Goal: Task Accomplishment & Management: Manage account settings

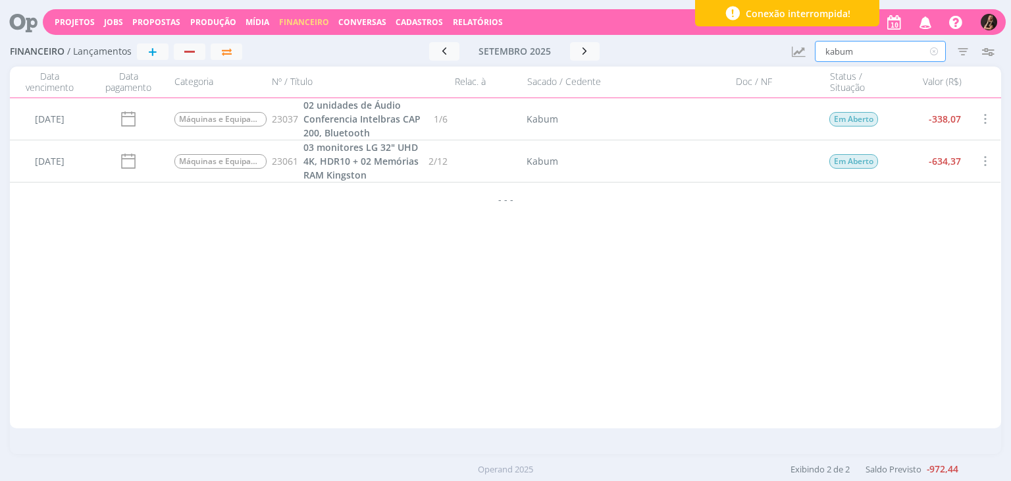
drag, startPoint x: 903, startPoint y: 45, endPoint x: 734, endPoint y: 55, distance: 169.5
click at [749, 55] on div "Financeiro / Lançamentos + Ir para mês atual setembro 2025 < 2025 > Janeiro Fev…" at bounding box center [505, 52] width 991 height 30
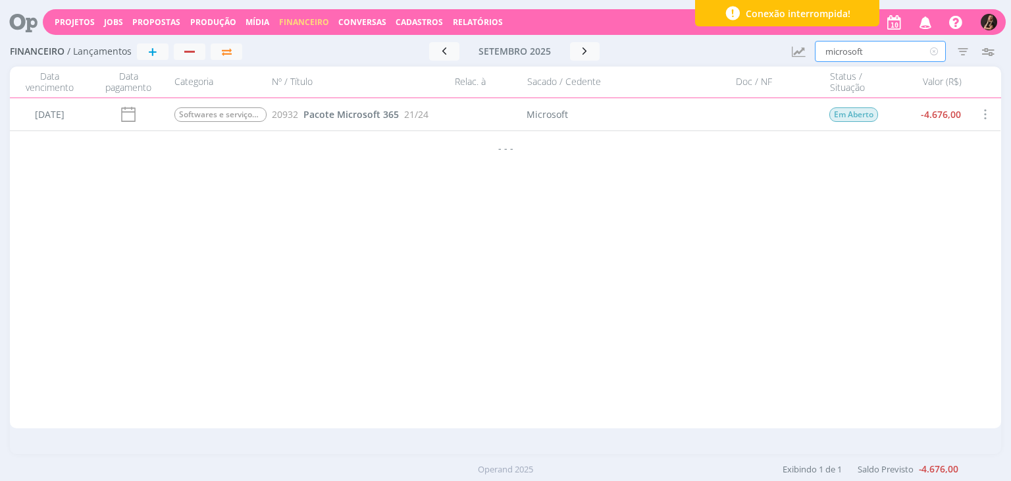
type input "microsoft"
click at [363, 113] on span "Pacote Microsoft 365" at bounding box center [350, 114] width 95 height 13
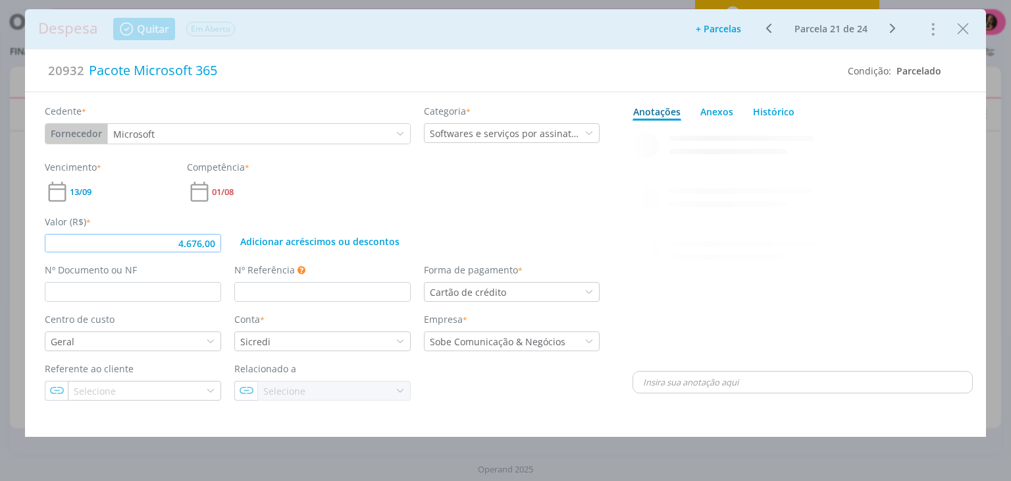
click at [217, 243] on input "4.676,00" at bounding box center [133, 243] width 176 height 18
click at [473, 178] on div "Vencimento * 13/09 Competência * 01/08" at bounding box center [322, 182] width 568 height 44
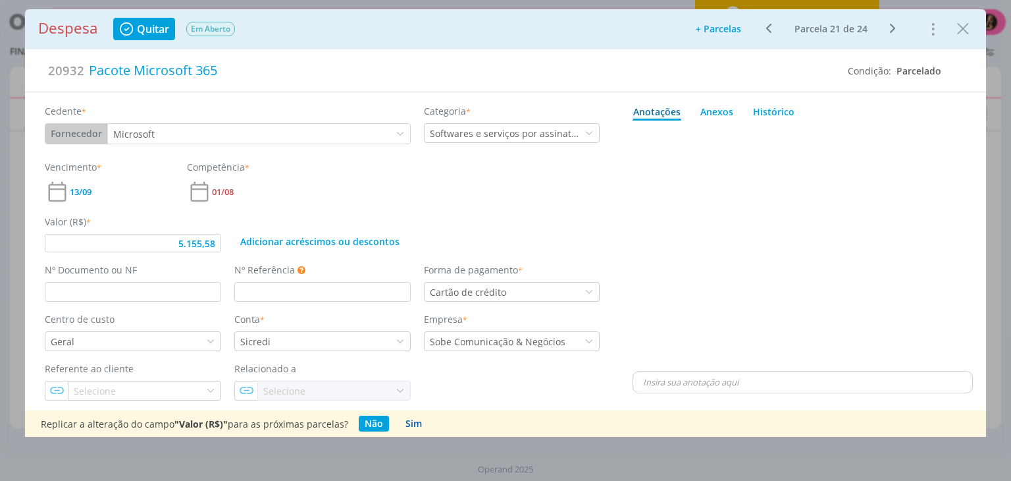
drag, startPoint x: 392, startPoint y: 423, endPoint x: 411, endPoint y: 423, distance: 18.4
click at [392, 423] on div "Replicar a alteração do campo "Valor (R$)" para as próximas parcelas? Não Sim" at bounding box center [505, 423] width 960 height 26
click at [412, 423] on button "Sim" at bounding box center [414, 423] width 28 height 16
type input "5.155,58"
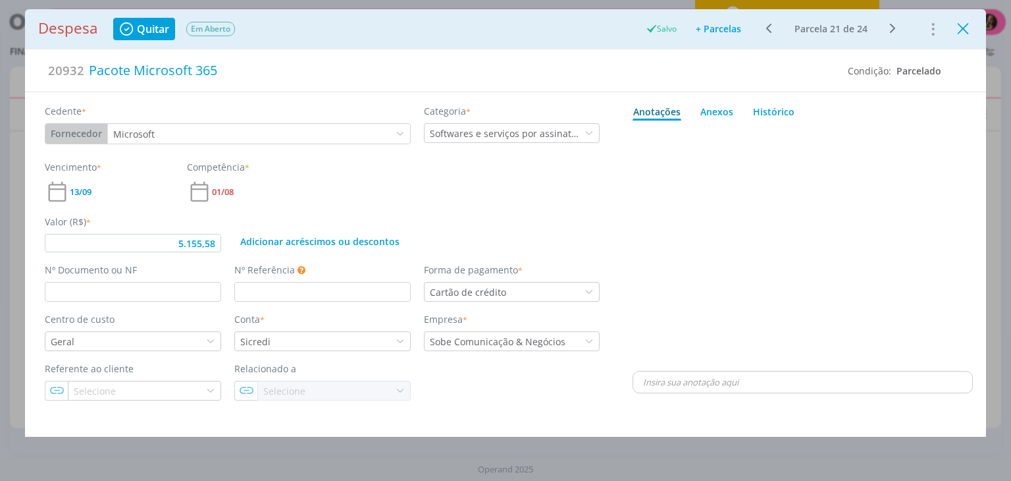
click at [966, 32] on icon "Close" at bounding box center [963, 29] width 20 height 20
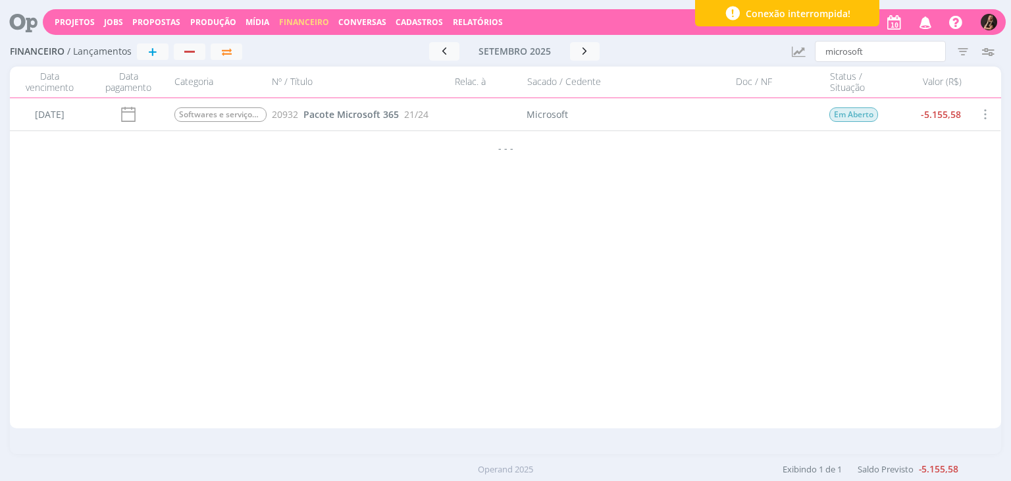
click at [885, 47] on div at bounding box center [505, 240] width 1011 height 481
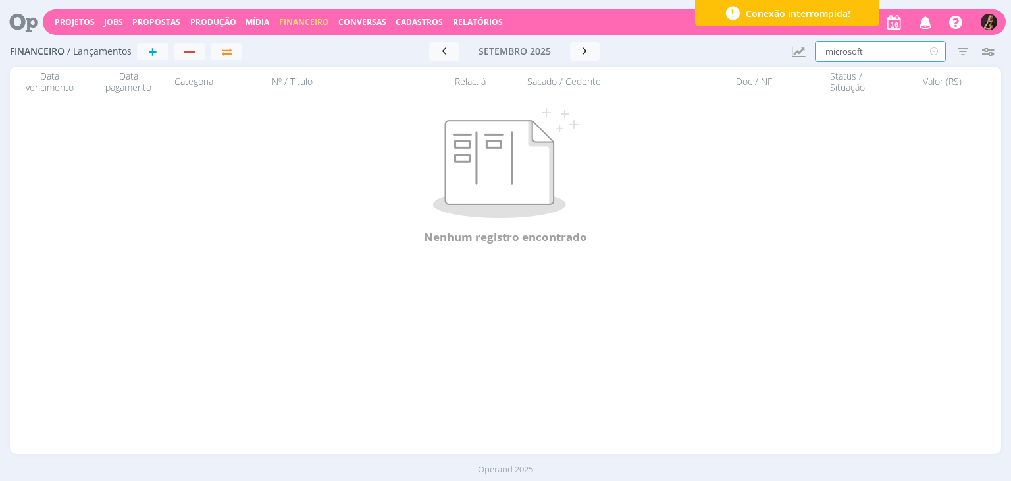
drag, startPoint x: 885, startPoint y: 49, endPoint x: 666, endPoint y: 43, distance: 218.6
click at [687, 51] on div "Financeiro / Lançamentos + Ir para mês atual setembro 2025 < 2025 > Janeiro Fev…" at bounding box center [505, 52] width 991 height 30
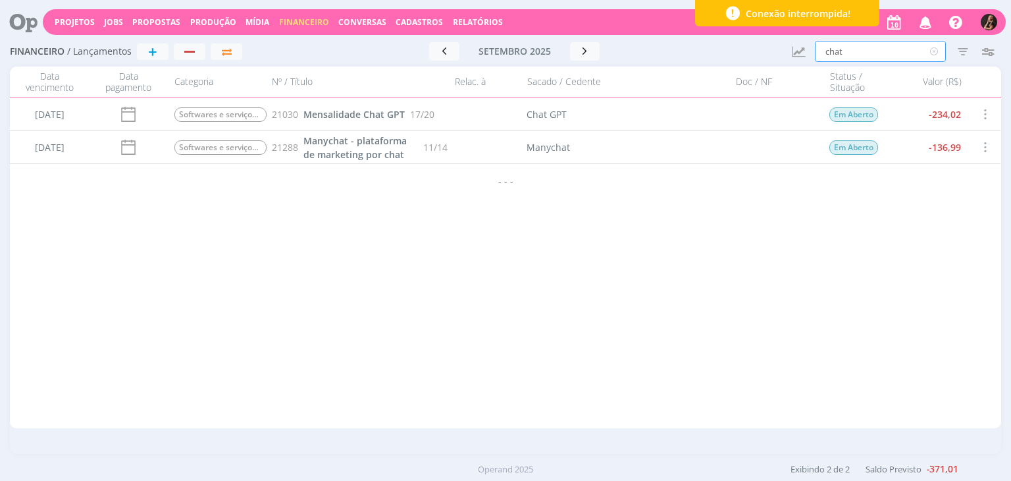
type input "chat"
click at [935, 48] on icon at bounding box center [934, 51] width 16 height 21
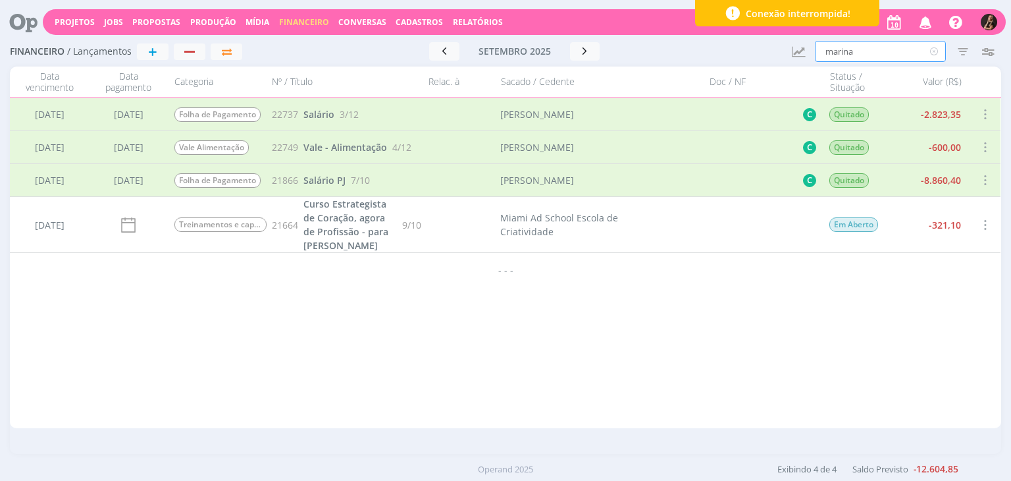
type input "marina"
click at [932, 51] on icon at bounding box center [934, 51] width 16 height 21
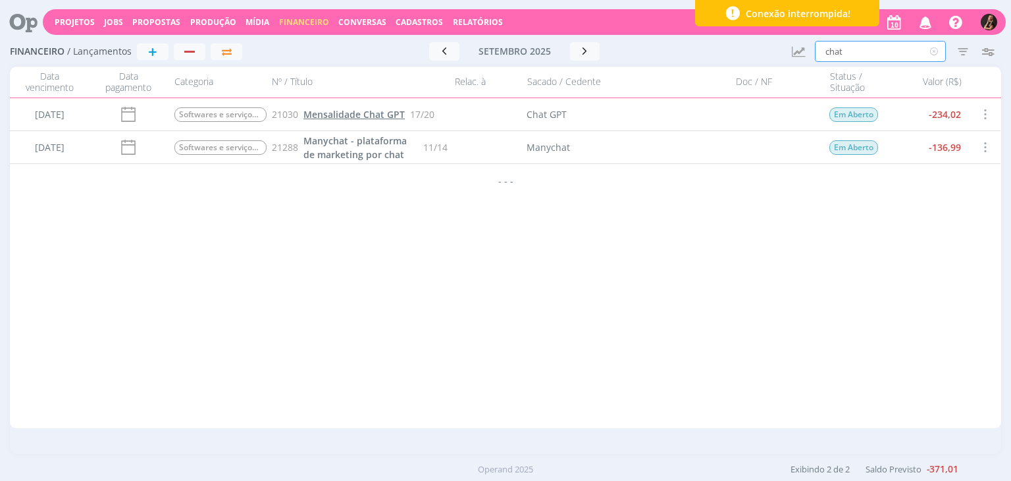
type input "chat"
click at [382, 112] on span "Mensalidade Chat GPT" at bounding box center [353, 114] width 101 height 13
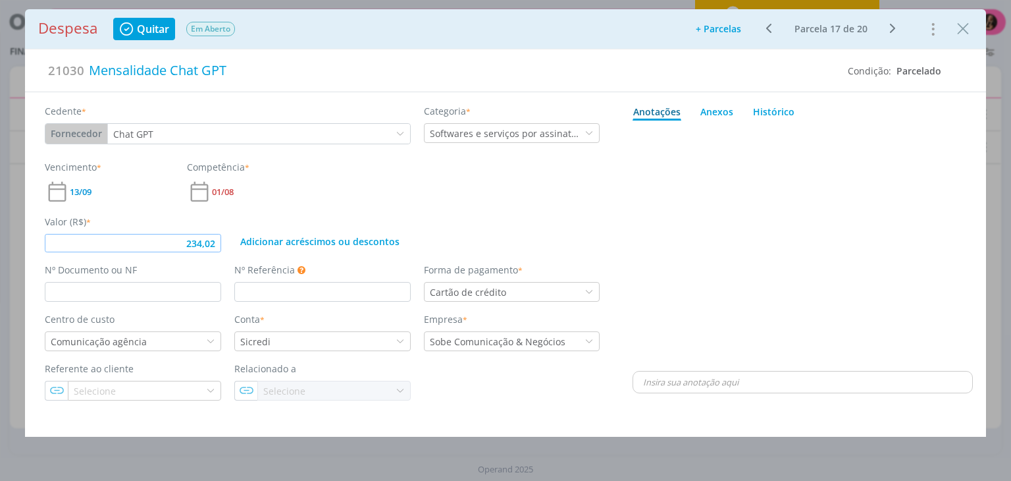
click at [213, 248] on input "234,02" at bounding box center [133, 243] width 176 height 18
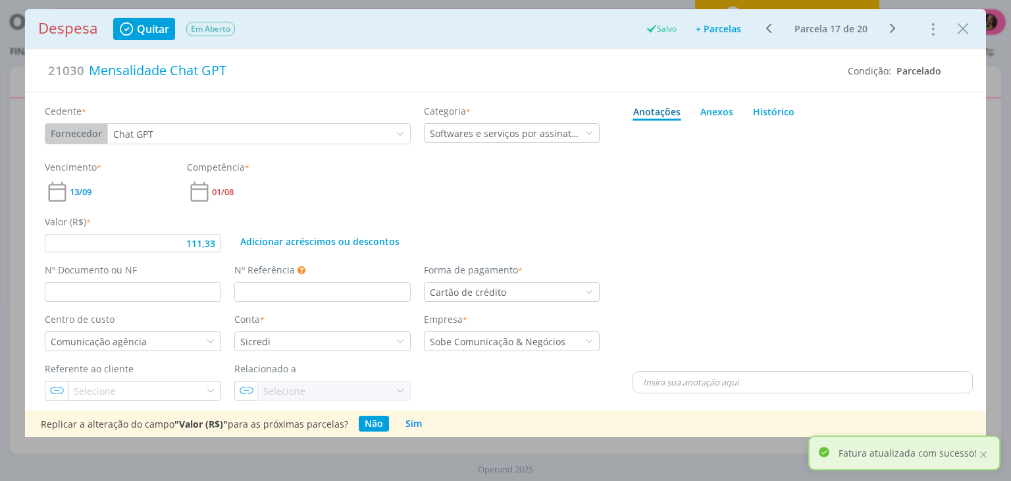
type input "111,33"
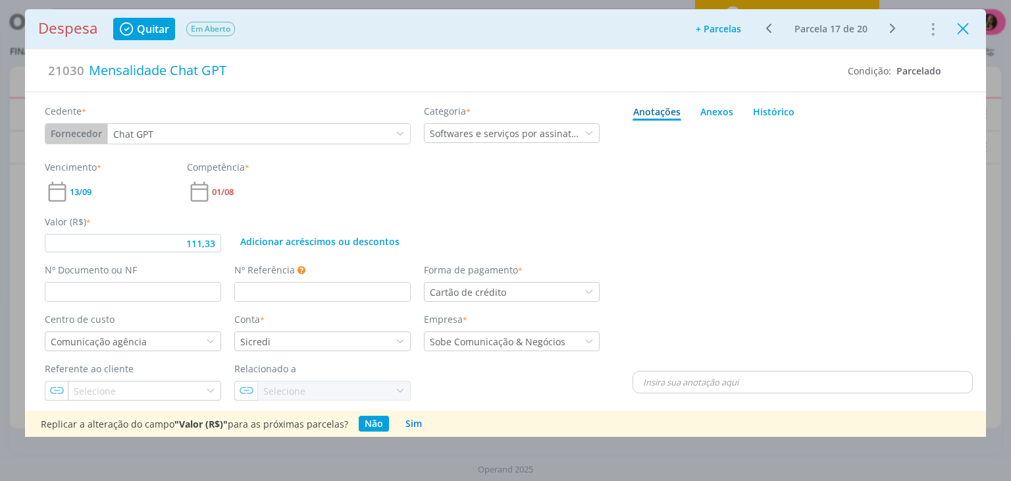
click at [958, 28] on icon "Close" at bounding box center [963, 29] width 20 height 20
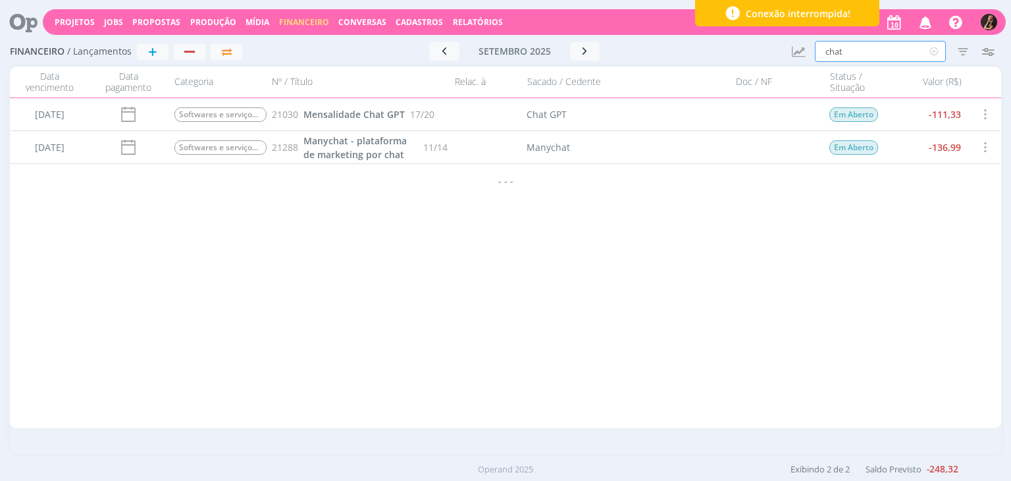
drag, startPoint x: 851, startPoint y: 61, endPoint x: 786, endPoint y: 66, distance: 65.4
click at [786, 66] on div "Financeiro / Lançamentos + Ir para mês atual setembro 2025 < 2025 > Janeiro Fev…" at bounding box center [505, 245] width 1011 height 417
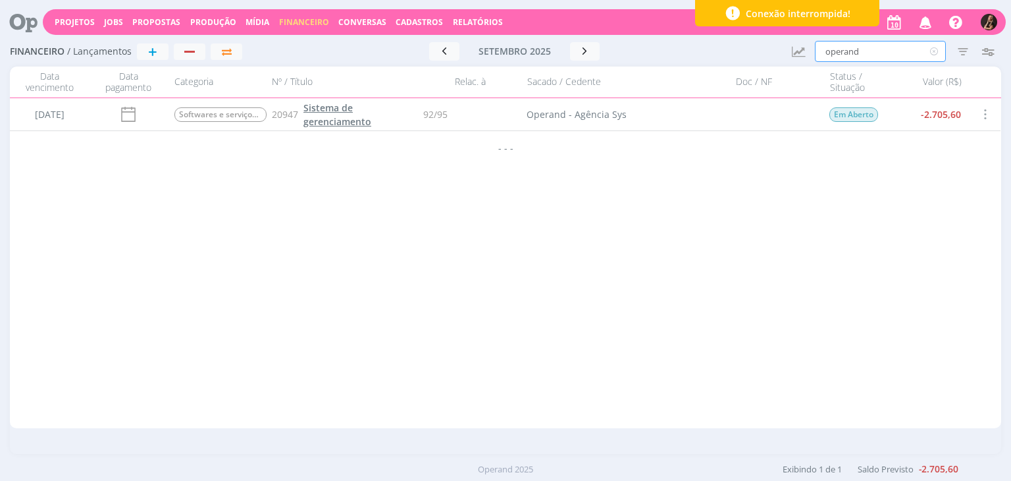
type input "operand"
click at [353, 115] on span "Sistema de gerenciamento" at bounding box center [337, 114] width 68 height 26
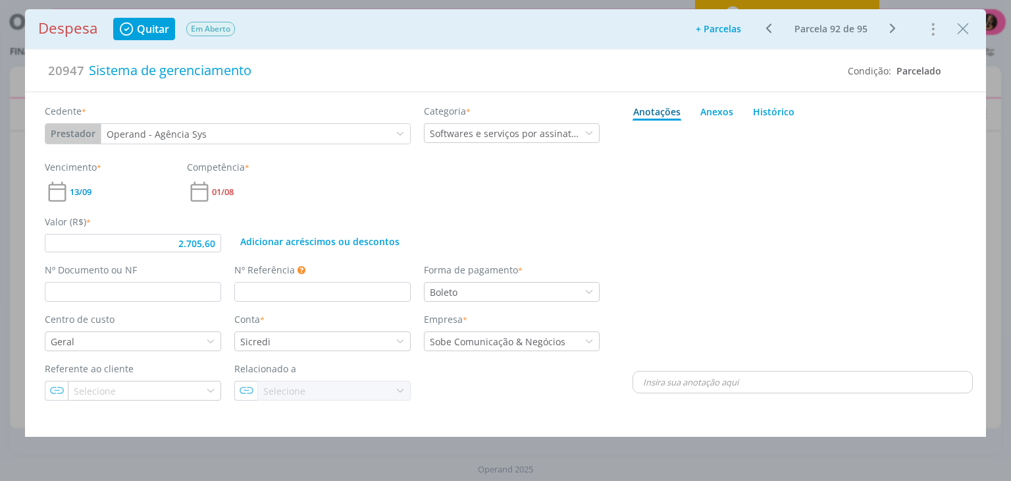
type input "2.705,60"
click at [211, 244] on input "2.705,60" at bounding box center [133, 243] width 176 height 18
click at [959, 30] on icon "Close" at bounding box center [963, 29] width 20 height 20
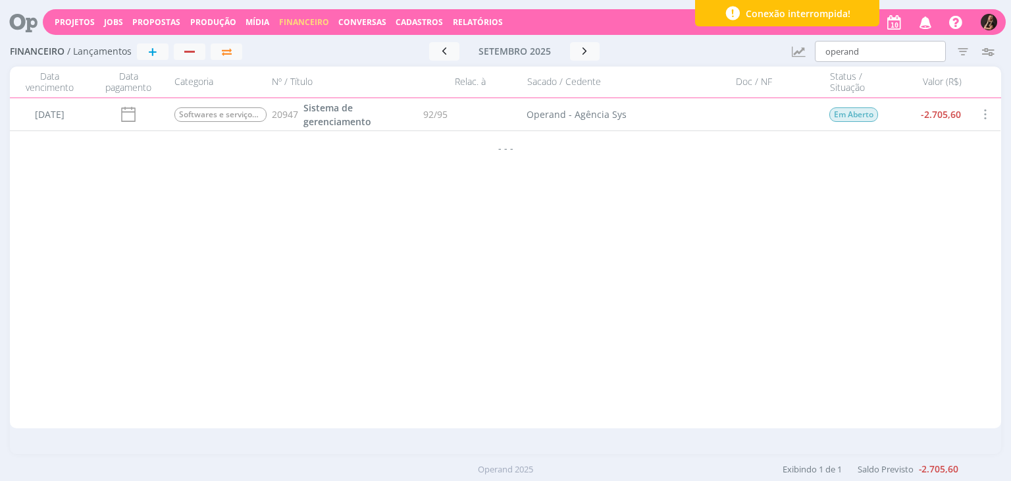
drag, startPoint x: 914, startPoint y: 72, endPoint x: 908, endPoint y: 61, distance: 13.0
click at [910, 64] on div "Financeiro / Lançamentos + Ir para mês atual setembro 2025 < 2025 > Janeiro Fev…" at bounding box center [505, 245] width 1011 height 417
drag, startPoint x: 905, startPoint y: 57, endPoint x: 882, endPoint y: 53, distance: 23.4
click at [887, 54] on input "operand" at bounding box center [880, 51] width 131 height 21
drag, startPoint x: 882, startPoint y: 53, endPoint x: 756, endPoint y: 55, distance: 126.4
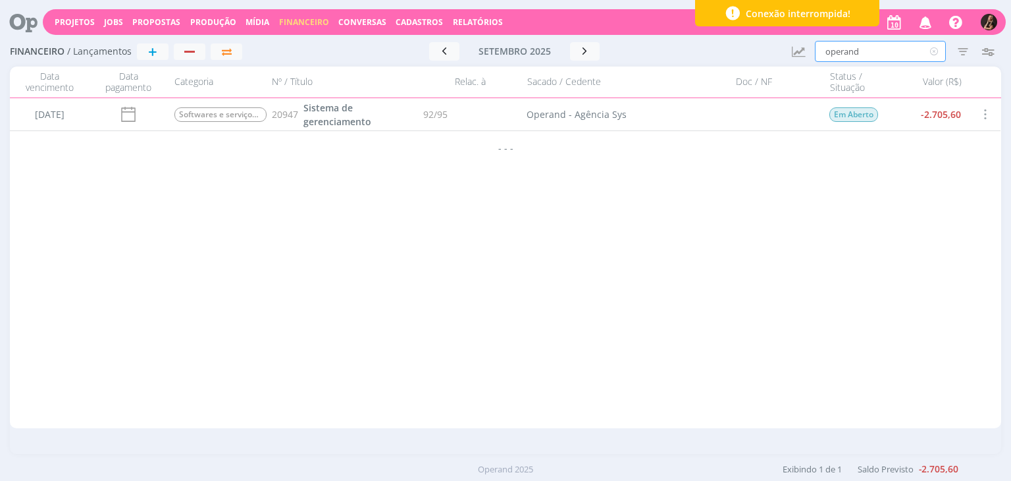
click at [757, 55] on div "Financeiro / Lançamentos + Ir para mês atual setembro 2025 < 2025 > Janeiro Fev…" at bounding box center [505, 52] width 991 height 30
type input "google"
click at [349, 111] on span "Google workspace" at bounding box center [344, 114] width 82 height 13
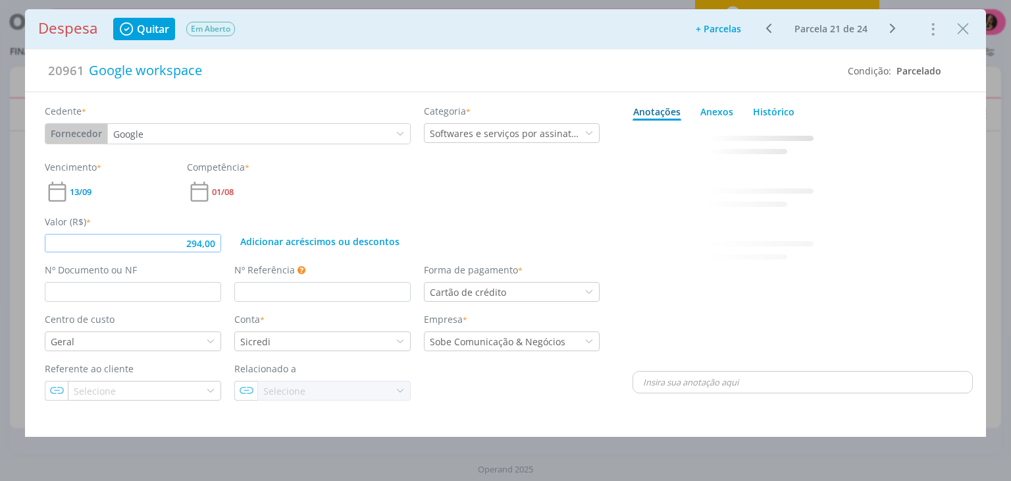
click at [216, 245] on input "294,00" at bounding box center [133, 243] width 176 height 18
type input "330,35"
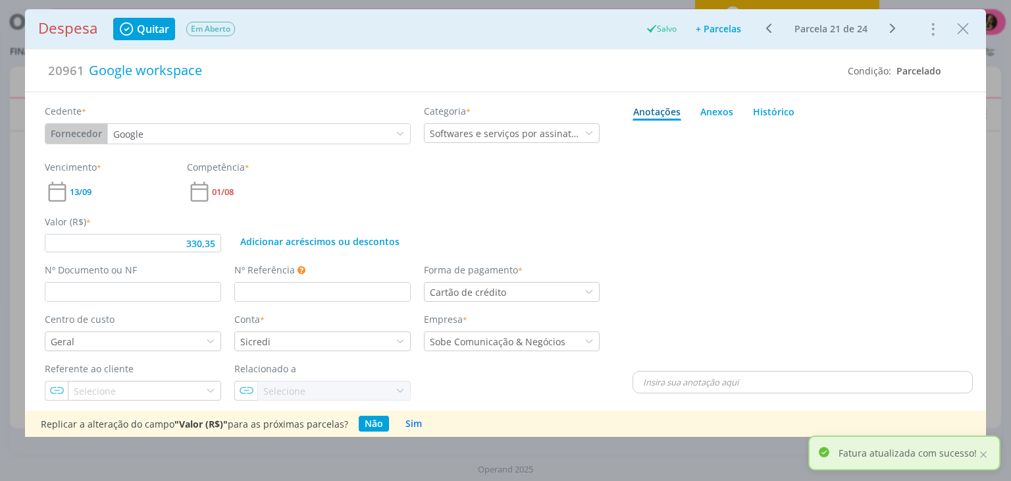
click at [953, 36] on button "Close" at bounding box center [963, 28] width 20 height 21
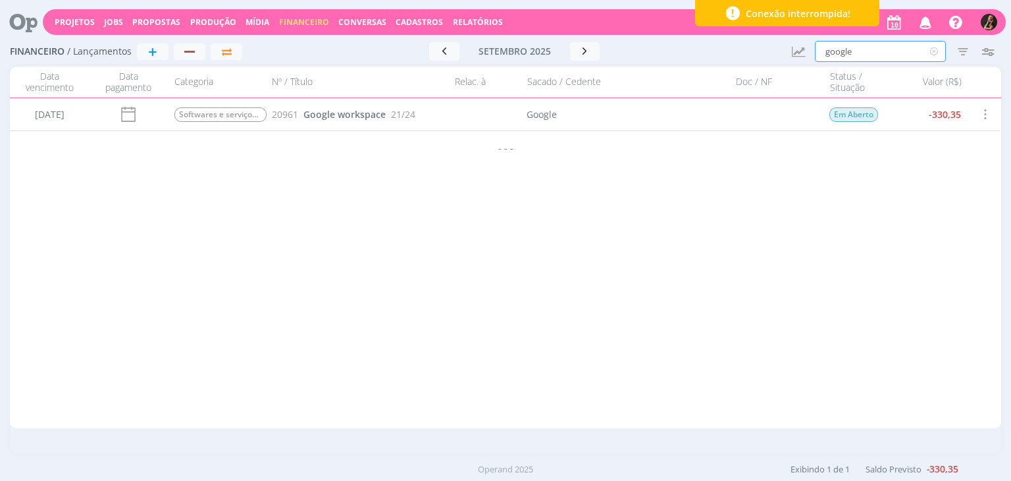
click at [893, 44] on input "google" at bounding box center [880, 51] width 131 height 21
type input "g"
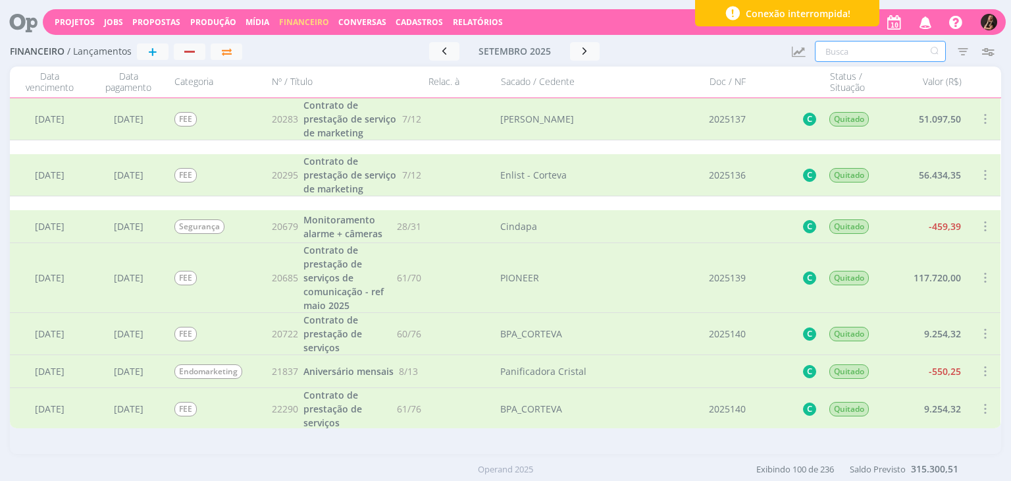
click at [916, 48] on input "text" at bounding box center [880, 51] width 131 height 21
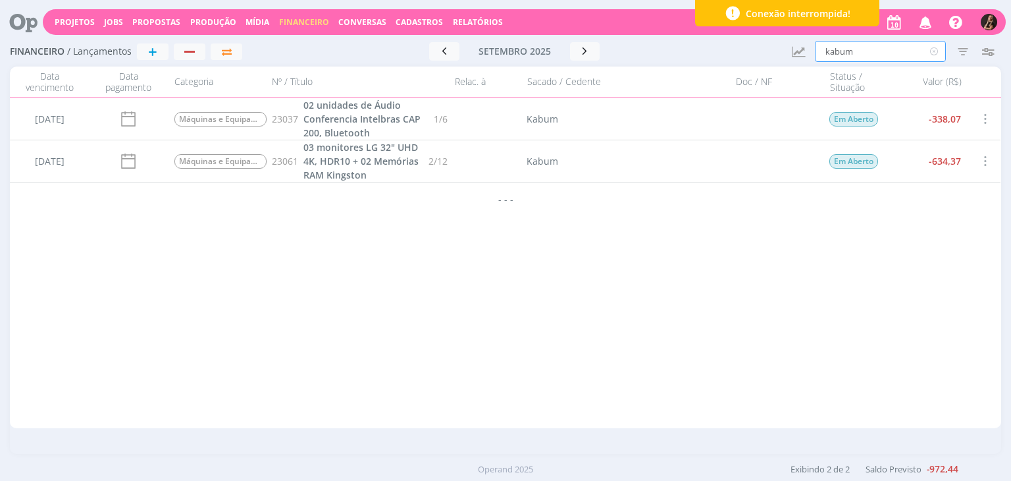
drag, startPoint x: 918, startPoint y: 50, endPoint x: 635, endPoint y: 43, distance: 283.2
click at [635, 43] on div "Financeiro / Lançamentos + Ir para mês atual setembro 2025 < 2025 > Janeiro Fev…" at bounding box center [505, 52] width 991 height 30
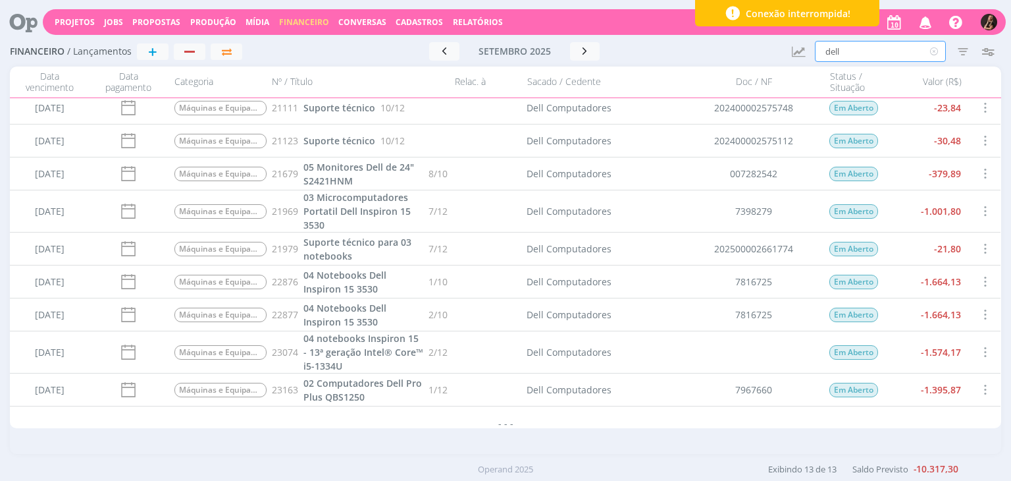
scroll to position [168, 0]
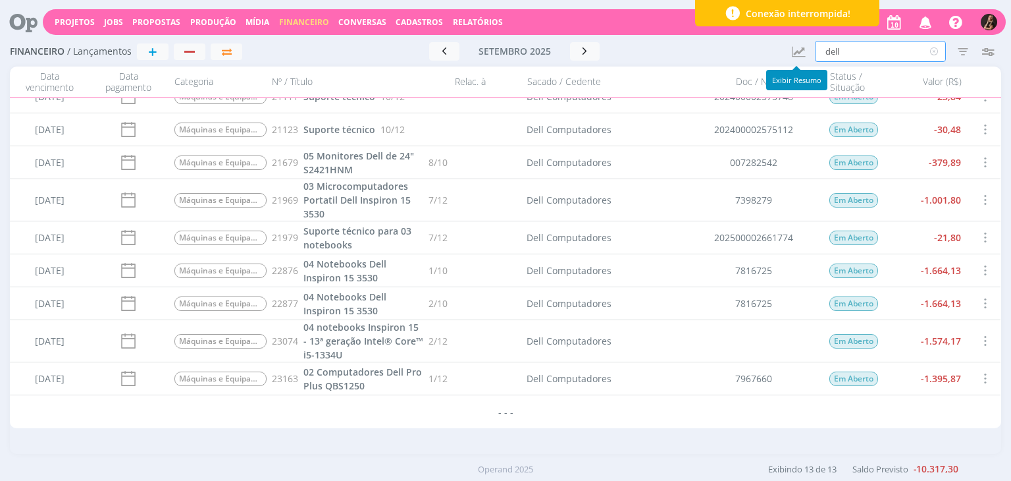
drag, startPoint x: 866, startPoint y: 43, endPoint x: 776, endPoint y: 45, distance: 89.5
click at [776, 48] on div "Financeiro / Lançamentos + Ir para mês atual setembro 2025 < 2025 > Janeiro Fev…" at bounding box center [505, 52] width 991 height 30
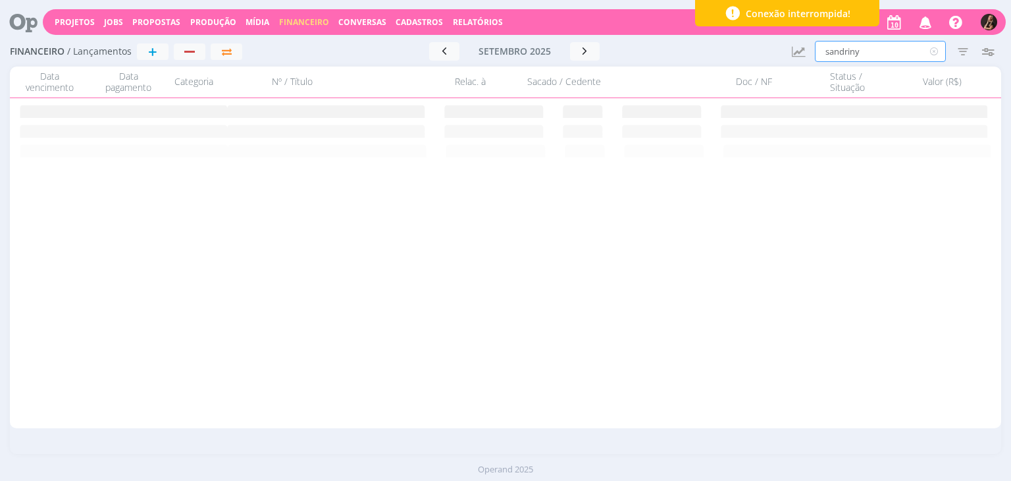
scroll to position [0, 0]
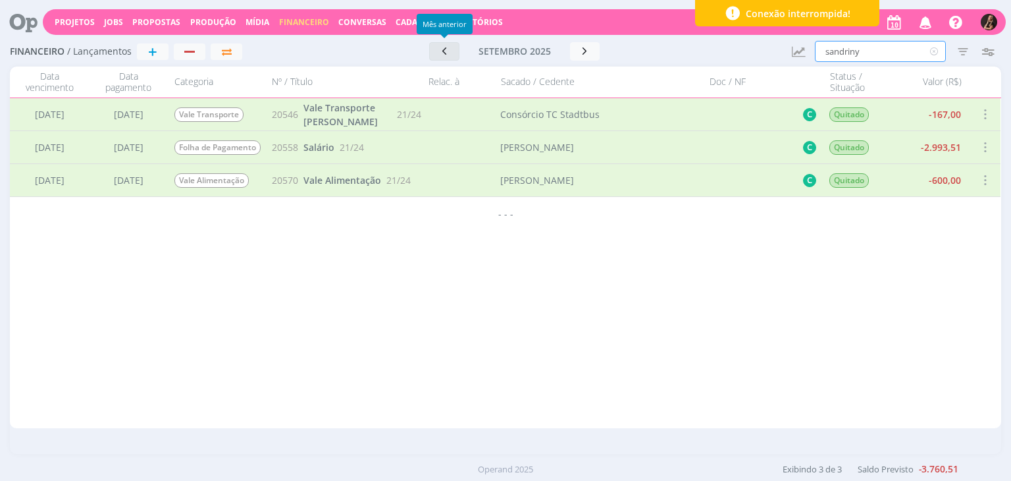
type input "sandriny"
click at [436, 51] on button "button" at bounding box center [444, 51] width 30 height 18
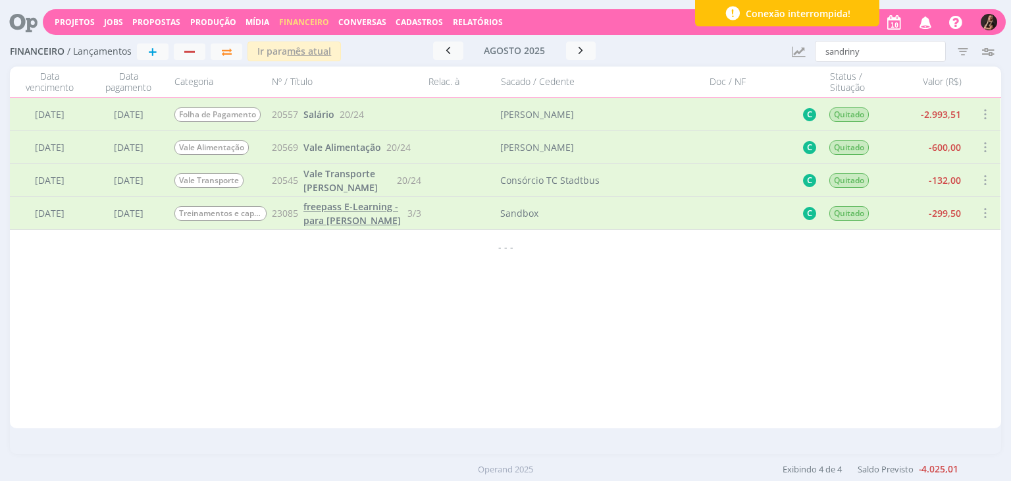
click at [384, 211] on span "freepass E-Learning - para Sandriny Soares" at bounding box center [351, 213] width 97 height 26
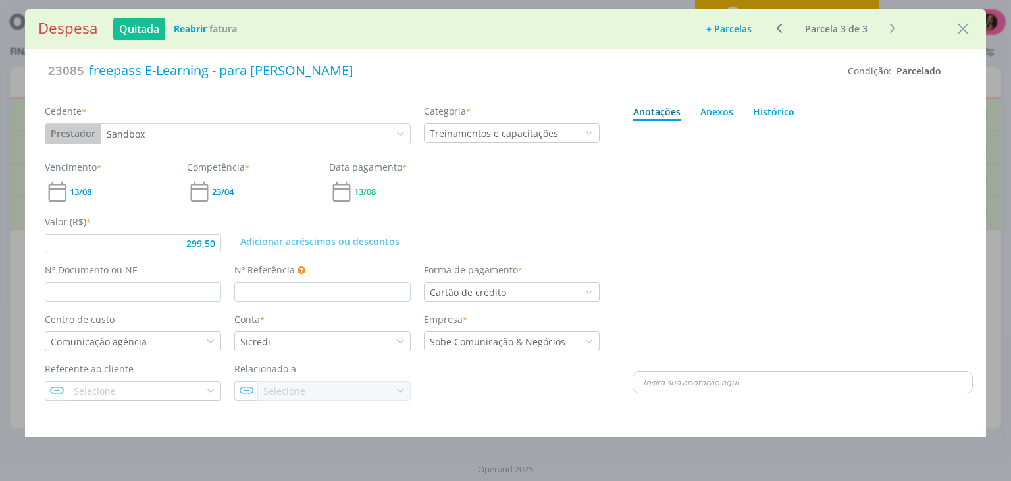
click at [745, 27] on button "+ Parcelas" at bounding box center [729, 29] width 63 height 18
click at [754, 76] on button "Ok" at bounding box center [755, 80] width 24 height 20
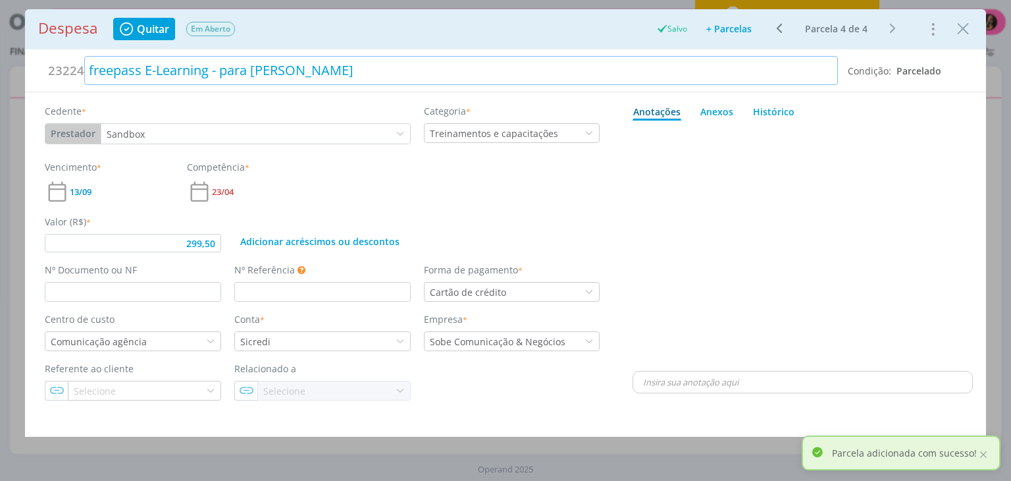
type input "299,50"
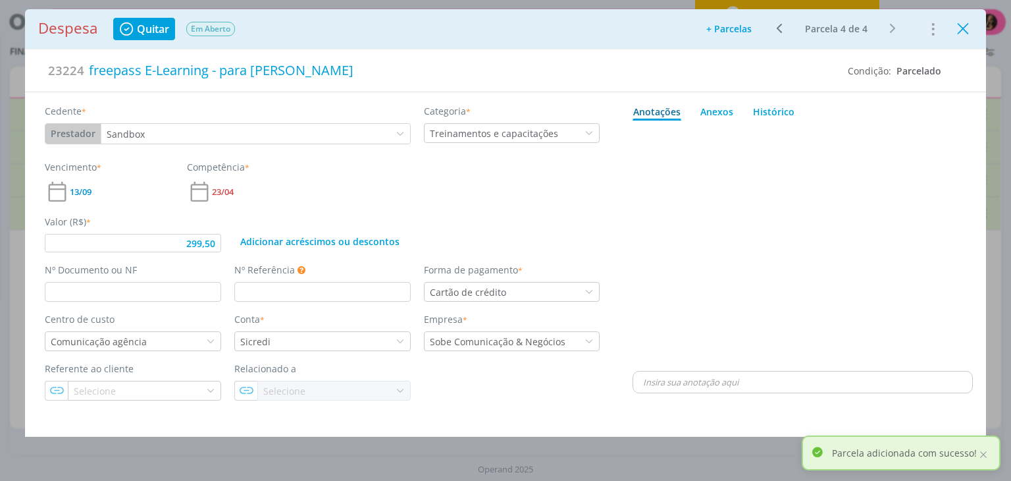
click at [964, 30] on icon "Close" at bounding box center [963, 29] width 20 height 20
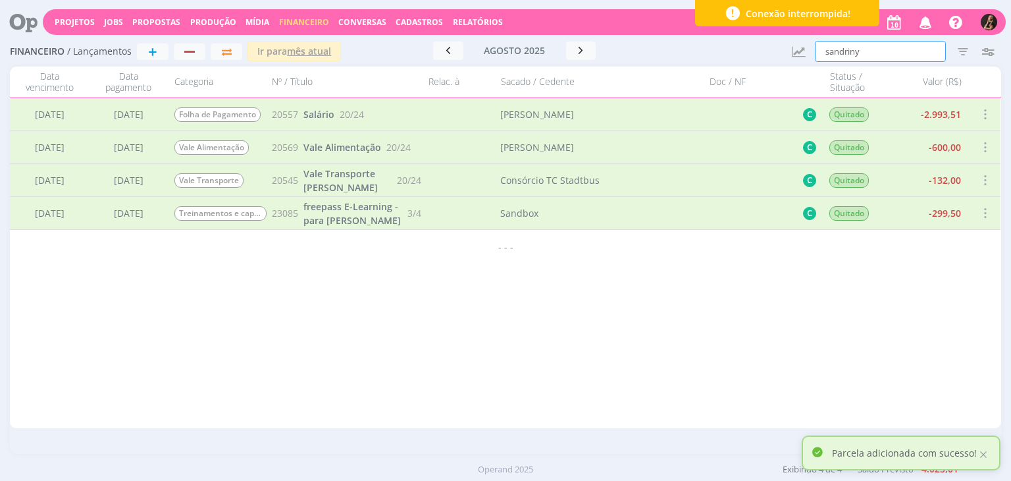
click at [874, 52] on input "sandriny" at bounding box center [880, 51] width 131 height 21
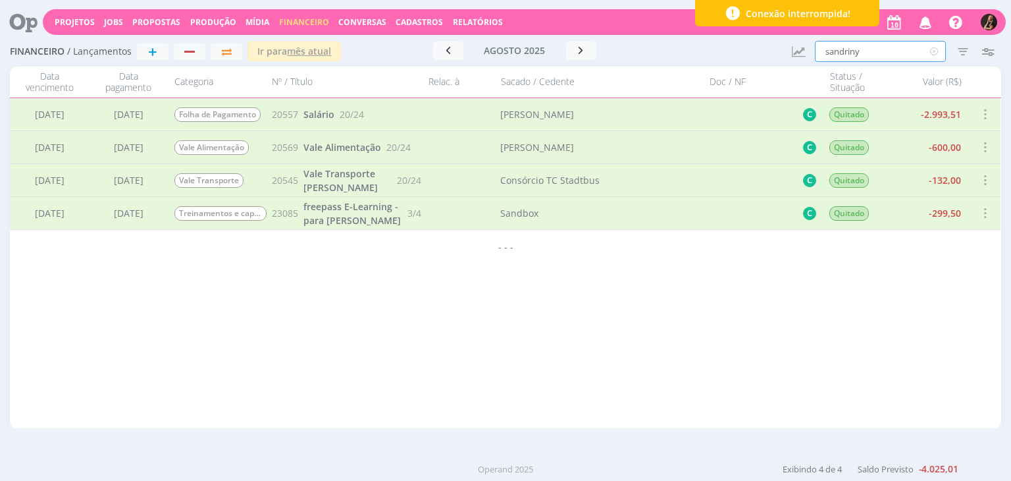
drag, startPoint x: 874, startPoint y: 52, endPoint x: 721, endPoint y: 51, distance: 153.4
click at [735, 58] on div "Financeiro / Lançamentos + Ir para mês atual agosto 2025 < 2025 > Janeiro Fever…" at bounding box center [505, 52] width 991 height 30
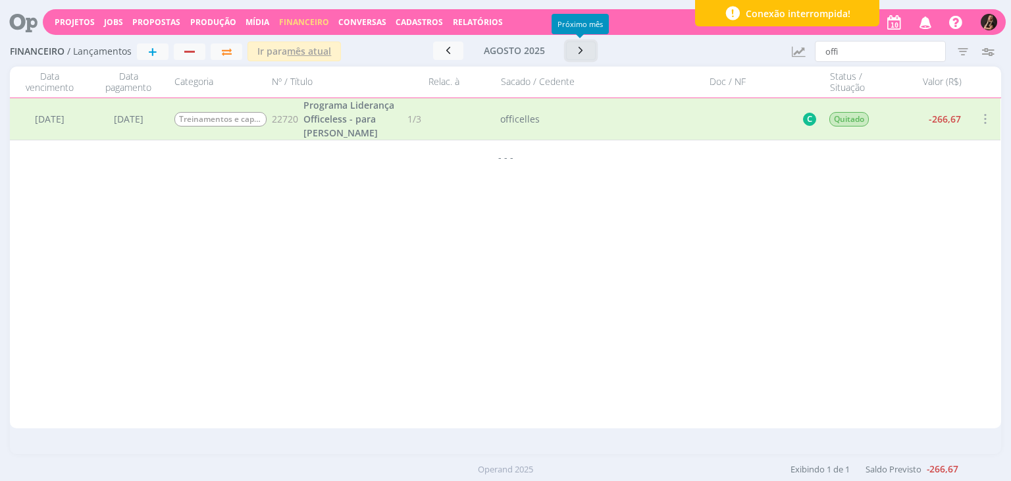
click at [577, 56] on icon "button" at bounding box center [581, 50] width 13 height 13
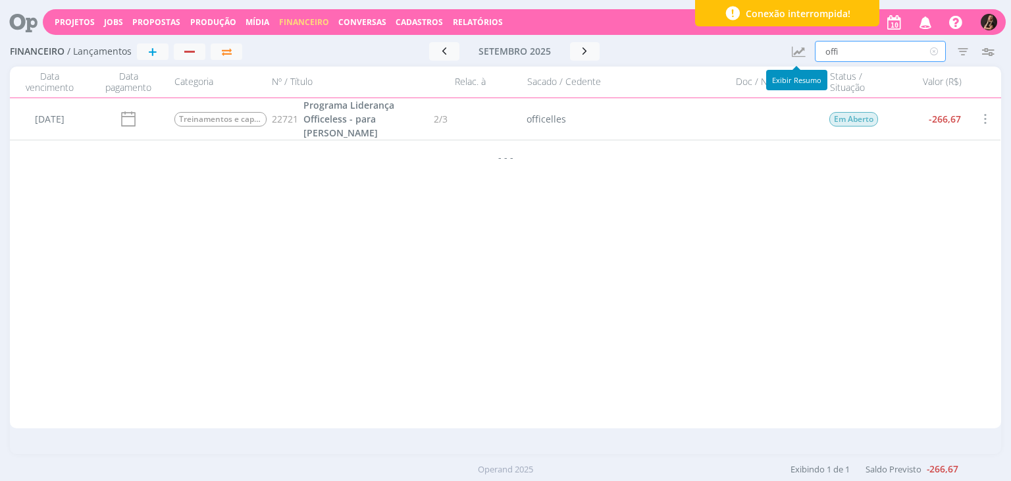
click at [832, 42] on input "offi" at bounding box center [880, 51] width 131 height 21
drag, startPoint x: 857, startPoint y: 51, endPoint x: 737, endPoint y: 47, distance: 119.9
click at [737, 50] on div "Financeiro / Lançamentos + Ir para mês atual setembro 2025 < 2025 > Janeiro Fev…" at bounding box center [505, 52] width 991 height 30
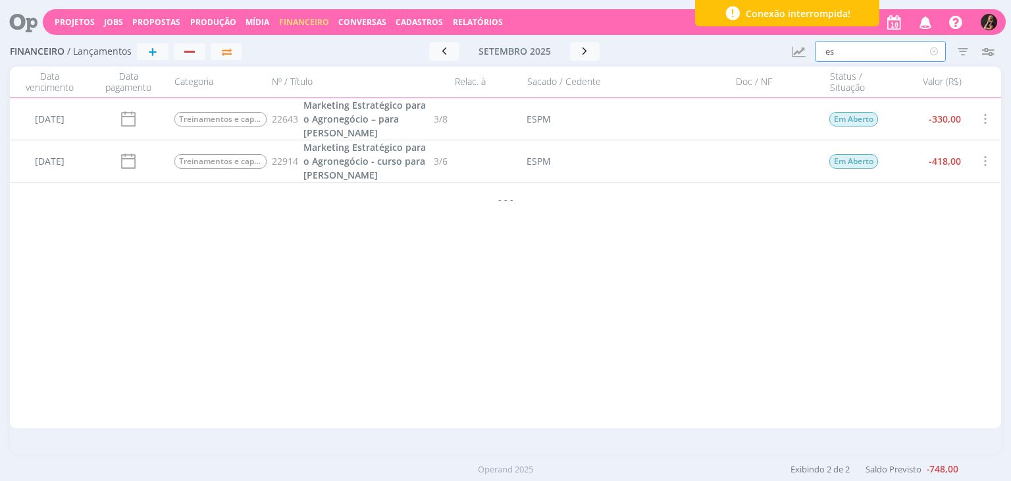
type input "e"
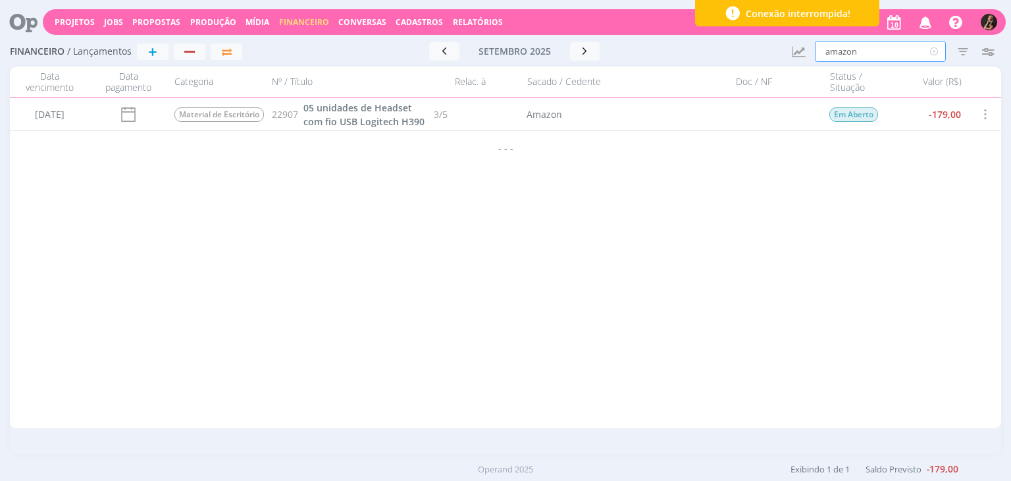
drag, startPoint x: 884, startPoint y: 49, endPoint x: 579, endPoint y: 30, distance: 305.4
click at [622, 44] on div "Financeiro / Lançamentos + Ir para mês atual setembro 2025 < 2025 > Janeiro Fev…" at bounding box center [505, 52] width 991 height 30
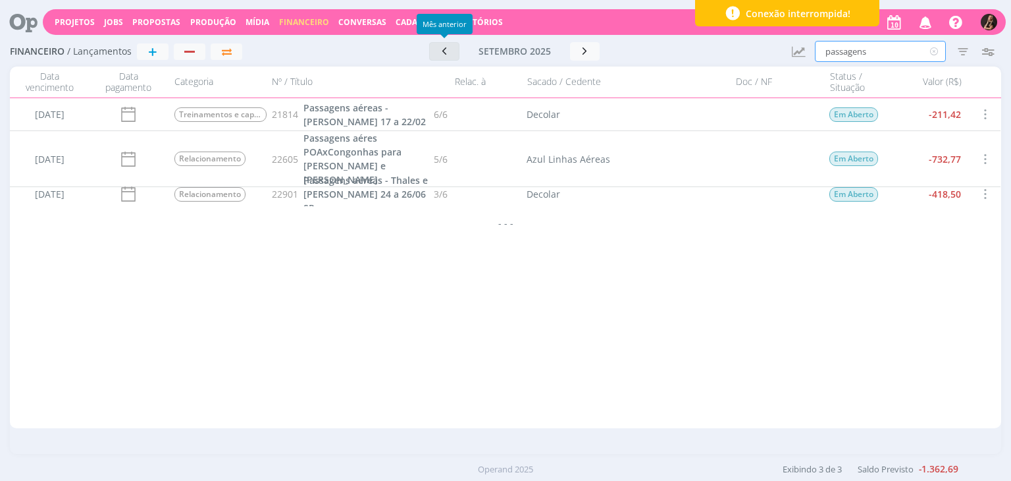
type input "passagens"
click at [434, 53] on button "button" at bounding box center [444, 51] width 30 height 18
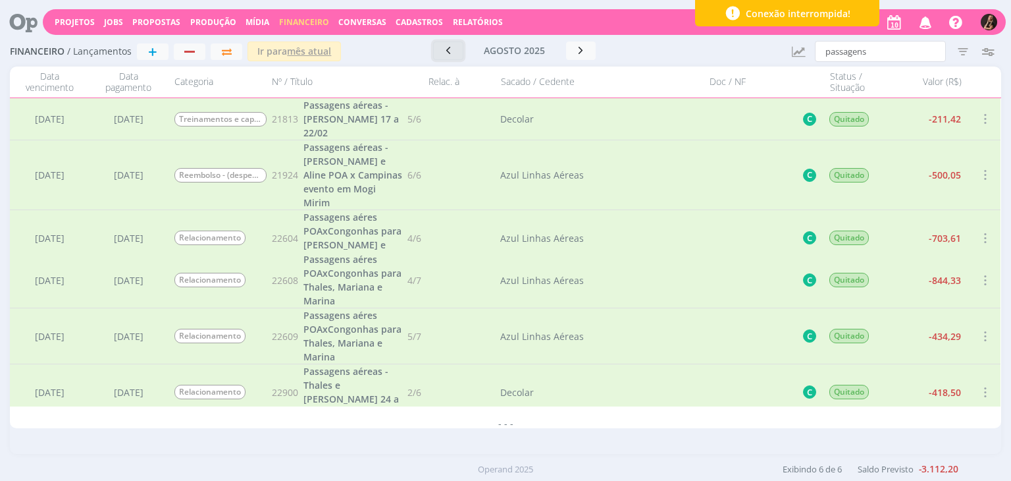
scroll to position [11, 0]
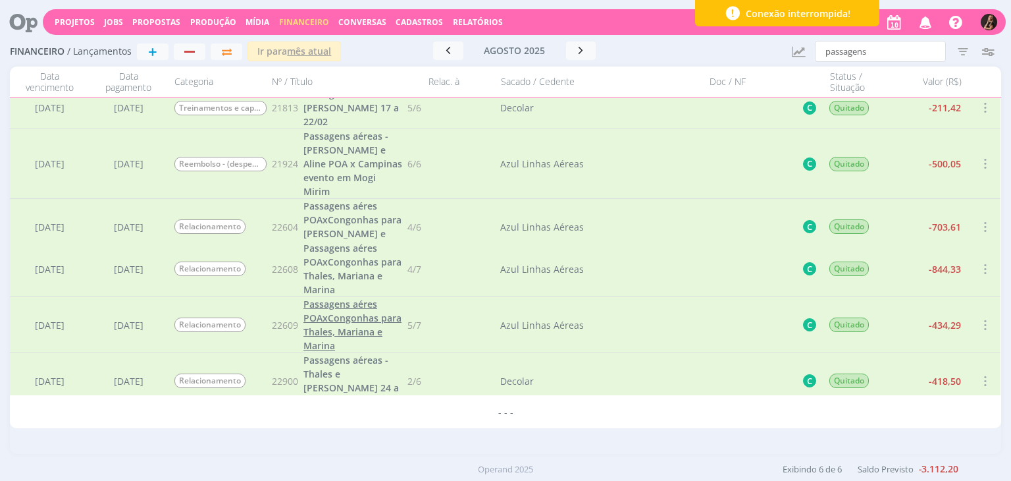
click at [345, 310] on link "Passagens aéres POAxCongonhas para Thales, Mariana e Marina" at bounding box center [352, 324] width 99 height 55
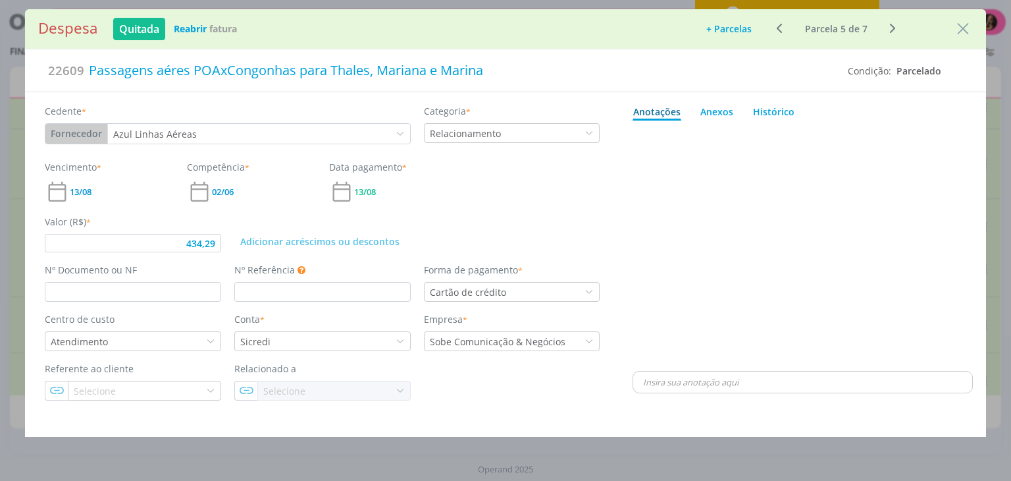
click at [893, 30] on icon "dialog" at bounding box center [893, 28] width 16 height 16
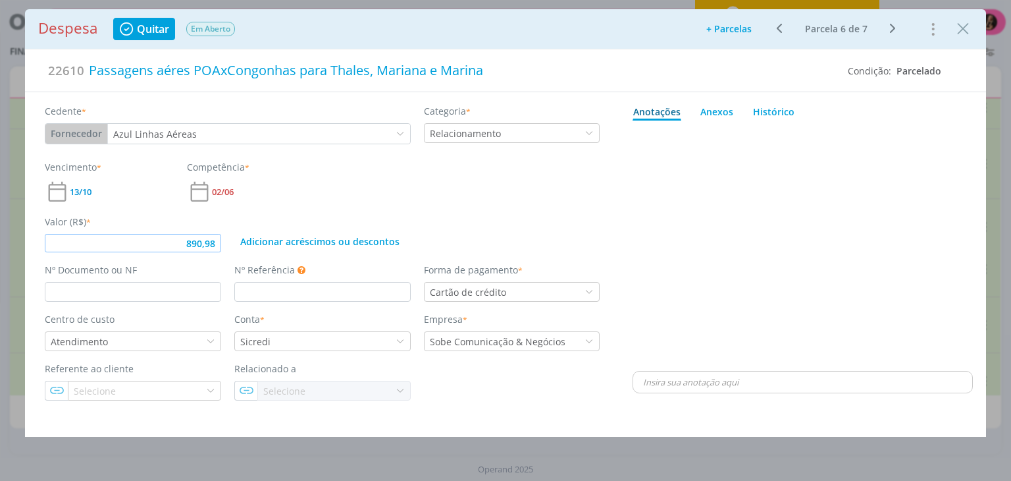
click at [217, 243] on input "890,98" at bounding box center [133, 243] width 176 height 18
type input "434,29"
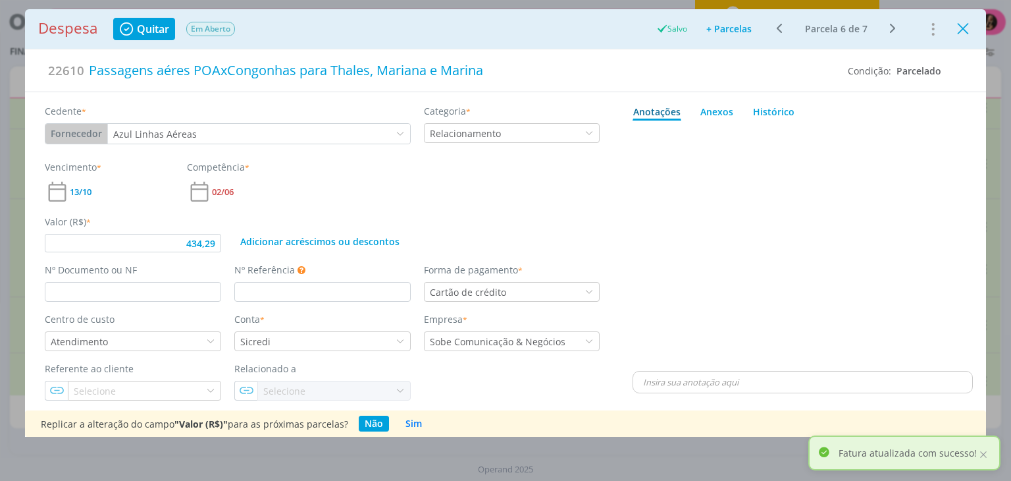
click at [959, 31] on icon "Close" at bounding box center [963, 29] width 20 height 20
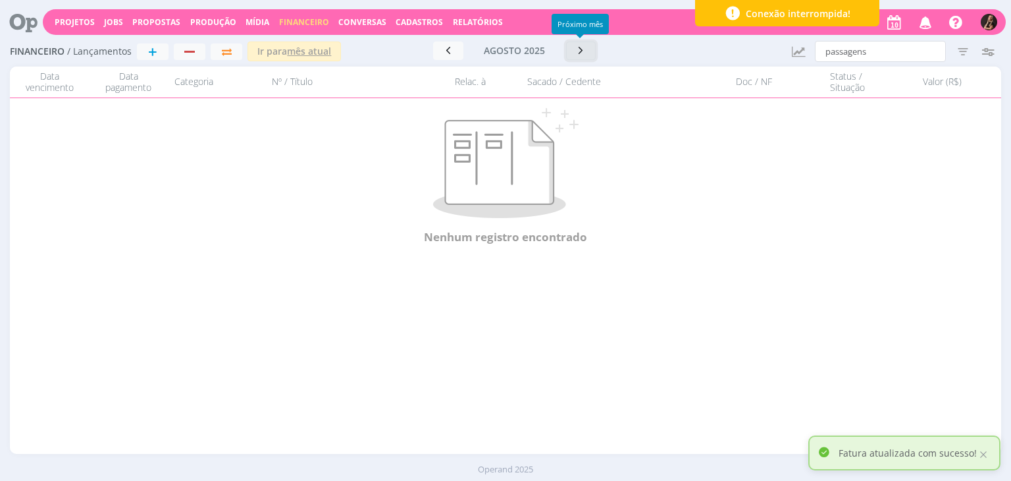
click at [576, 49] on icon "button" at bounding box center [581, 50] width 13 height 13
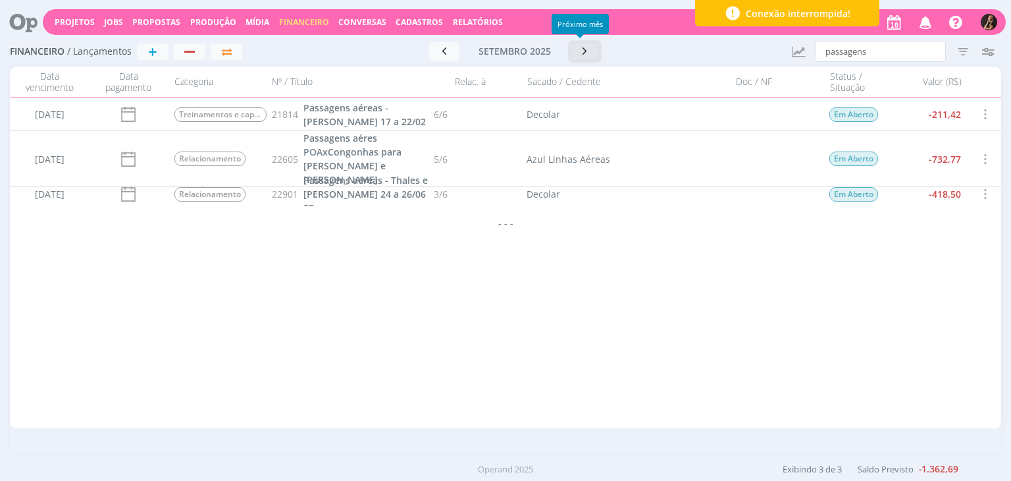
click at [574, 51] on button "button" at bounding box center [585, 51] width 30 height 18
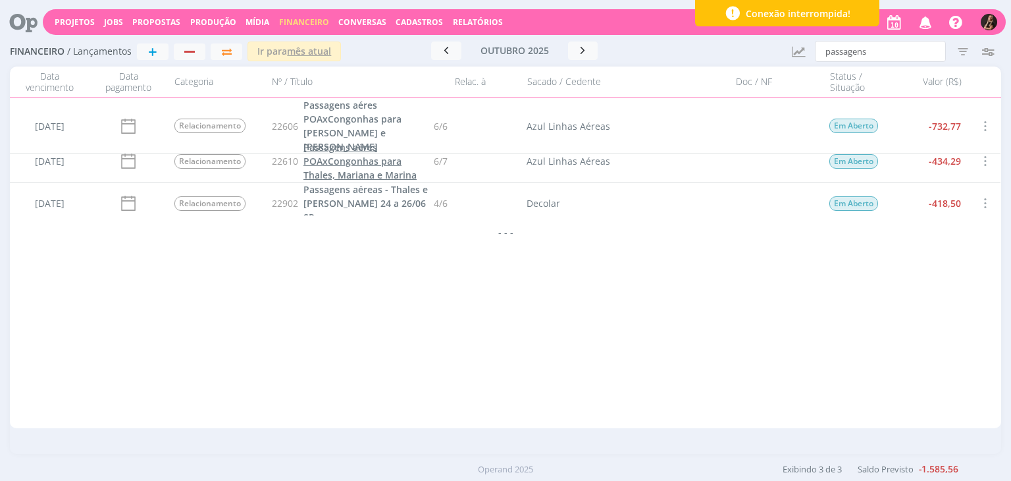
click at [359, 161] on span "Passagens aéres POAxCongonhas para Thales, Mariana e Marina" at bounding box center [359, 161] width 113 height 40
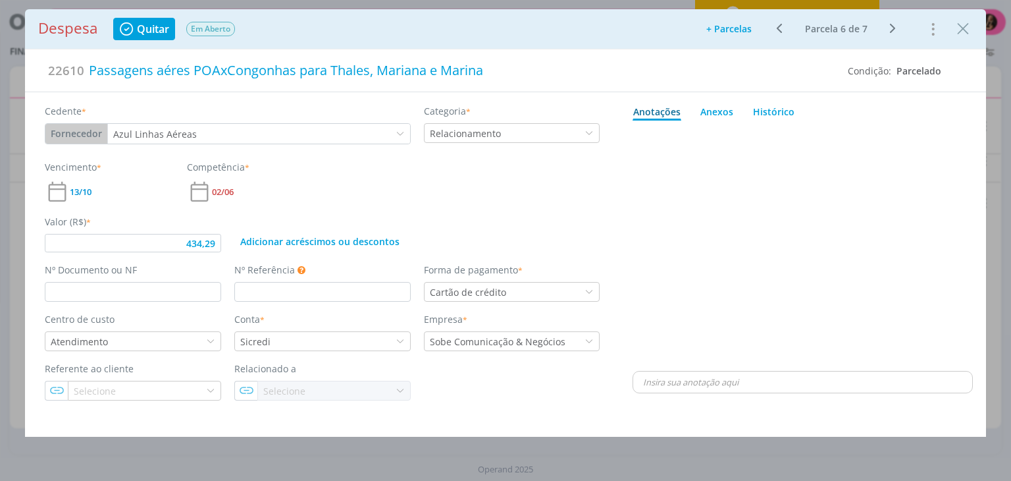
click at [780, 29] on icon "dialog" at bounding box center [780, 28] width 16 height 16
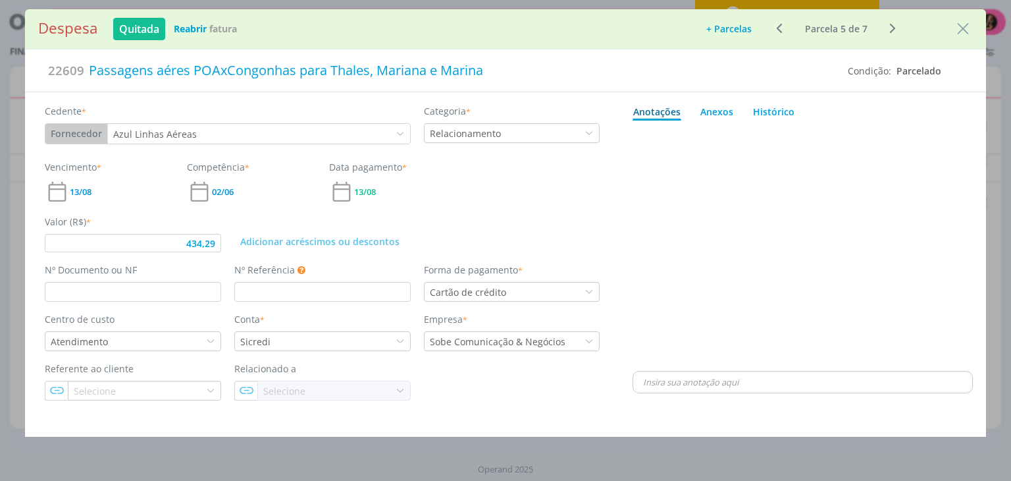
click at [887, 28] on icon "dialog" at bounding box center [893, 28] width 16 height 16
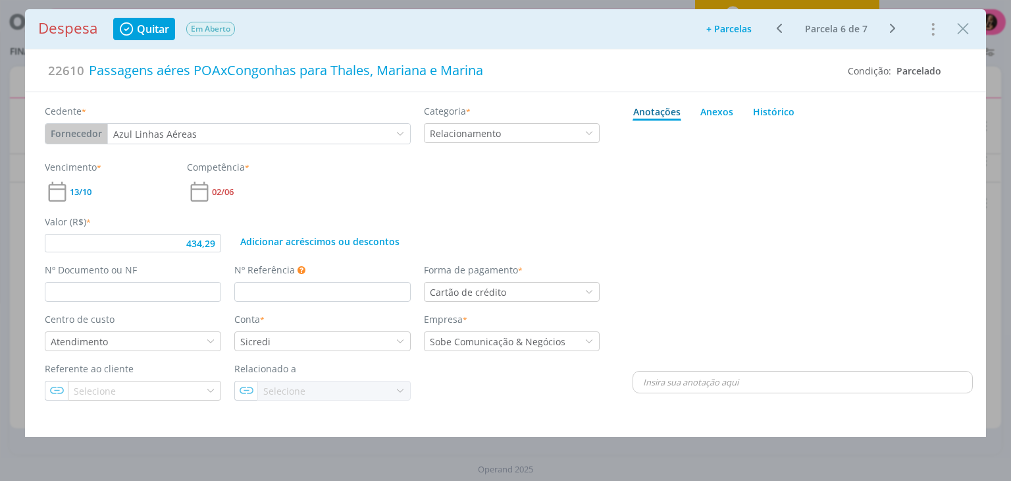
type input "434,29"
click at [82, 188] on span "13/10" at bounding box center [81, 192] width 22 height 9
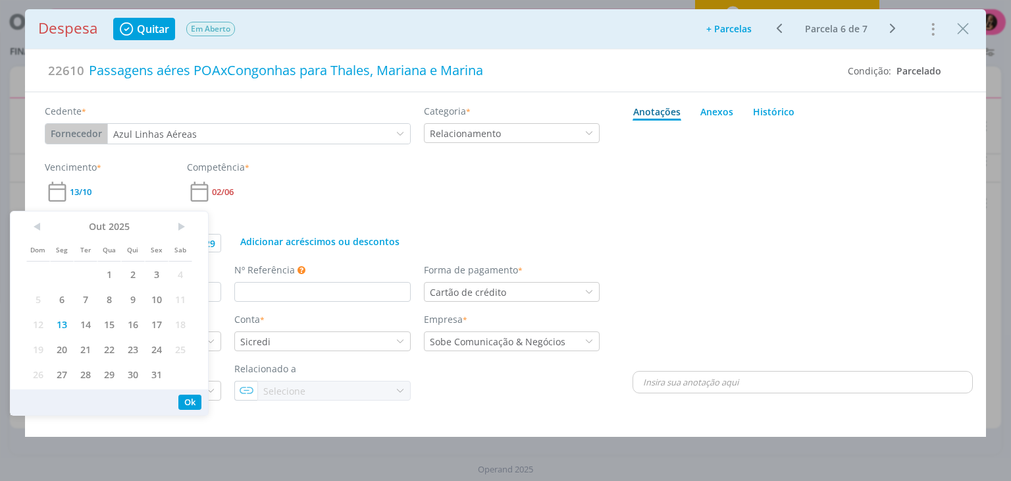
click at [342, 194] on div "Vencimento * 13/10 Competência * 02/06" at bounding box center [322, 182] width 568 height 44
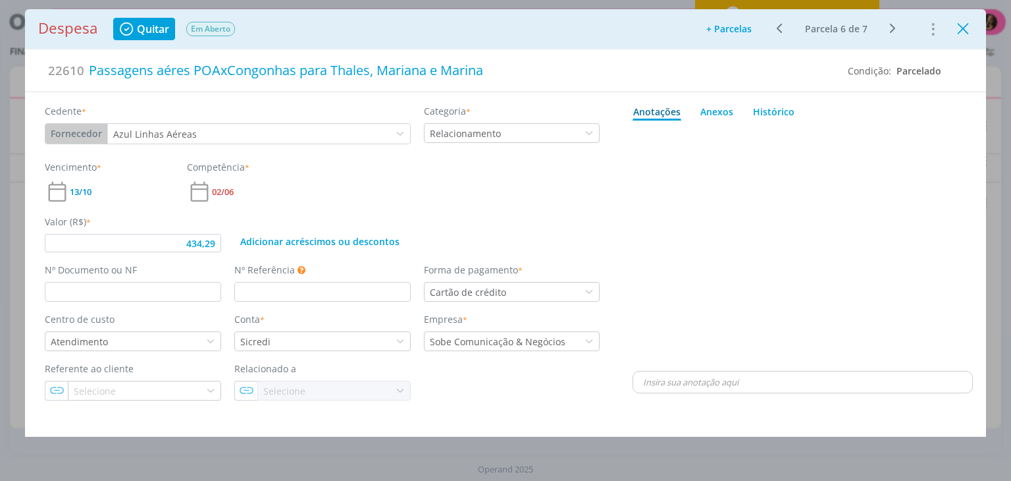
click at [960, 27] on icon "Close" at bounding box center [963, 29] width 20 height 20
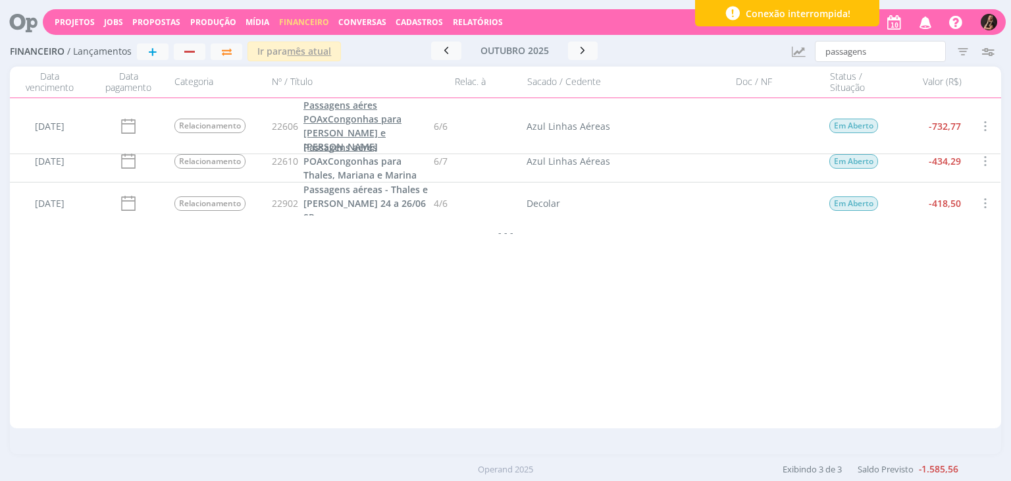
click at [346, 119] on span "Passagens aéres POAxCongonhas para Sheila e Tayná" at bounding box center [352, 126] width 98 height 54
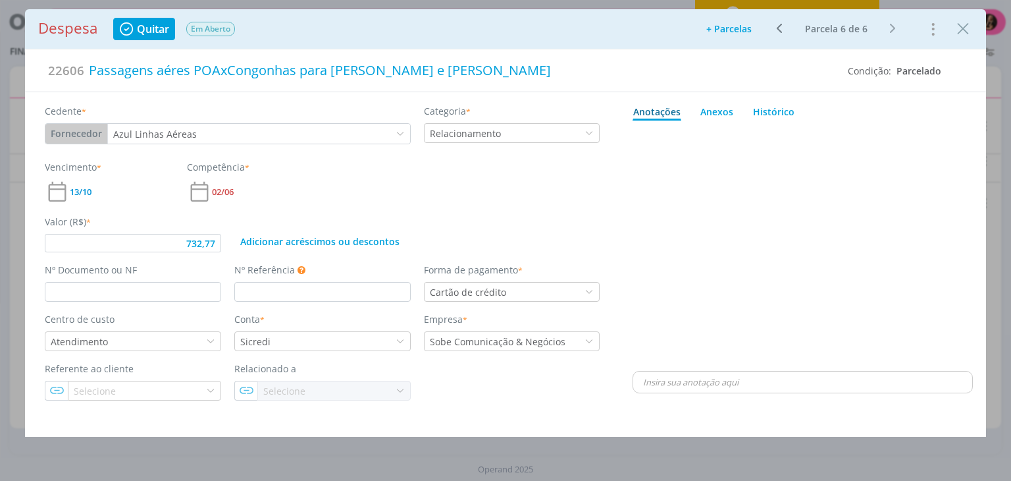
type input "732,77"
click at [960, 26] on icon "Close" at bounding box center [963, 29] width 20 height 20
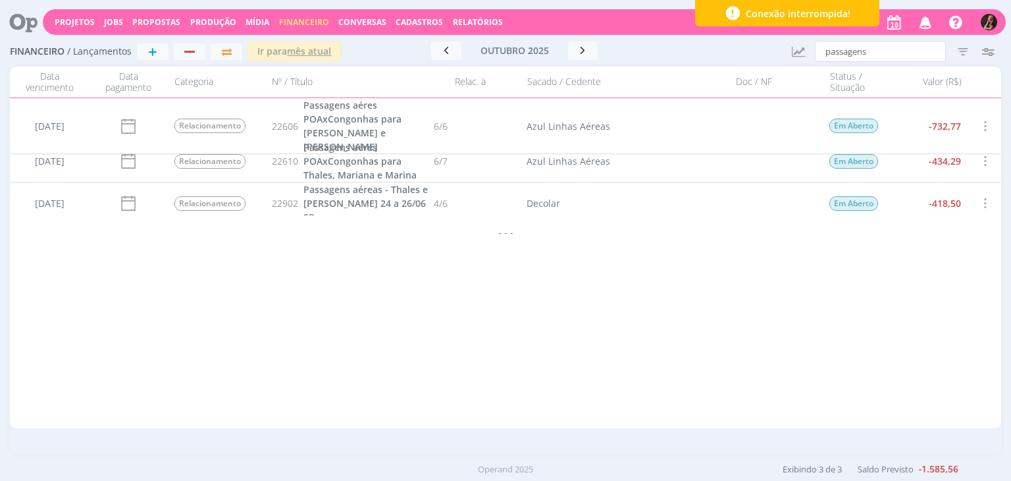
click at [897, 53] on div at bounding box center [505, 240] width 1011 height 481
drag, startPoint x: 890, startPoint y: 51, endPoint x: 831, endPoint y: 48, distance: 58.6
click at [836, 51] on input "passagens" at bounding box center [880, 51] width 131 height 21
type input "p"
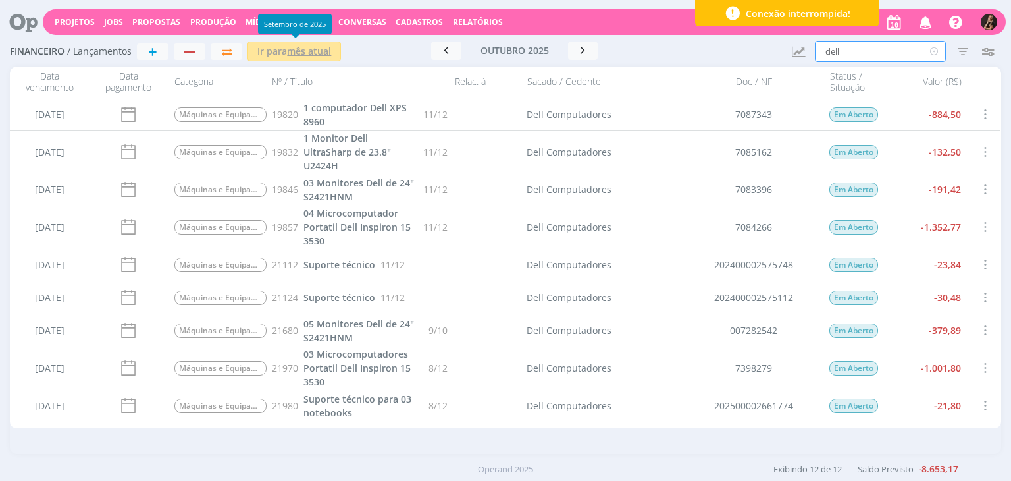
type input "dell"
click at [295, 49] on u "mês atual" at bounding box center [309, 51] width 44 height 13
click at [361, 288] on div "21123 Suporte técnico 10/12" at bounding box center [357, 297] width 181 height 32
click at [355, 294] on span "Suporte técnico" at bounding box center [339, 297] width 72 height 13
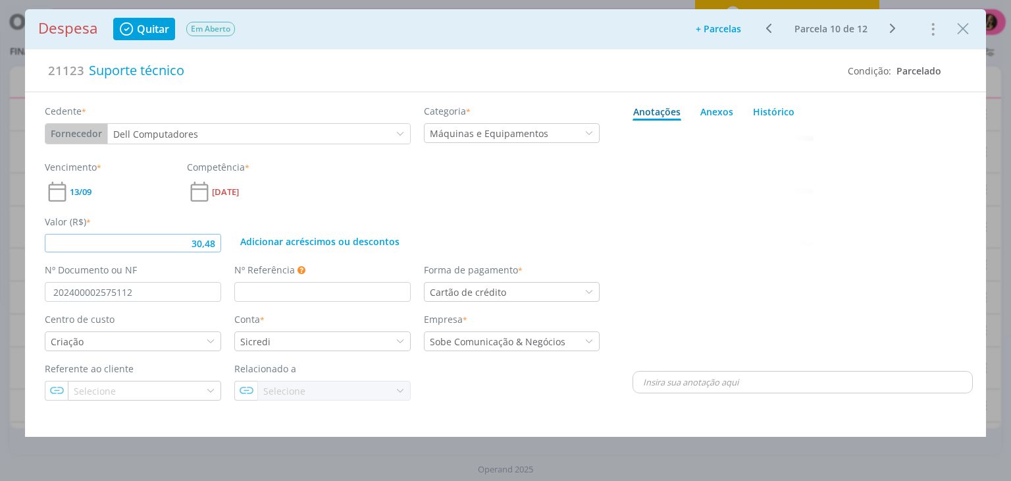
click at [218, 242] on input "30,48" at bounding box center [133, 243] width 176 height 18
click at [630, 213] on div "Anotações Anexos 0 Histórico 🙂 Ctrl + ENTER Enviar Powered by PQINA Arraste seu…" at bounding box center [802, 245] width 366 height 307
type input "30,47"
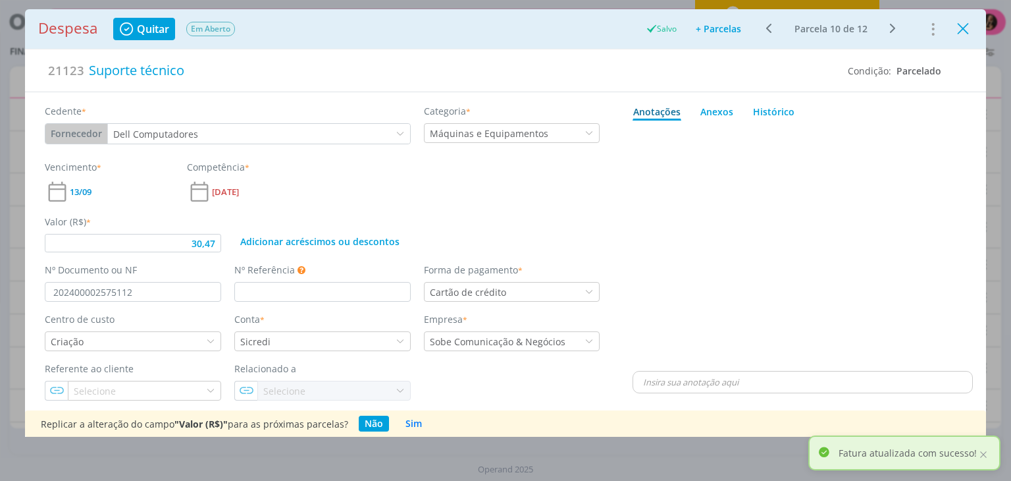
click at [966, 27] on icon "Close" at bounding box center [963, 29] width 20 height 20
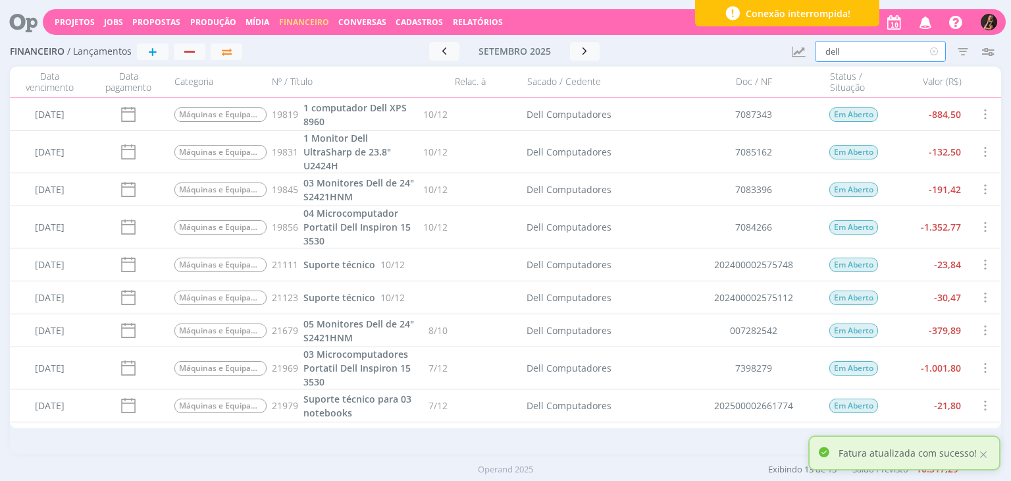
drag, startPoint x: 894, startPoint y: 47, endPoint x: 731, endPoint y: 53, distance: 163.3
click at [731, 56] on div "Financeiro / Lançamentos + Ir para mês atual setembro 2025 < 2025 > Janeiro Fev…" at bounding box center [505, 52] width 991 height 30
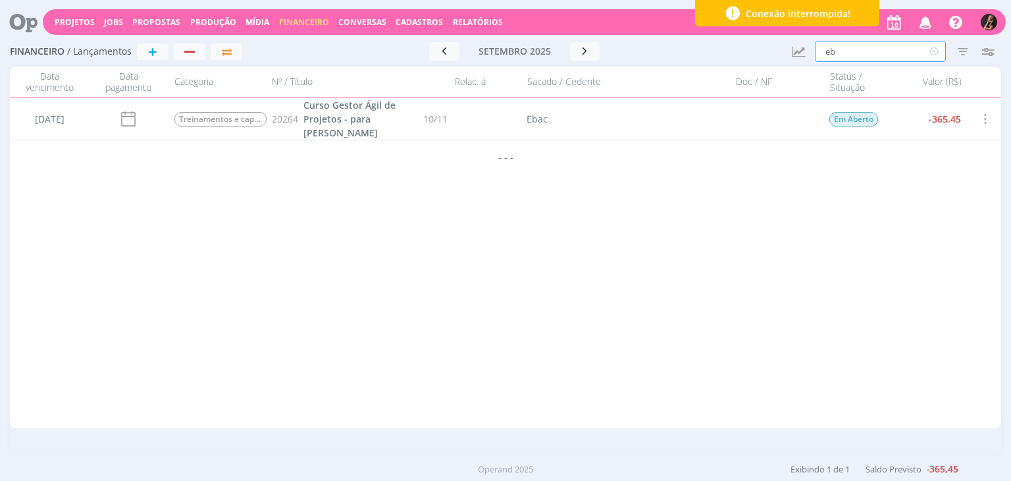
type input "e"
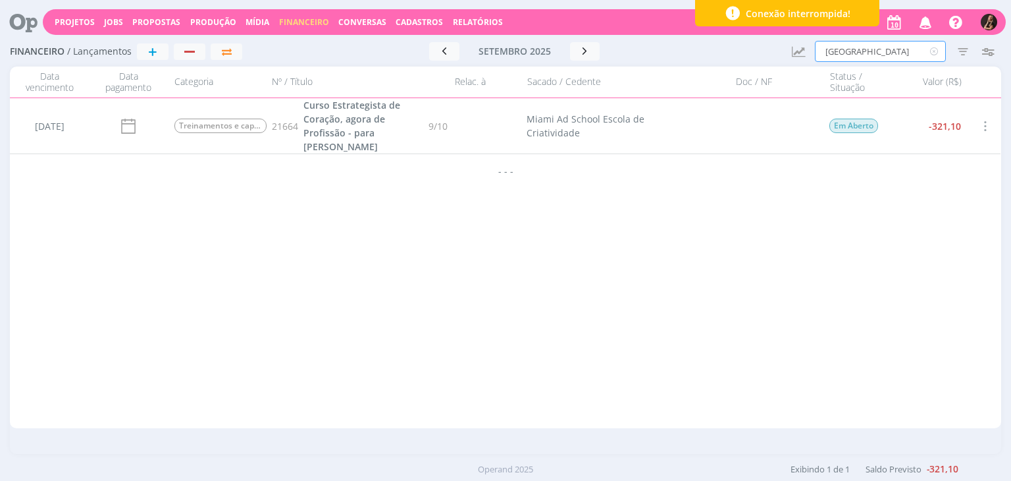
drag, startPoint x: 858, startPoint y: 53, endPoint x: 642, endPoint y: 51, distance: 215.9
click at [644, 52] on div "Financeiro / Lançamentos + Ir para mês atual setembro 2025 < 2025 > Janeiro Fev…" at bounding box center [505, 52] width 991 height 30
type input "dell"
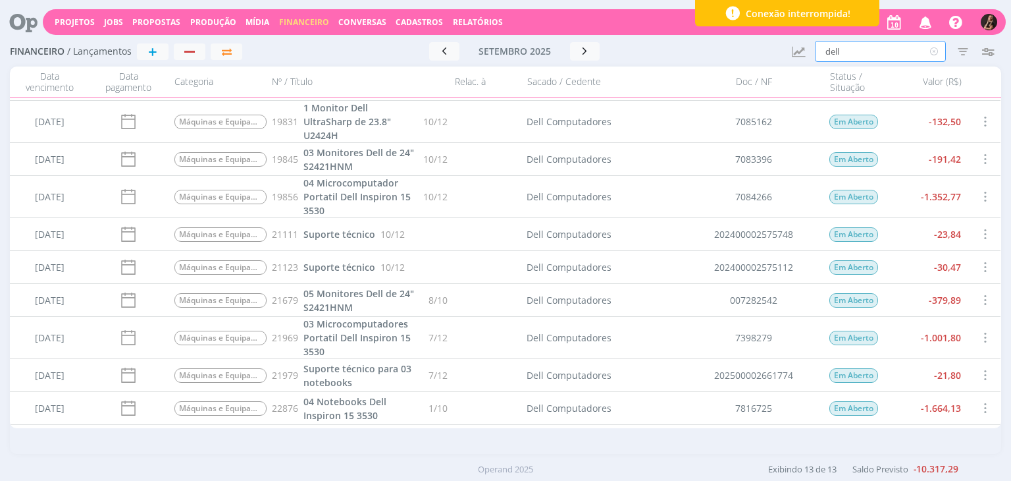
scroll to position [66, 0]
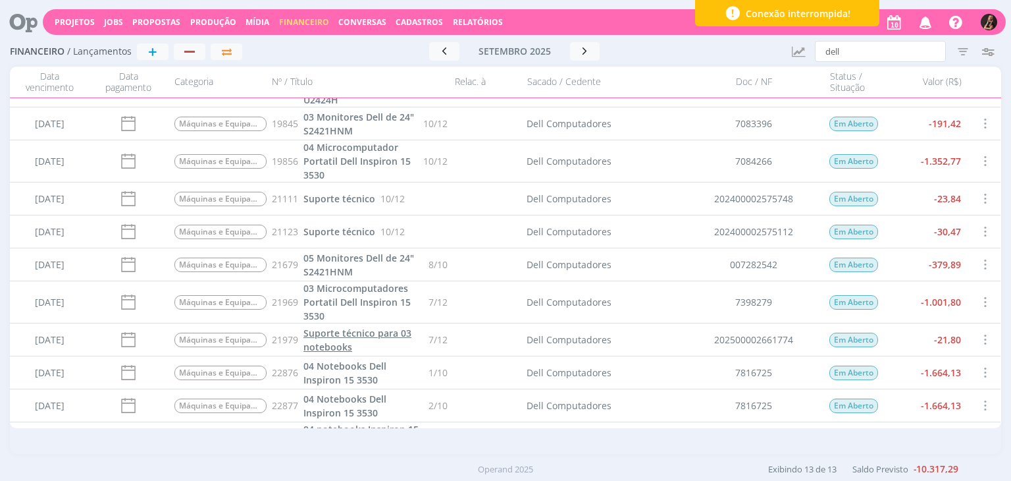
click at [365, 336] on span "Suporte técnico para 03 notebooks" at bounding box center [357, 340] width 108 height 26
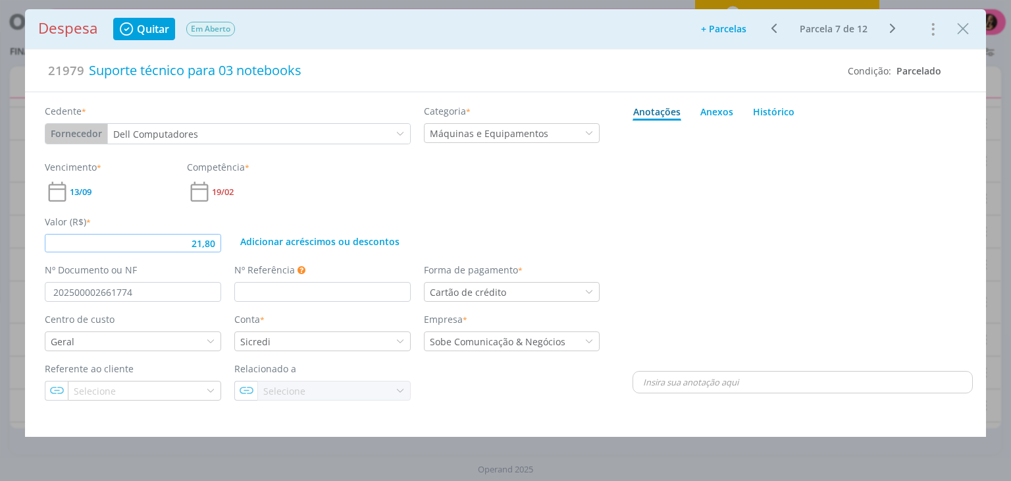
click at [217, 242] on input "21,80" at bounding box center [133, 243] width 176 height 18
type input "21,79"
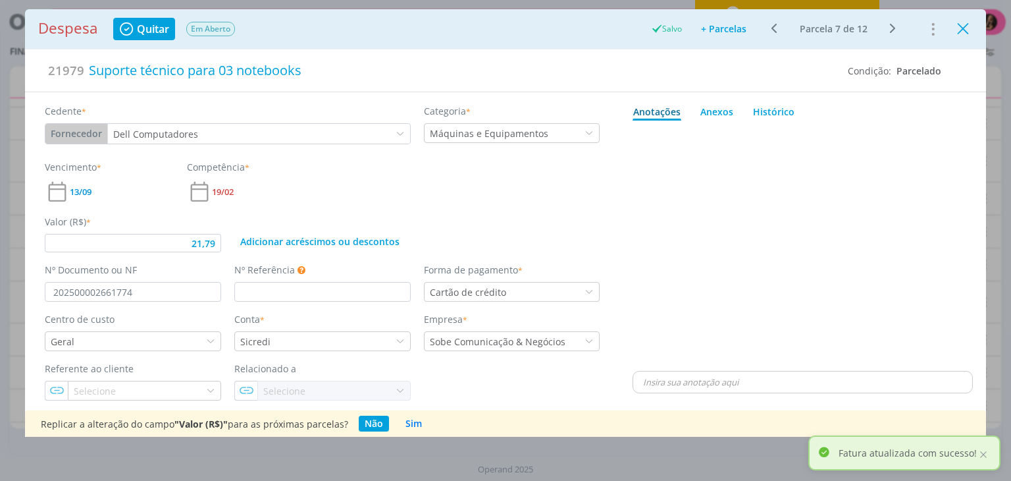
click at [959, 30] on icon "Close" at bounding box center [963, 29] width 20 height 20
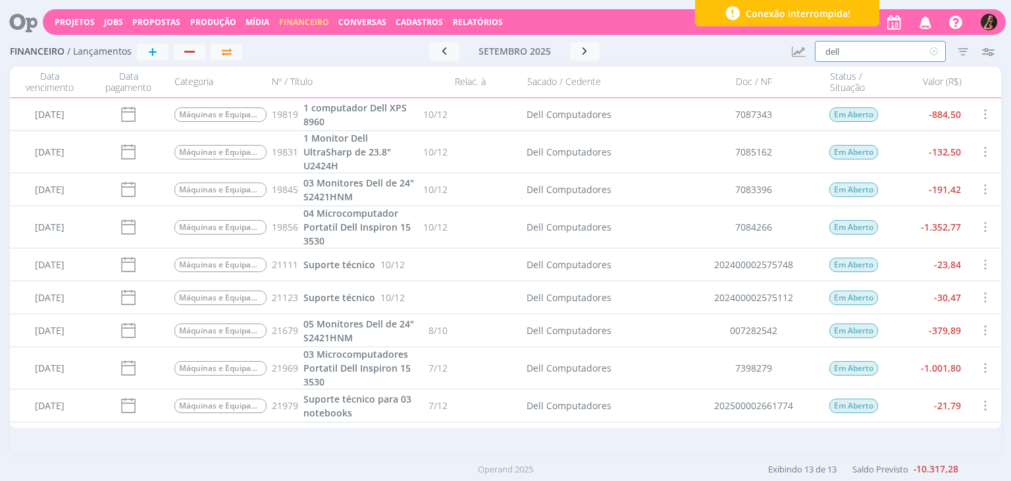
drag, startPoint x: 860, startPoint y: 45, endPoint x: 693, endPoint y: 58, distance: 168.3
click at [702, 63] on div "Financeiro / Lançamentos + Ir para mês atual setembro 2025 < 2025 > Janeiro Fev…" at bounding box center [505, 52] width 991 height 30
type input "sand"
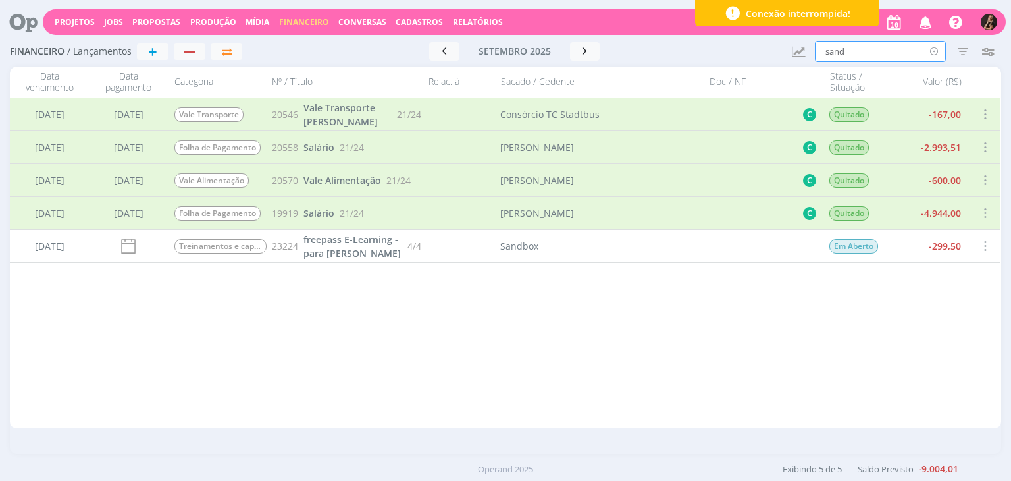
click at [933, 51] on icon at bounding box center [934, 51] width 16 height 21
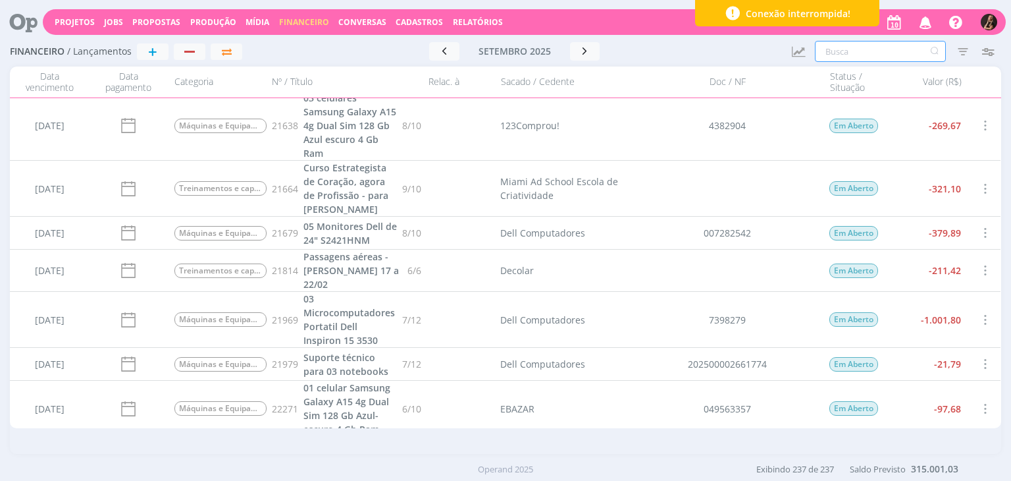
scroll to position [5929, 0]
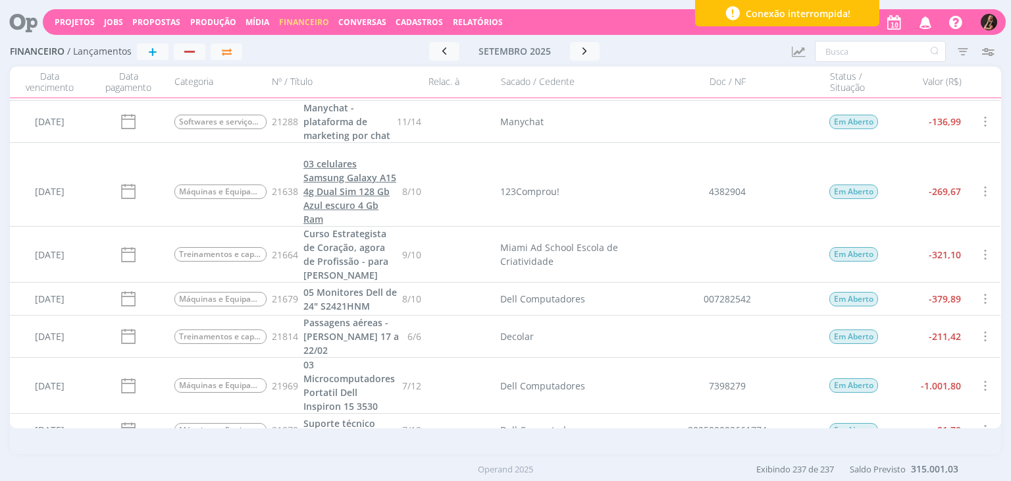
click at [377, 191] on span "03 celulares Samsung Galaxy A15 4g Dual Sim 128 Gb Azul escuro 4 Gb Ram" at bounding box center [349, 191] width 93 height 68
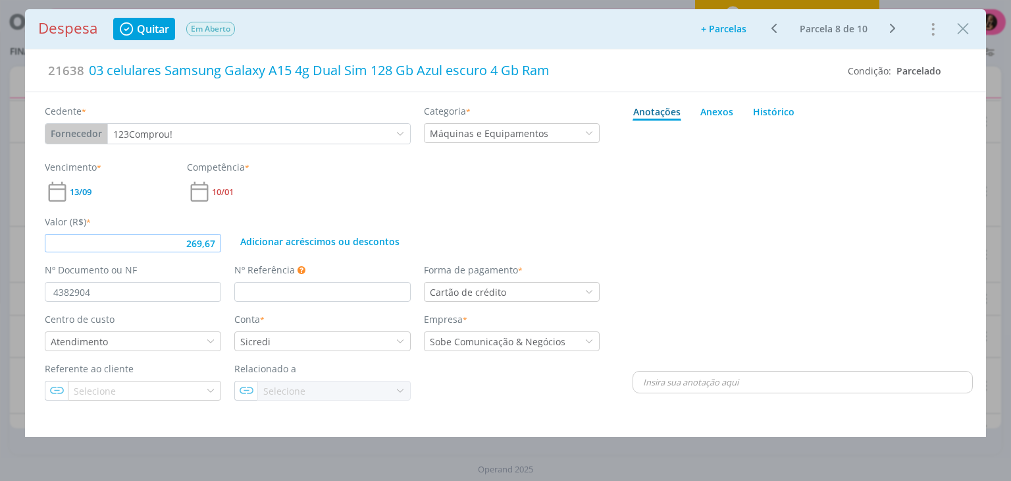
click at [219, 242] on input "269,67" at bounding box center [133, 243] width 176 height 18
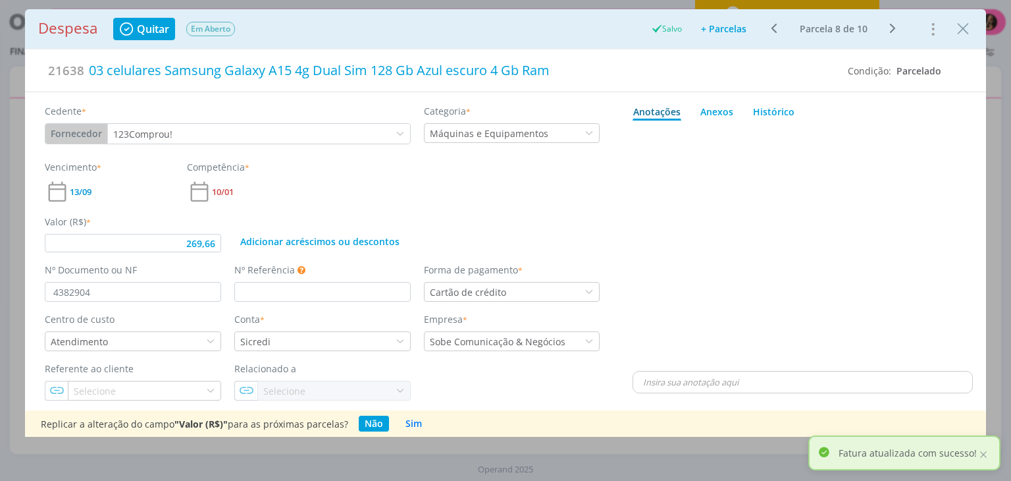
type input "269,66"
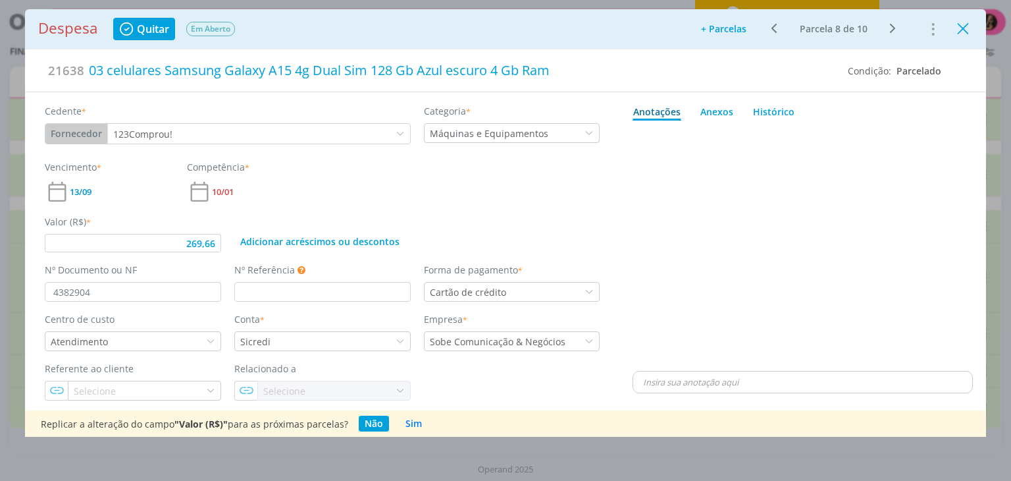
click at [971, 22] on icon "Close" at bounding box center [963, 29] width 20 height 20
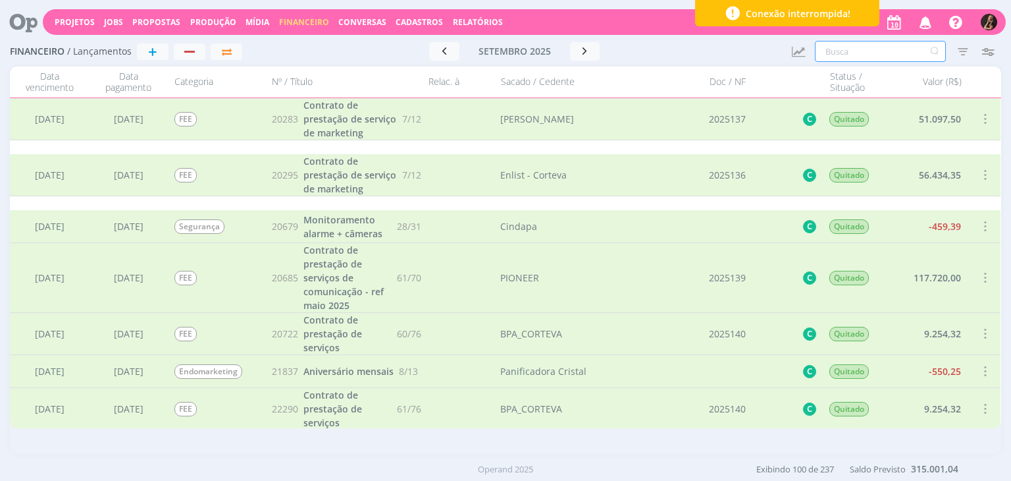
drag, startPoint x: 878, startPoint y: 51, endPoint x: 872, endPoint y: 48, distance: 7.4
click at [874, 49] on input "text" at bounding box center [880, 51] width 131 height 21
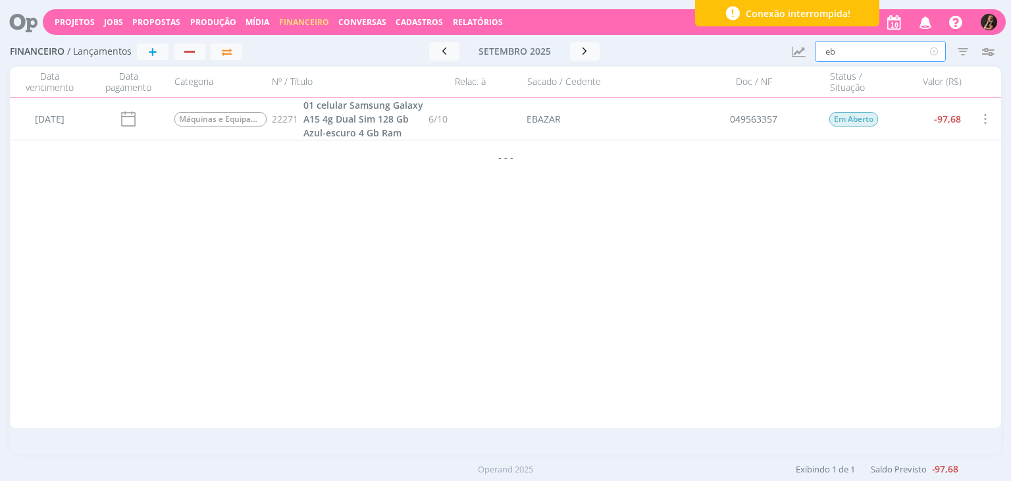
type input "e"
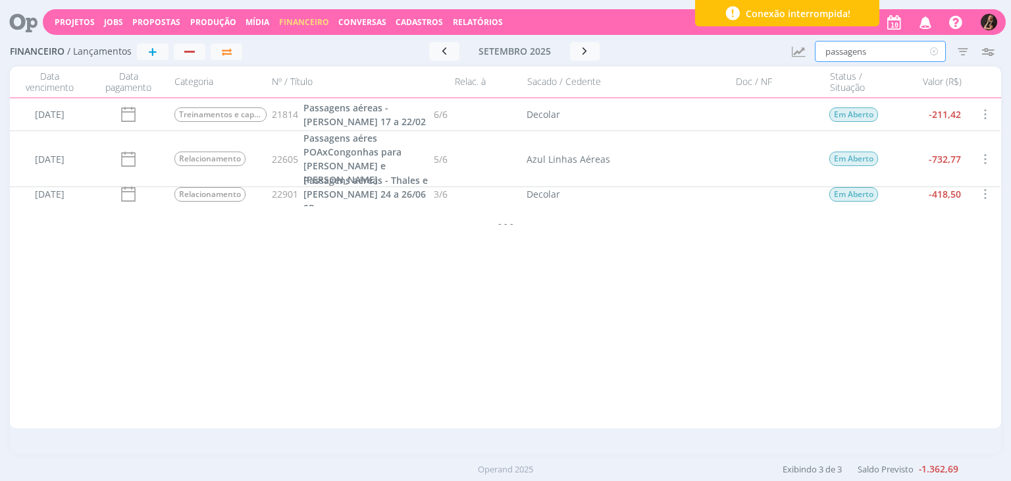
type input "passagens"
click at [988, 188] on span at bounding box center [985, 194] width 14 height 18
click at [945, 230] on div "Listar relacionados" at bounding box center [942, 238] width 130 height 19
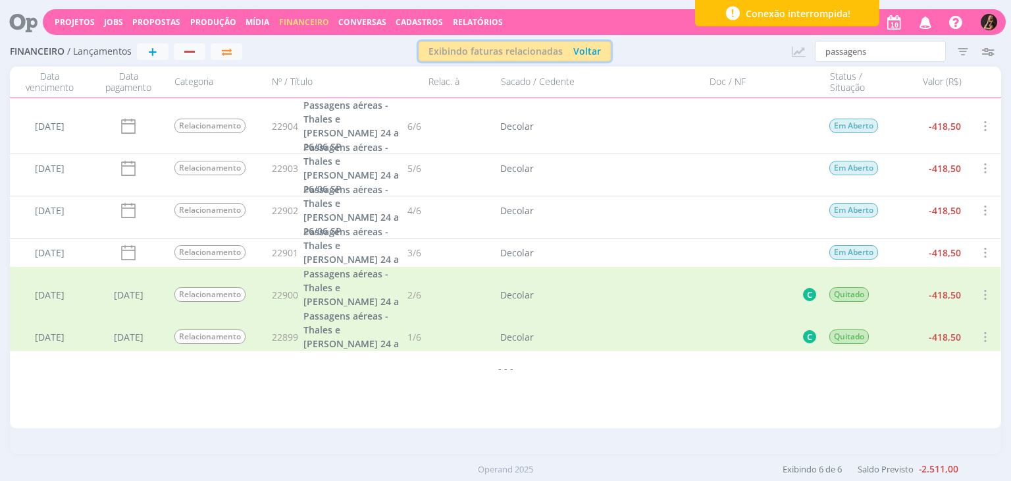
click at [602, 53] on button "Exibindo faturas relacionadas Voltar" at bounding box center [515, 51] width 192 height 20
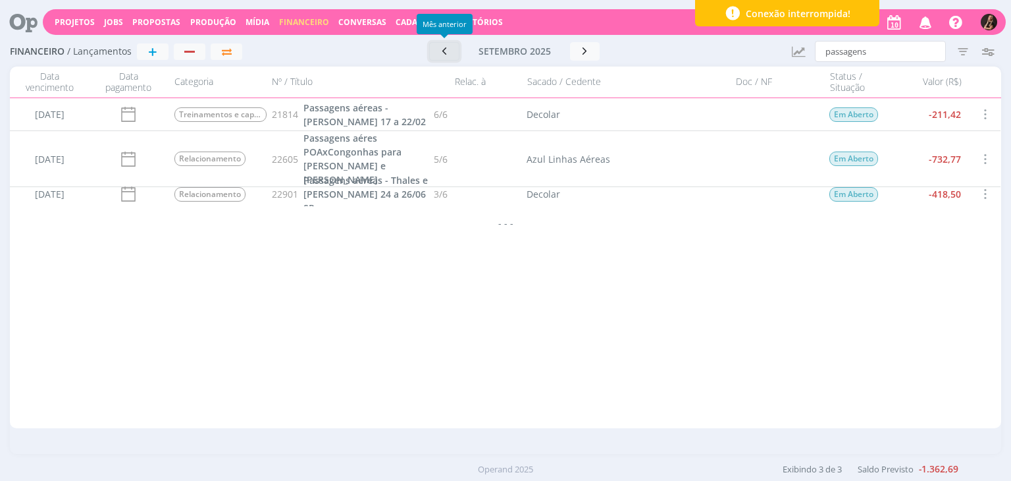
click at [452, 51] on button "button" at bounding box center [444, 51] width 30 height 18
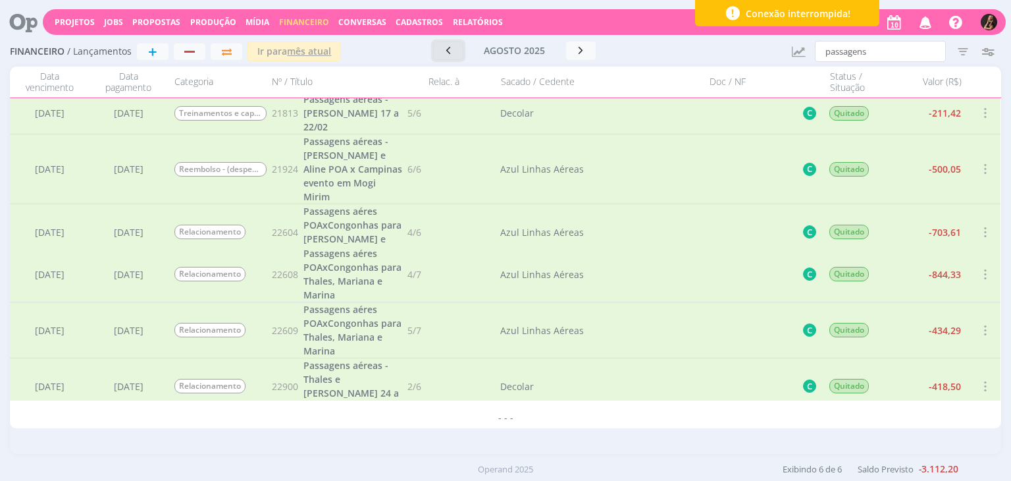
scroll to position [11, 0]
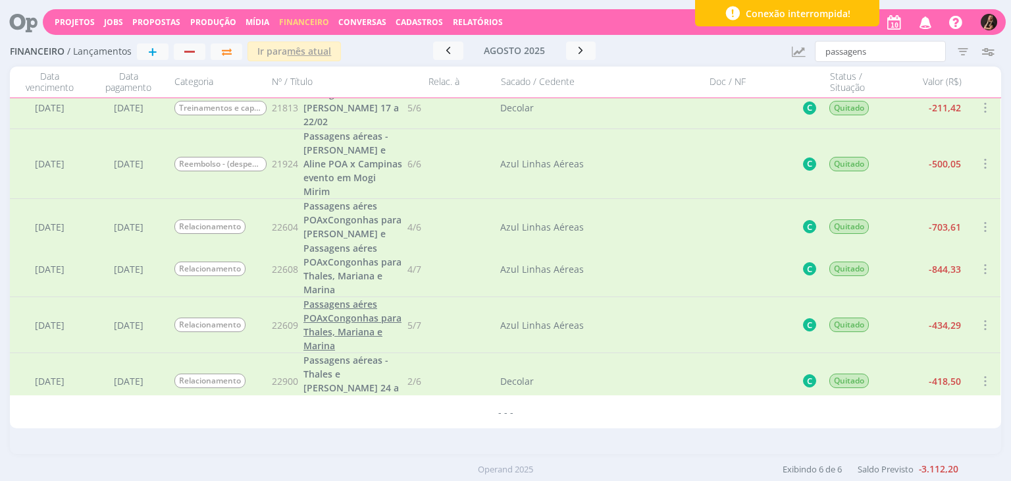
click at [334, 322] on span "Passagens aéres POAxCongonhas para Thales, Mariana e Marina" at bounding box center [352, 325] width 98 height 54
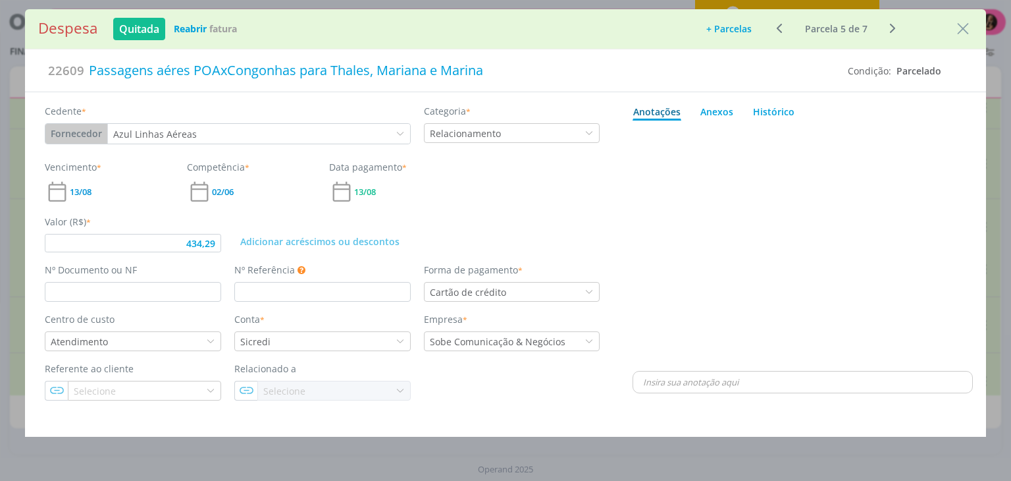
click at [889, 26] on icon "dialog" at bounding box center [893, 28] width 16 height 16
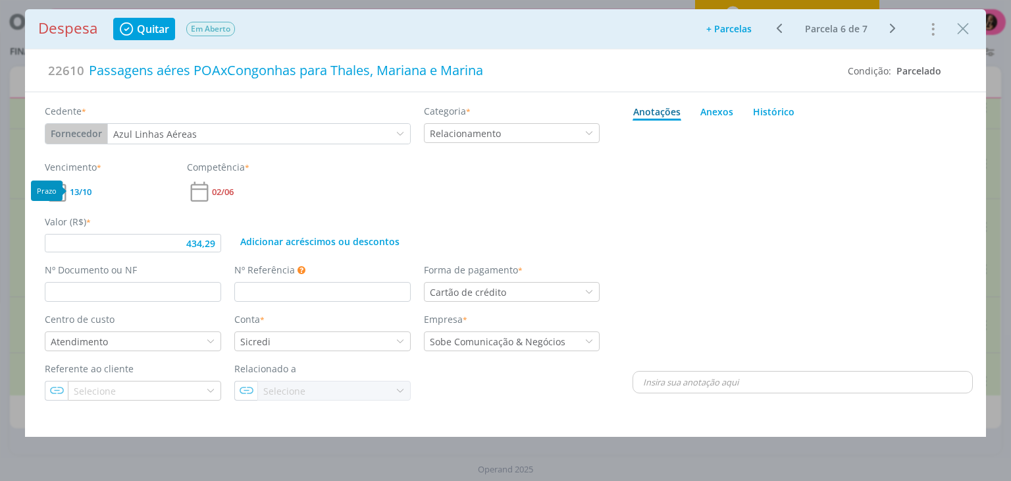
click at [84, 188] on span "13/10" at bounding box center [81, 192] width 22 height 9
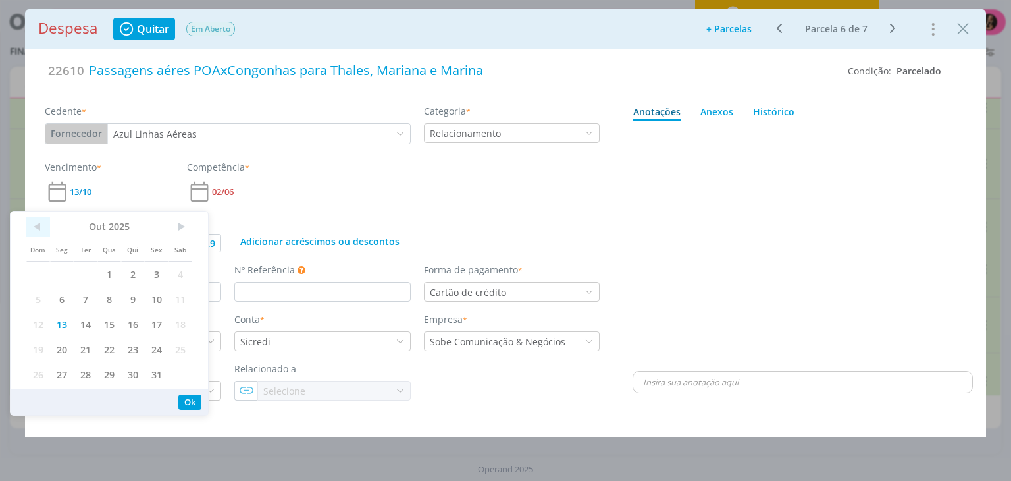
click at [43, 222] on span "<" at bounding box center [38, 227] width 24 height 20
click at [177, 292] on span "13" at bounding box center [181, 298] width 24 height 25
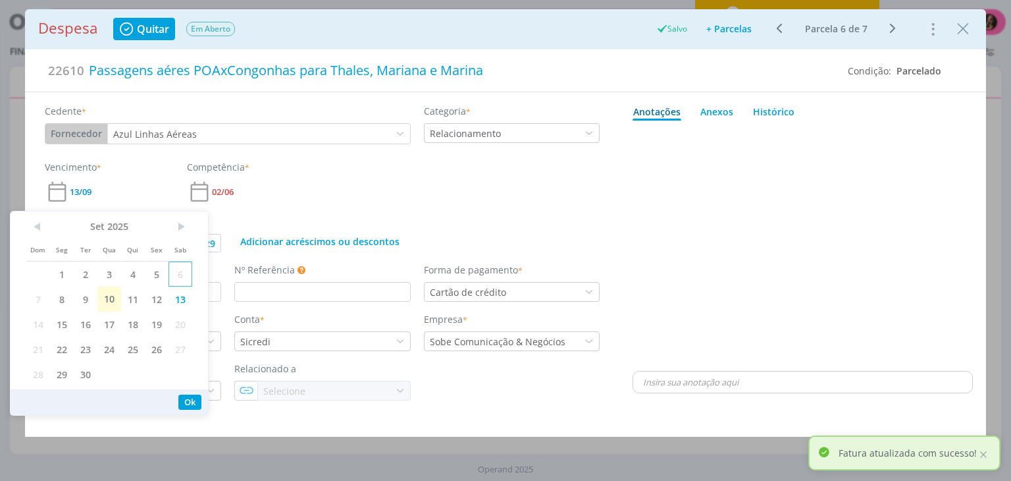
type input "434,29"
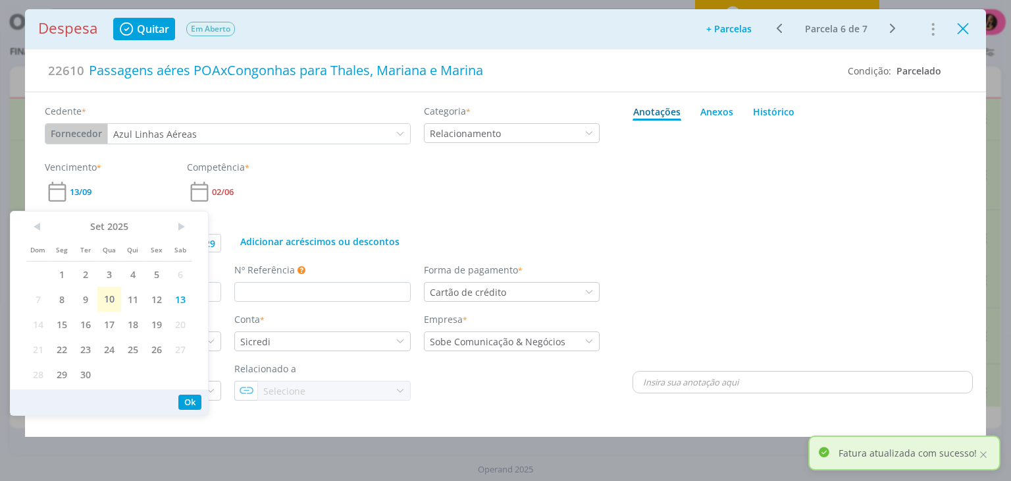
click at [962, 29] on icon "Close" at bounding box center [963, 29] width 20 height 20
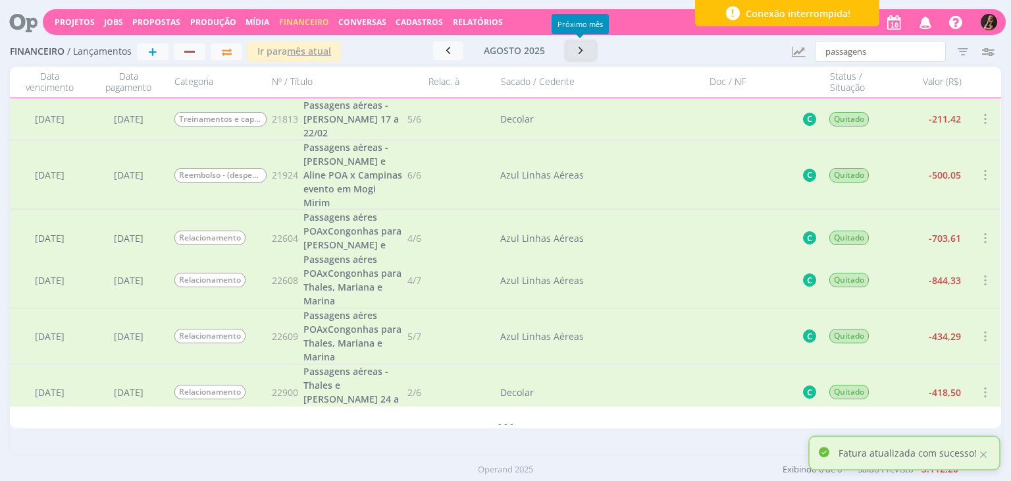
click at [575, 50] on icon "button" at bounding box center [581, 50] width 13 height 13
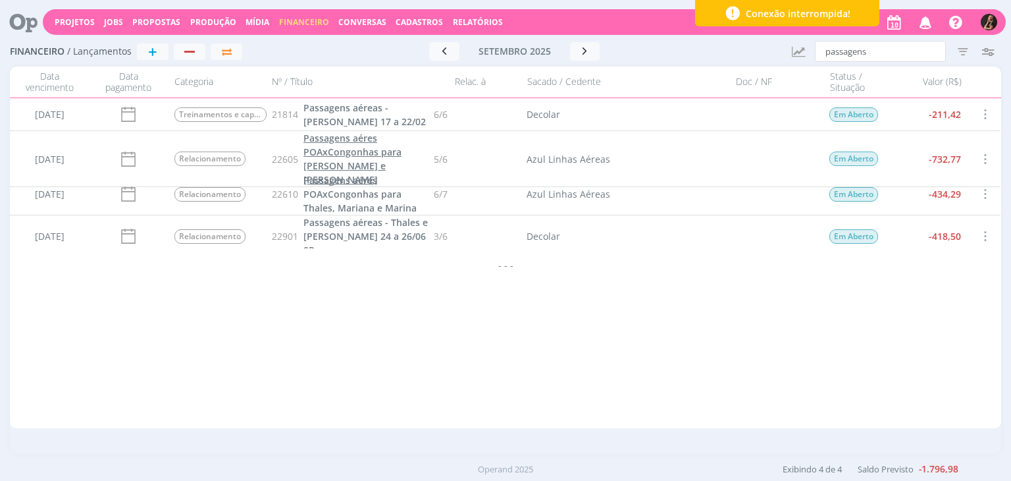
click at [395, 148] on span "Passagens aéres POAxCongonhas para Sheila e Tayná" at bounding box center [352, 159] width 98 height 54
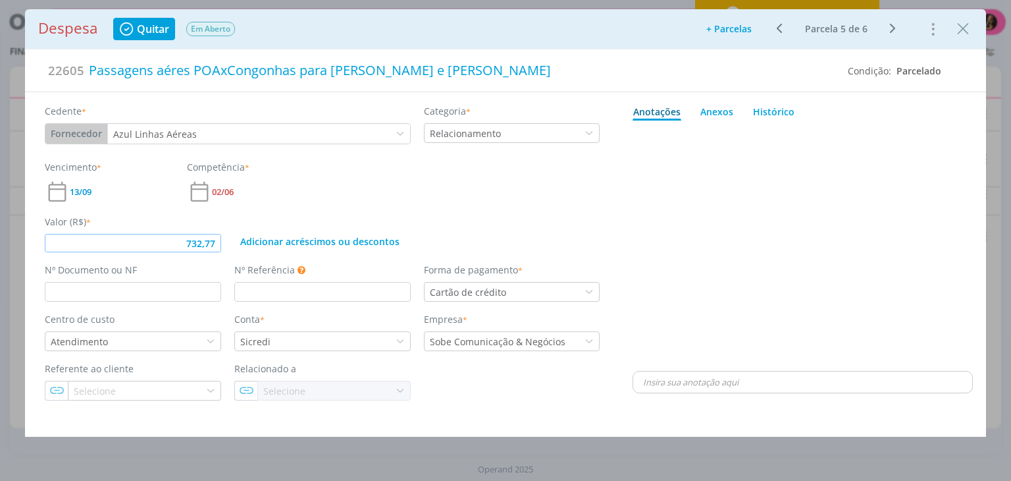
click at [213, 242] on input "732,77" at bounding box center [133, 243] width 176 height 18
type input "844,33"
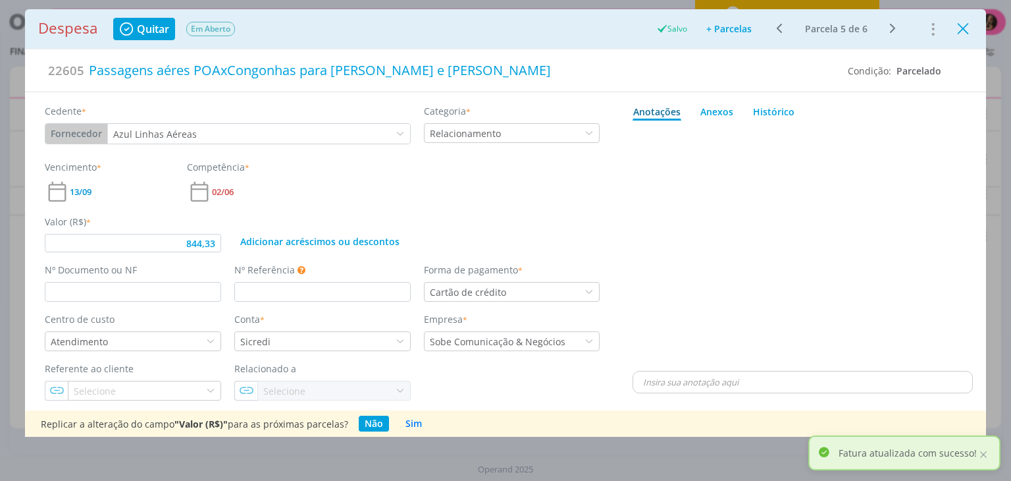
click at [960, 28] on icon "Close" at bounding box center [963, 29] width 20 height 20
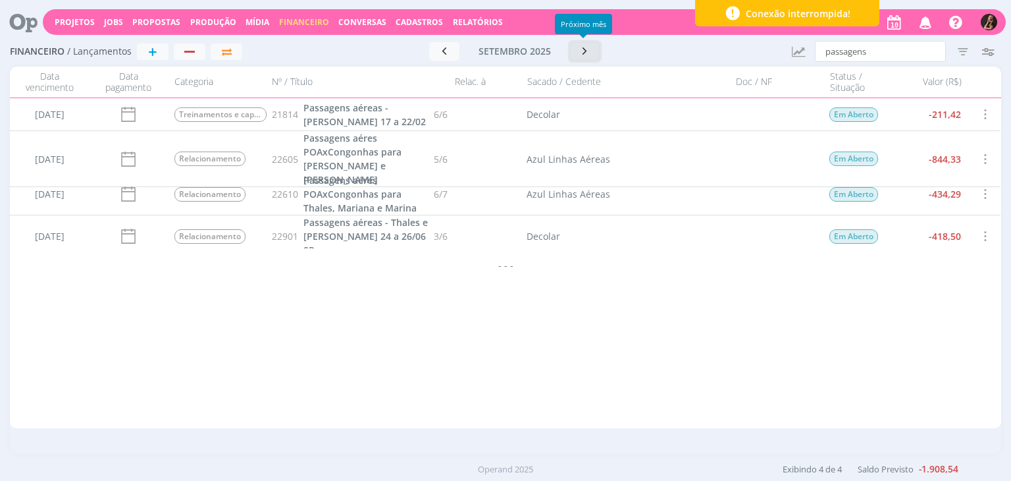
click at [590, 44] on button "button" at bounding box center [585, 51] width 30 height 18
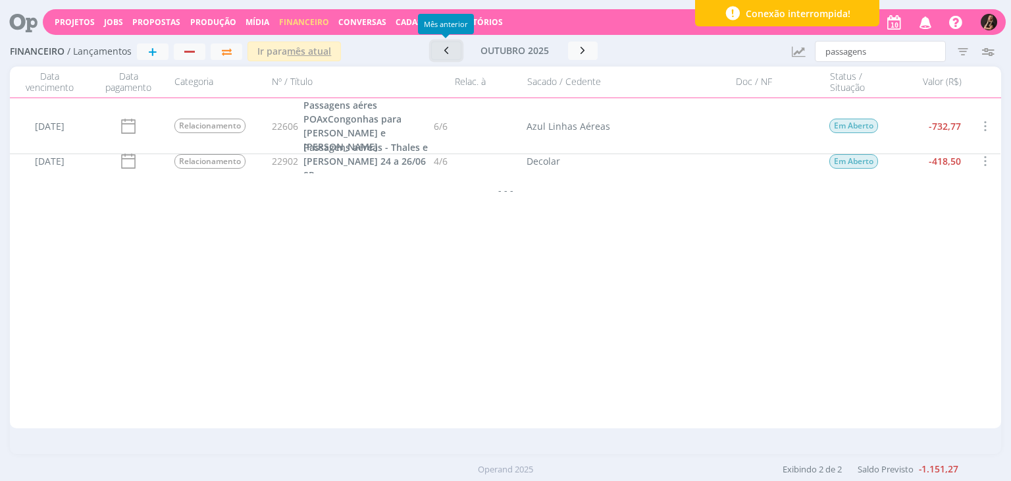
click at [442, 53] on icon "button" at bounding box center [446, 50] width 13 height 13
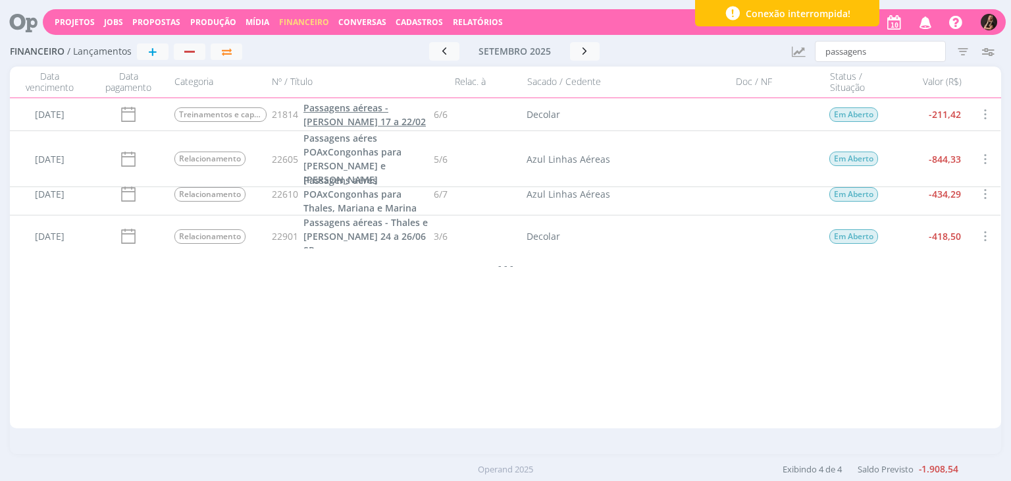
click at [400, 117] on link "Passagens aéreas - Camilo Moraes 17 a 22/02" at bounding box center [365, 115] width 125 height 28
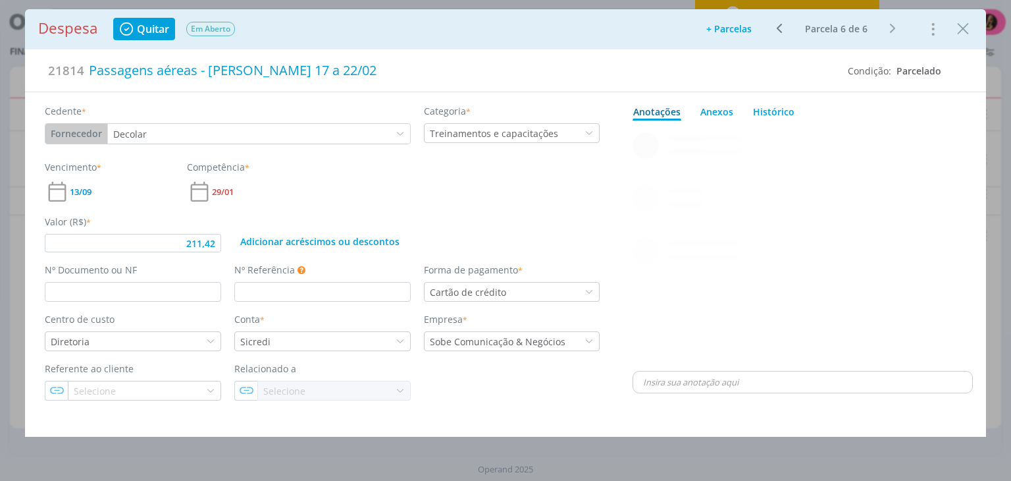
click at [787, 24] on icon "dialog" at bounding box center [780, 28] width 16 height 16
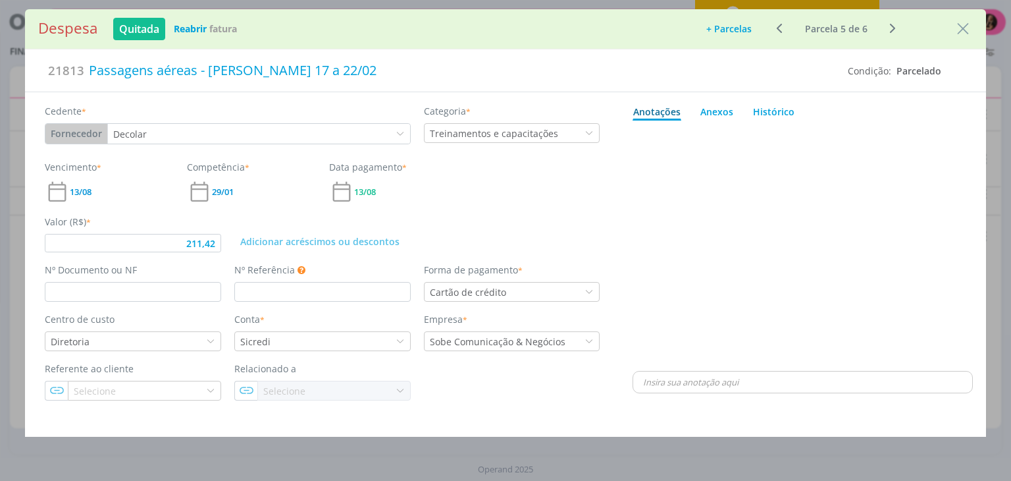
click at [781, 25] on icon "dialog" at bounding box center [780, 28] width 16 height 16
click at [781, 25] on div "Ir para: 1 Ir Parcela 1 de 6" at bounding box center [837, 28] width 142 height 19
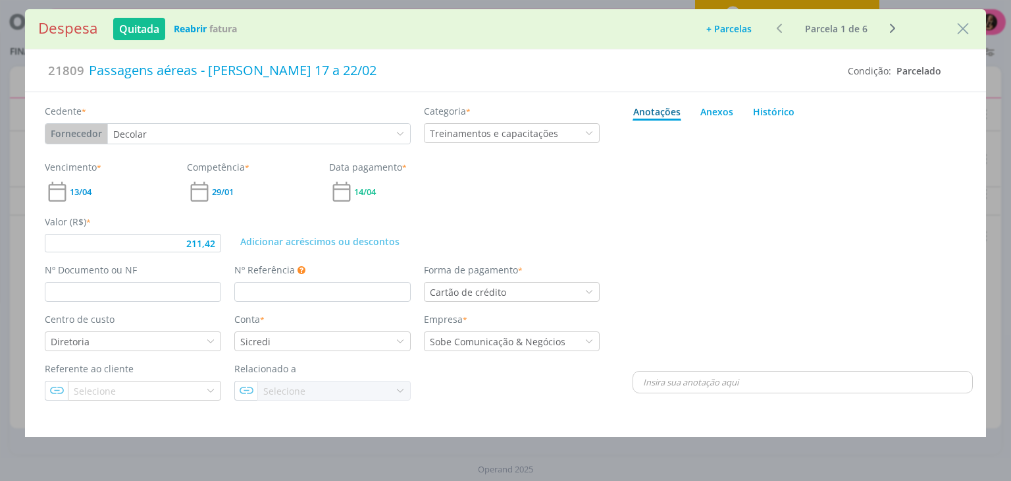
click at [781, 25] on div "Ir para: 1 Ir Parcela 1 de 6" at bounding box center [837, 28] width 142 height 19
click at [893, 28] on icon "dialog" at bounding box center [893, 28] width 16 height 16
click at [893, 27] on icon "dialog" at bounding box center [893, 28] width 16 height 16
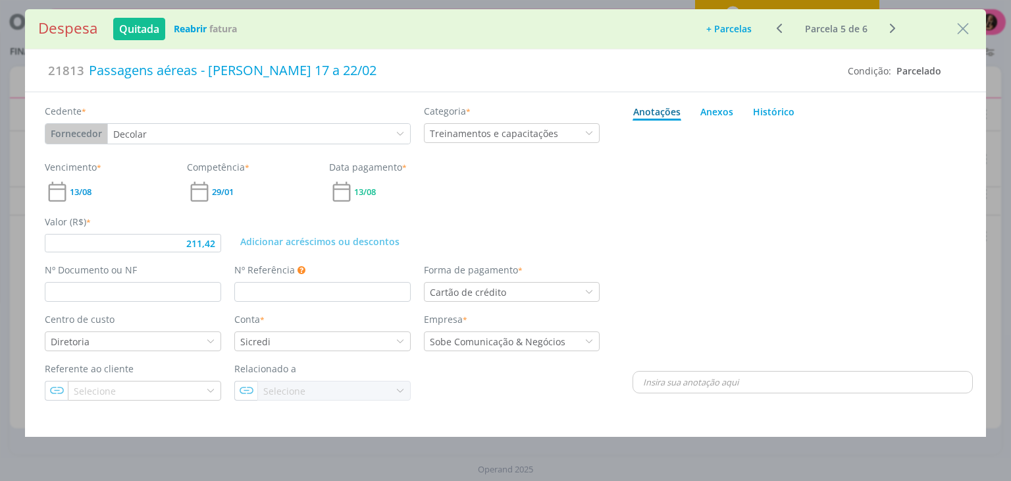
click at [893, 27] on icon "dialog" at bounding box center [893, 28] width 16 height 16
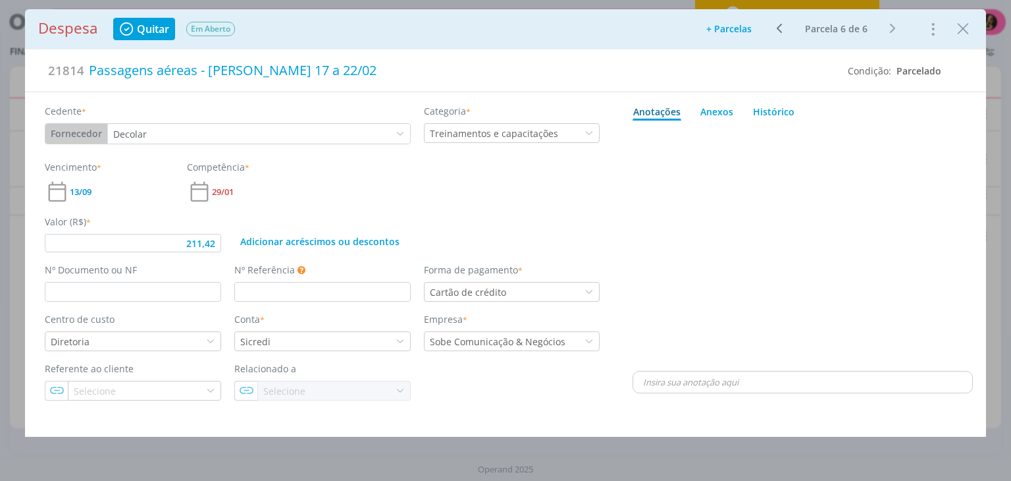
click at [893, 27] on div "Ir para: 1 Ir Parcela 6 de 6" at bounding box center [837, 28] width 142 height 19
click at [218, 242] on input "211,42" at bounding box center [133, 243] width 176 height 18
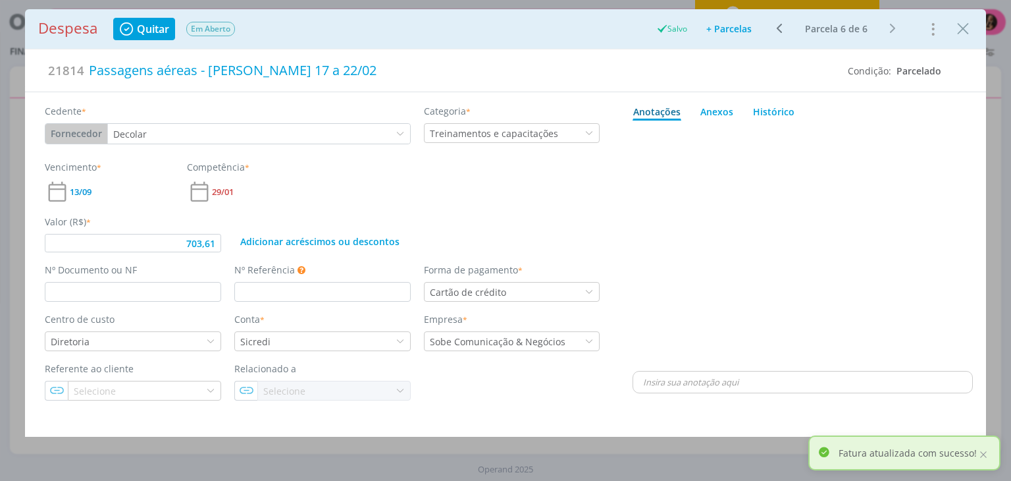
type input "703,61"
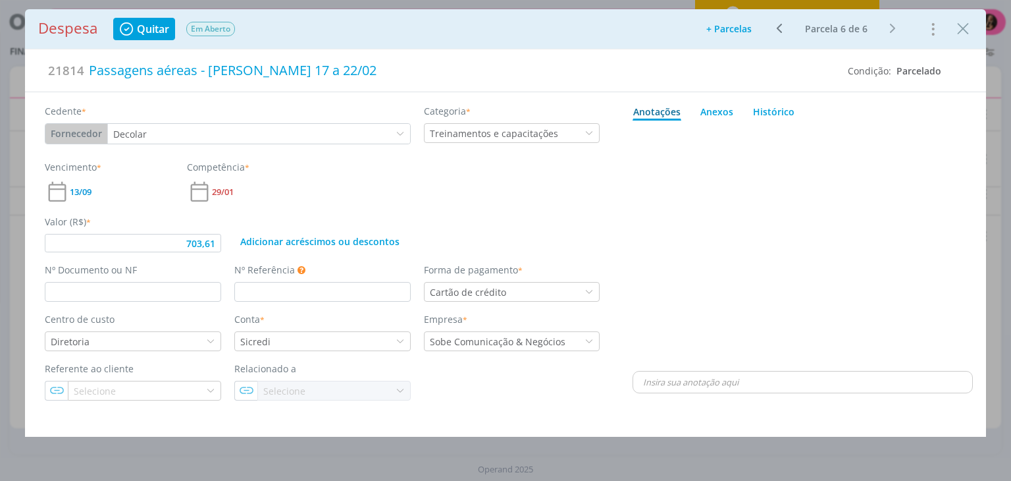
click at [959, 28] on icon "Close" at bounding box center [963, 29] width 20 height 20
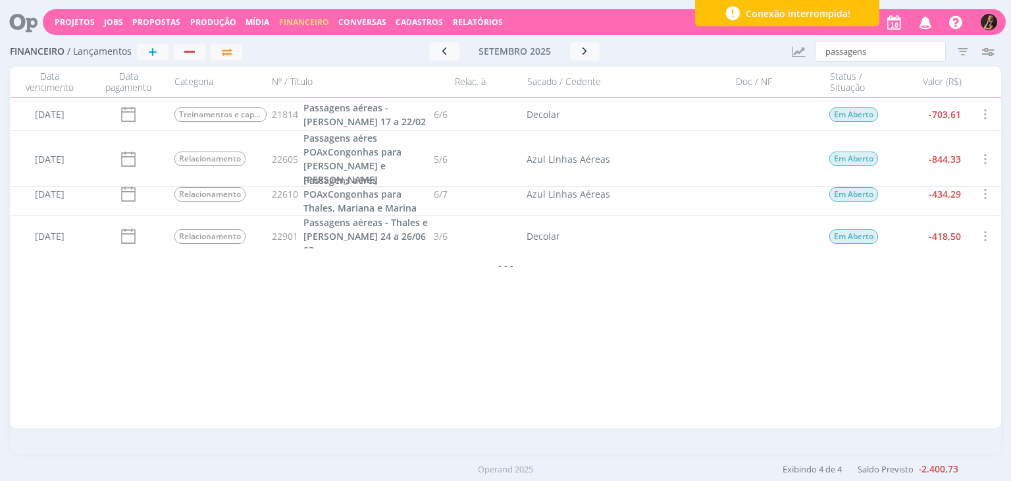
drag, startPoint x: 836, startPoint y: 53, endPoint x: 875, endPoint y: 49, distance: 39.0
click at [850, 51] on div at bounding box center [505, 240] width 1011 height 481
drag, startPoint x: 899, startPoint y: 47, endPoint x: 700, endPoint y: 49, distance: 199.5
click at [700, 49] on div "Financeiro / Lançamentos + Ir para mês atual setembro 2025 < 2025 > Janeiro Fev…" at bounding box center [505, 52] width 991 height 30
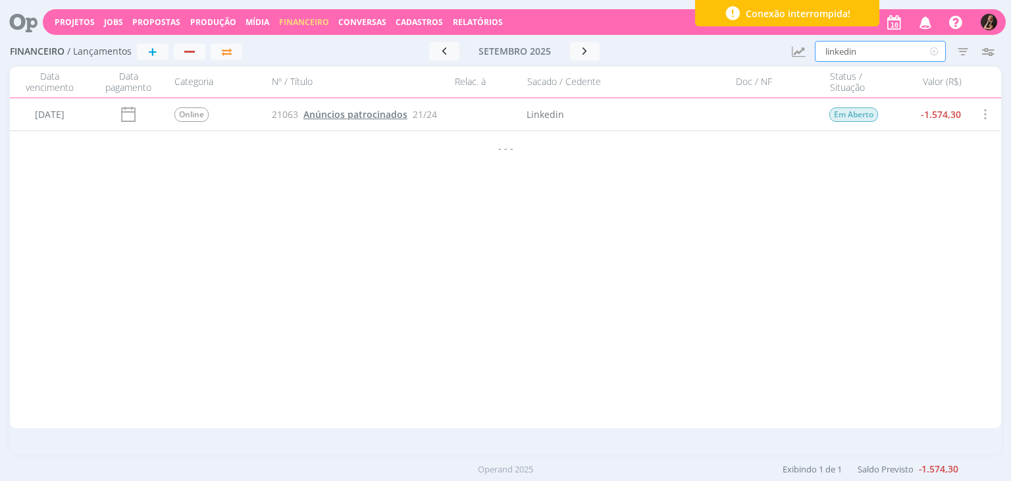
type input "linkedin"
click at [334, 118] on span "Anúncios patrocinados" at bounding box center [355, 114] width 104 height 13
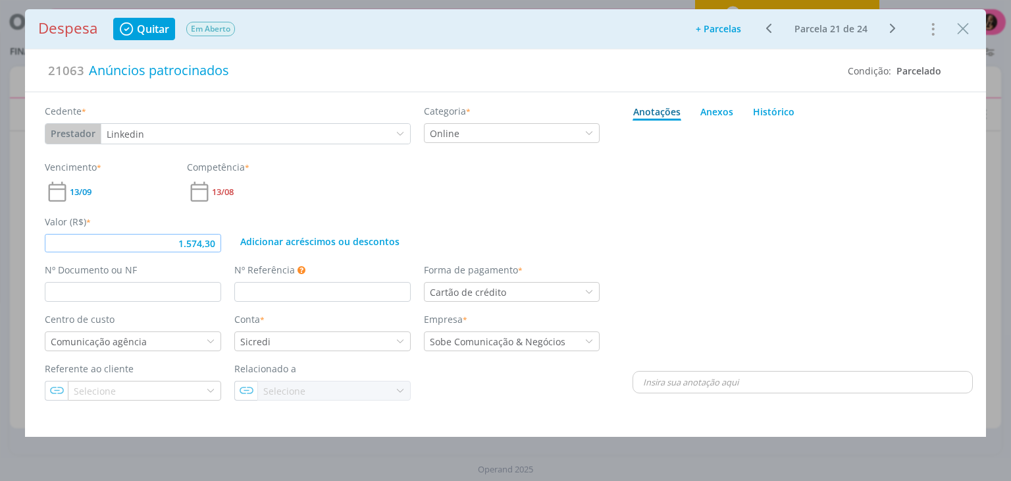
click at [216, 246] on input "1.574,30" at bounding box center [133, 243] width 176 height 18
type input "648,53"
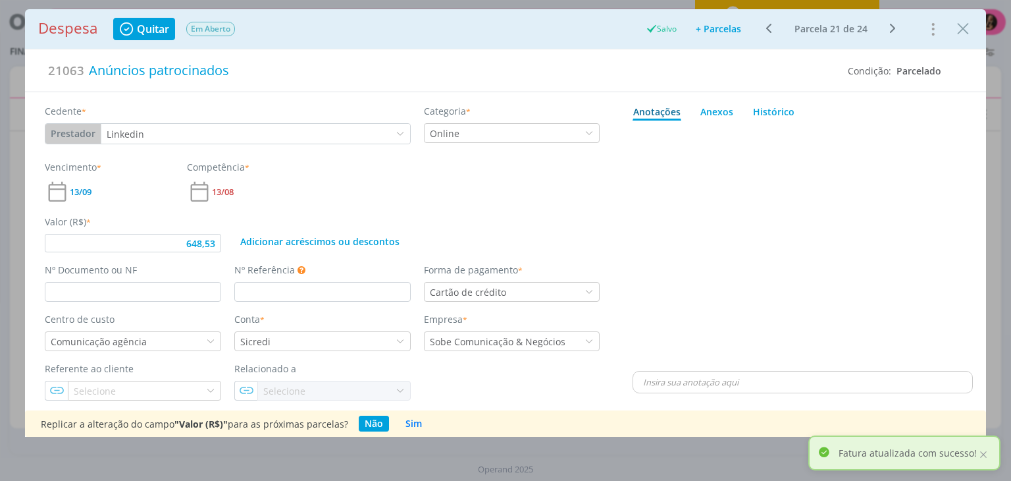
click at [969, 38] on button "Close" at bounding box center [963, 28] width 20 height 21
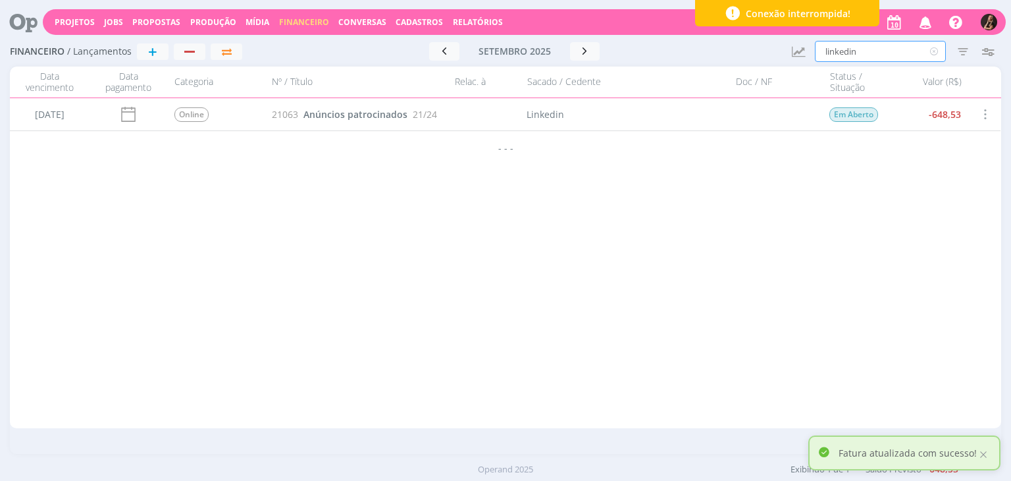
drag, startPoint x: 896, startPoint y: 53, endPoint x: 678, endPoint y: 70, distance: 218.6
click at [678, 70] on div "Financeiro / Lançamentos + Ir para mês atual setembro 2025 < 2025 > Janeiro Fev…" at bounding box center [505, 245] width 1011 height 417
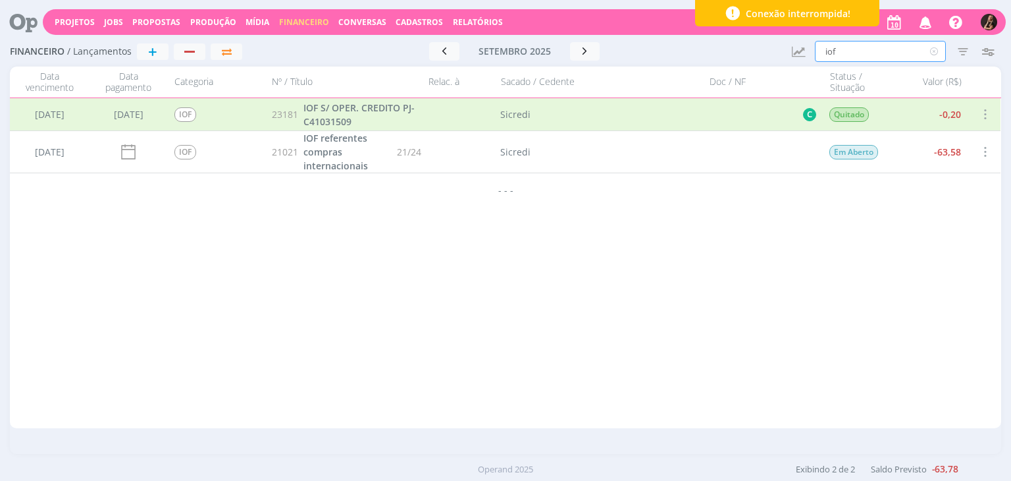
type input "iof"
click at [410, 156] on span "21/24" at bounding box center [410, 152] width 24 height 14
click at [344, 154] on link "IOF referentes compras internacionais" at bounding box center [347, 151] width 88 height 41
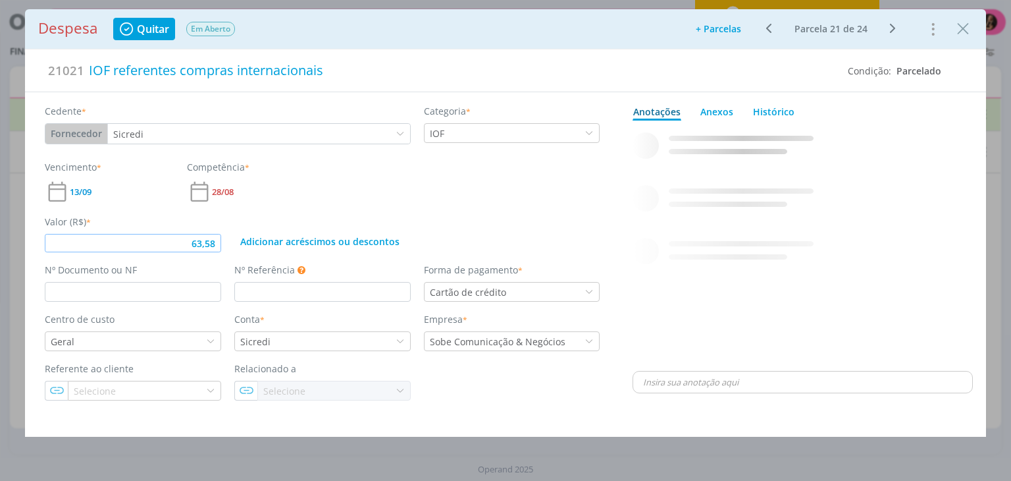
drag, startPoint x: 217, startPoint y: 244, endPoint x: 224, endPoint y: 211, distance: 33.7
click at [215, 230] on div "Valor (R$) * 63,58" at bounding box center [133, 234] width 190 height 38
type input "112,77"
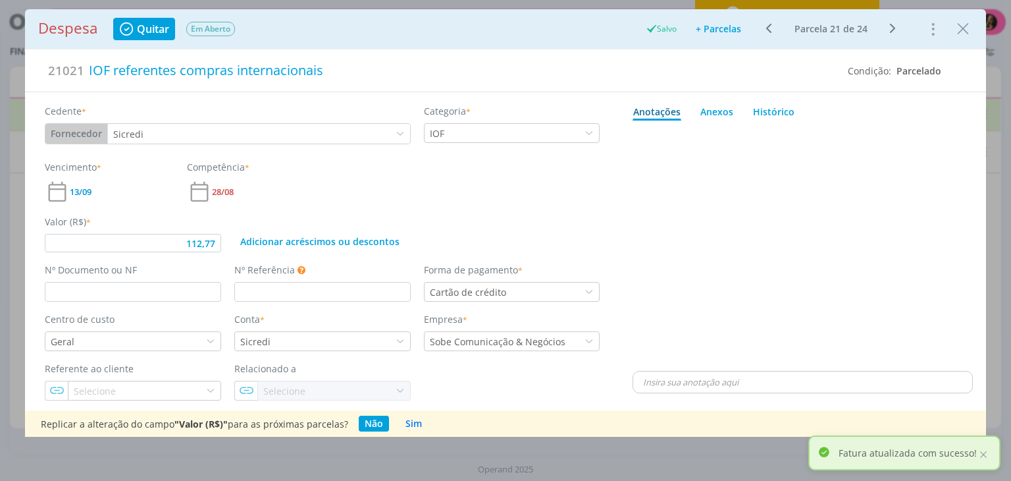
click at [954, 24] on button "Close" at bounding box center [963, 28] width 20 height 21
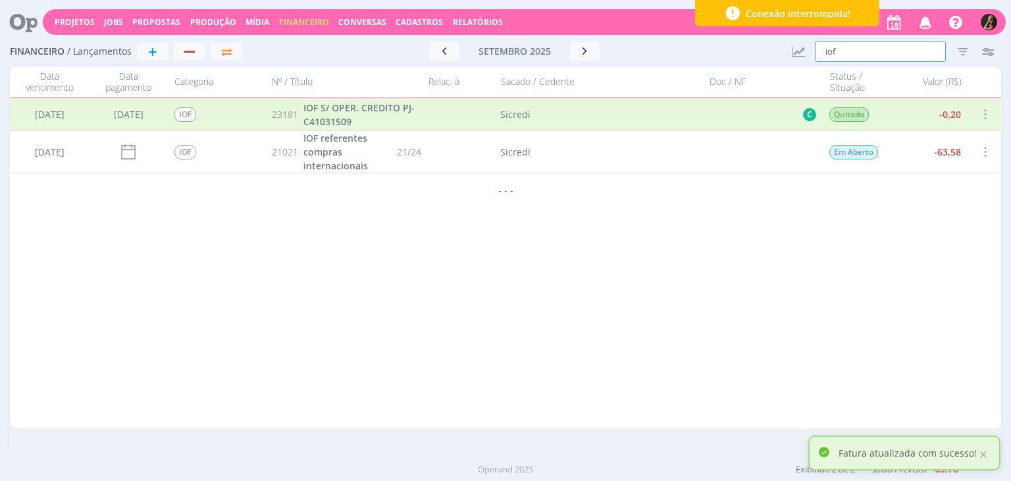
click at [898, 61] on input "iof" at bounding box center [880, 51] width 131 height 21
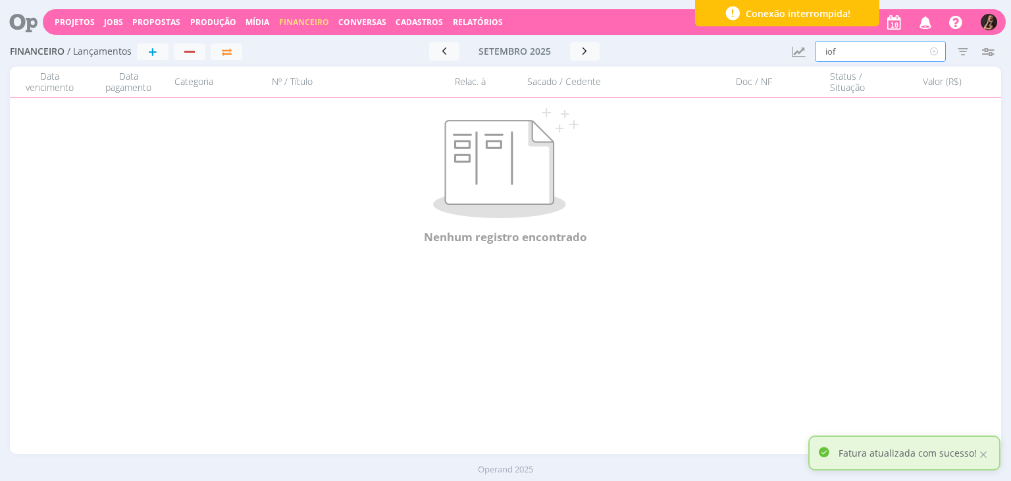
drag, startPoint x: 868, startPoint y: 57, endPoint x: 754, endPoint y: 48, distance: 114.9
click at [773, 61] on div "Financeiro / Lançamentos + Ir para mês atual setembro 2025 < 2025 > Janeiro Fev…" at bounding box center [505, 52] width 991 height 30
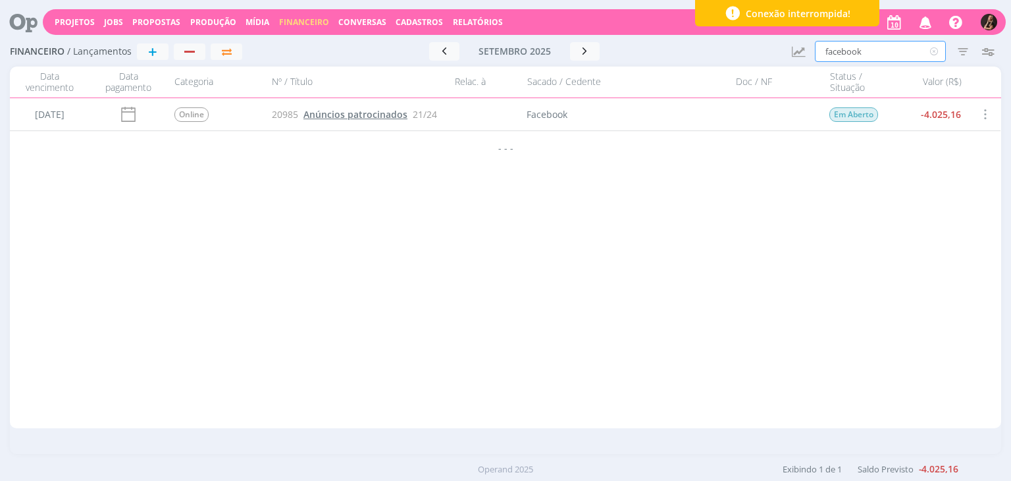
type input "facebook"
click at [368, 115] on span "Anúncios patrocinados" at bounding box center [355, 114] width 104 height 13
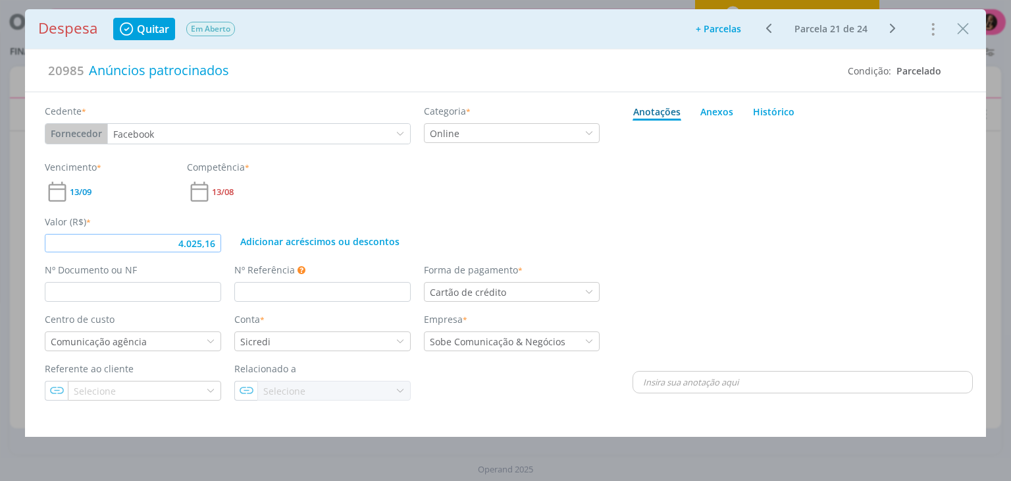
click at [219, 241] on input "4.025,16" at bounding box center [133, 243] width 176 height 18
type input "2.422,69"
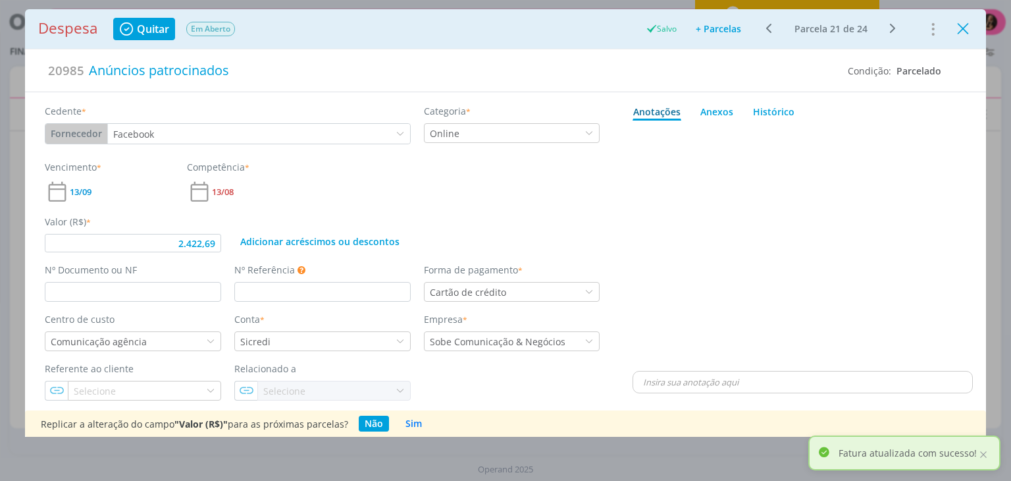
click at [964, 29] on icon "Close" at bounding box center [963, 29] width 20 height 20
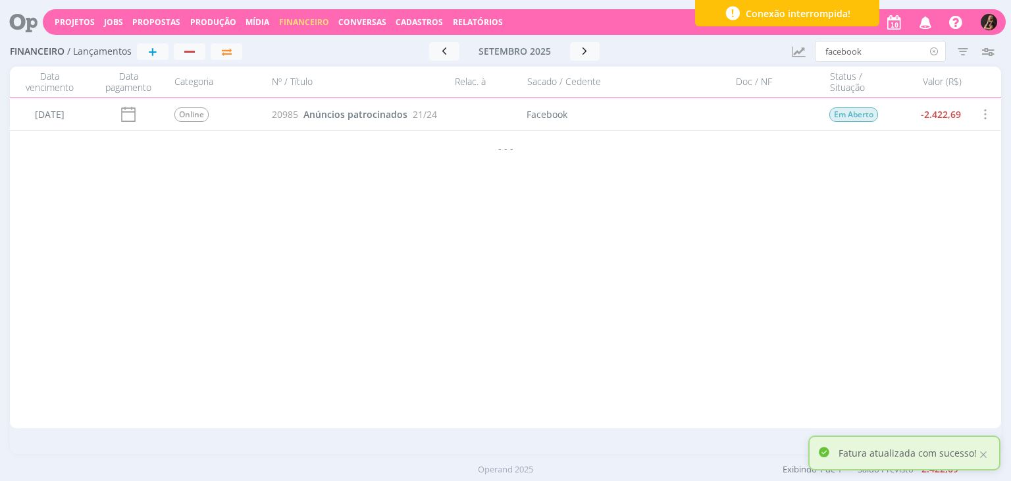
click at [934, 53] on icon at bounding box center [934, 51] width 16 height 21
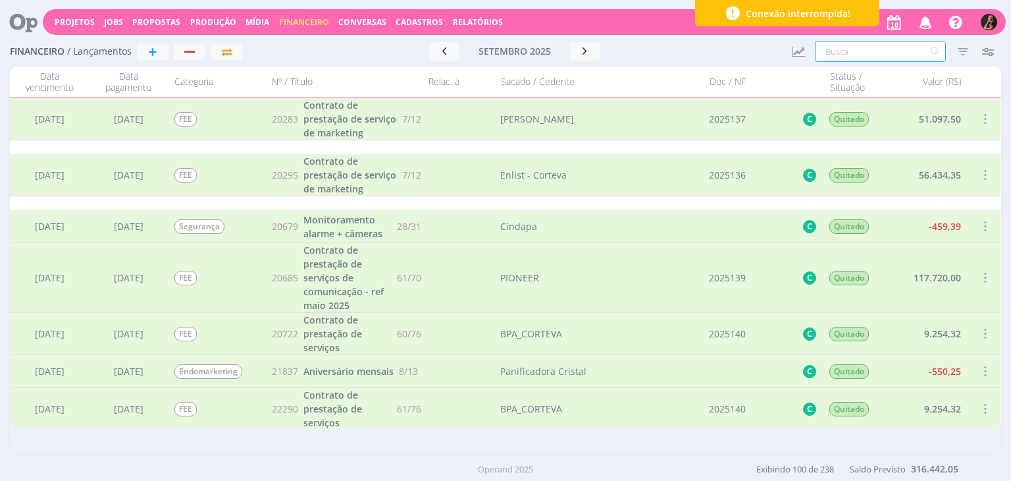
click at [864, 45] on input "text" at bounding box center [880, 51] width 131 height 21
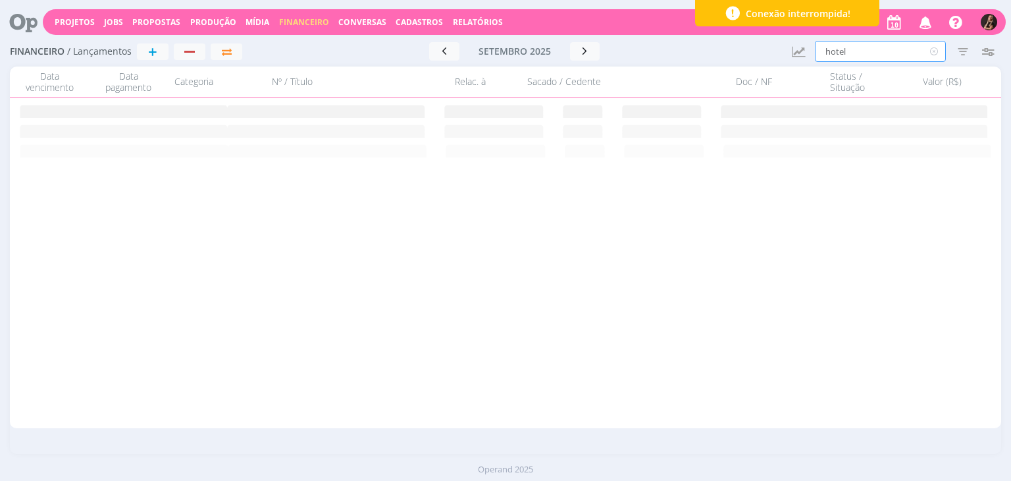
type input "hotel"
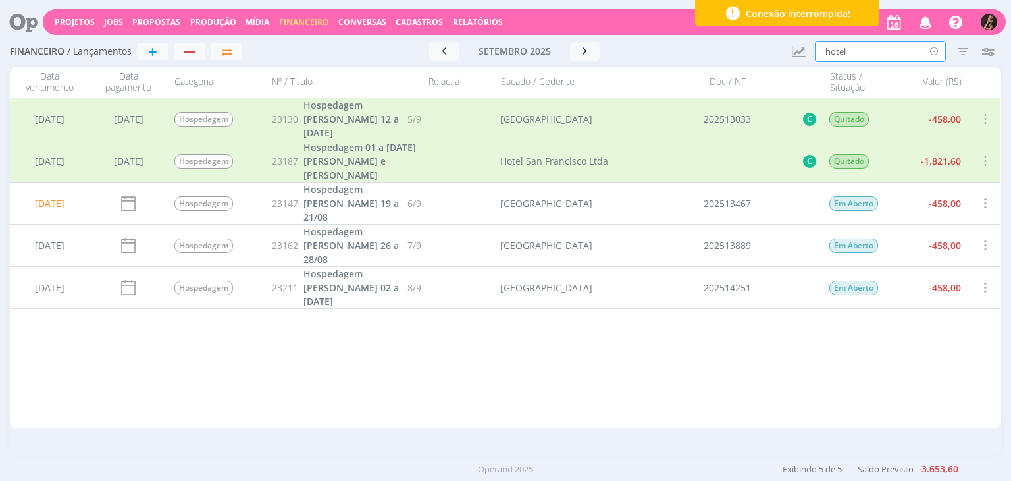
click at [935, 51] on icon at bounding box center [934, 51] width 16 height 21
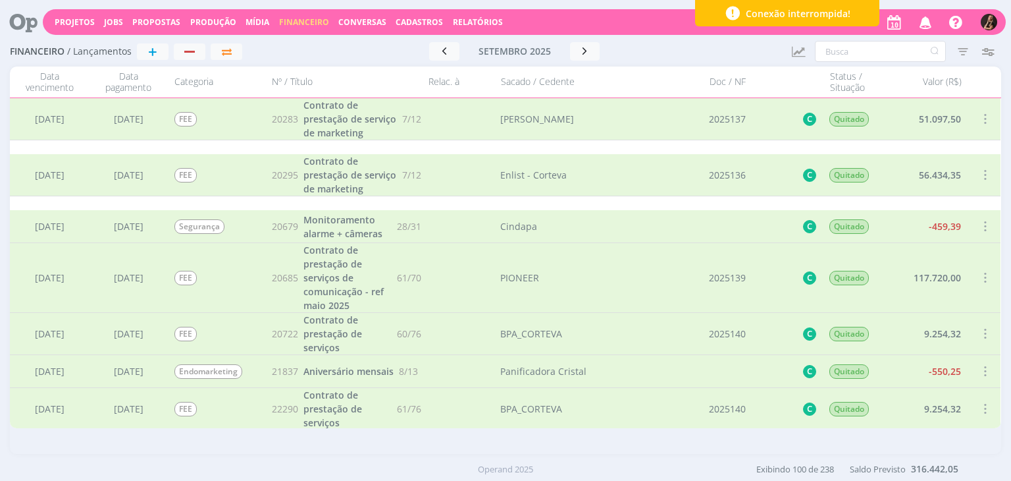
click at [424, 16] on div "Projetos Jobs Propostas Produção Mídia Financeiro Conversas Cadastros Relatório…" at bounding box center [524, 22] width 963 height 26
click at [419, 22] on span "Cadastros" at bounding box center [419, 21] width 47 height 11
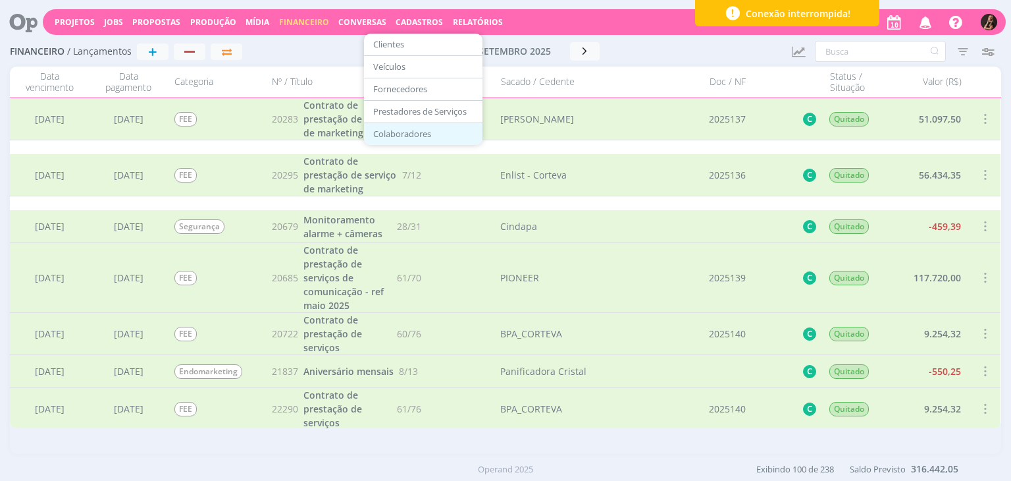
click at [409, 136] on link "Colaboradores" at bounding box center [423, 134] width 111 height 20
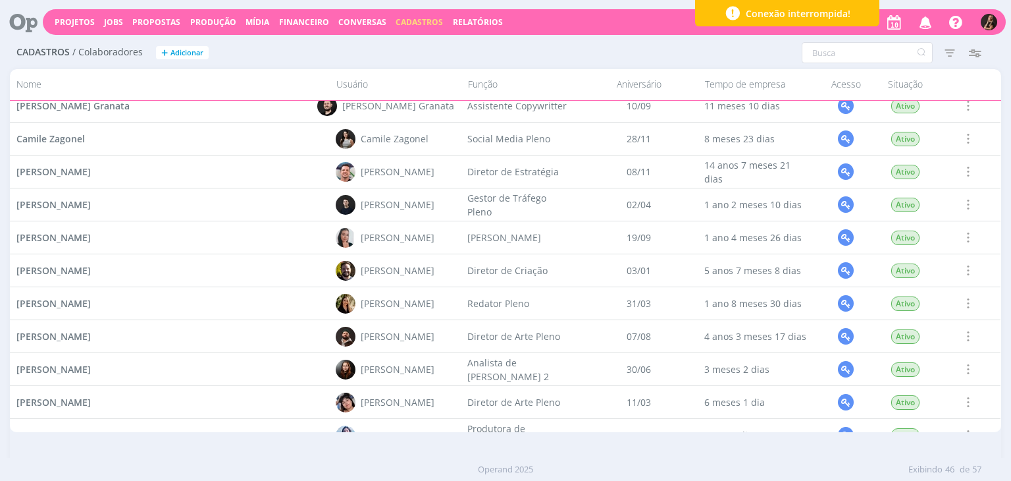
scroll to position [329, 0]
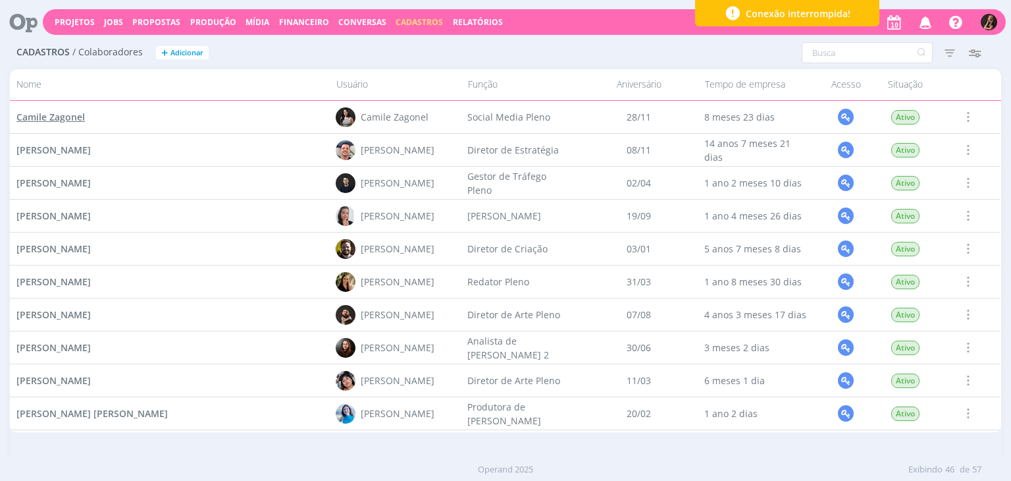
drag, startPoint x: 70, startPoint y: 109, endPoint x: 47, endPoint y: 117, distance: 24.4
drag, startPoint x: 54, startPoint y: 150, endPoint x: 29, endPoint y: 187, distance: 44.6
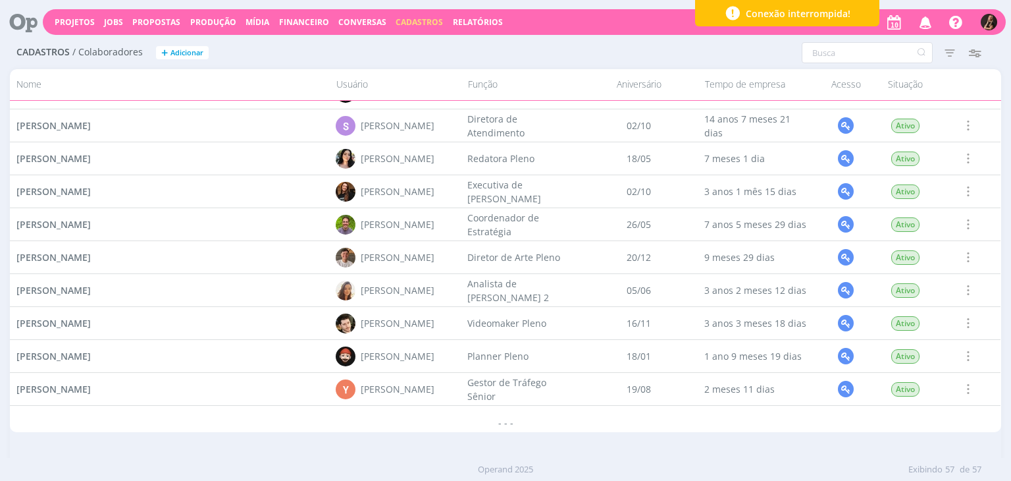
scroll to position [1578, 0]
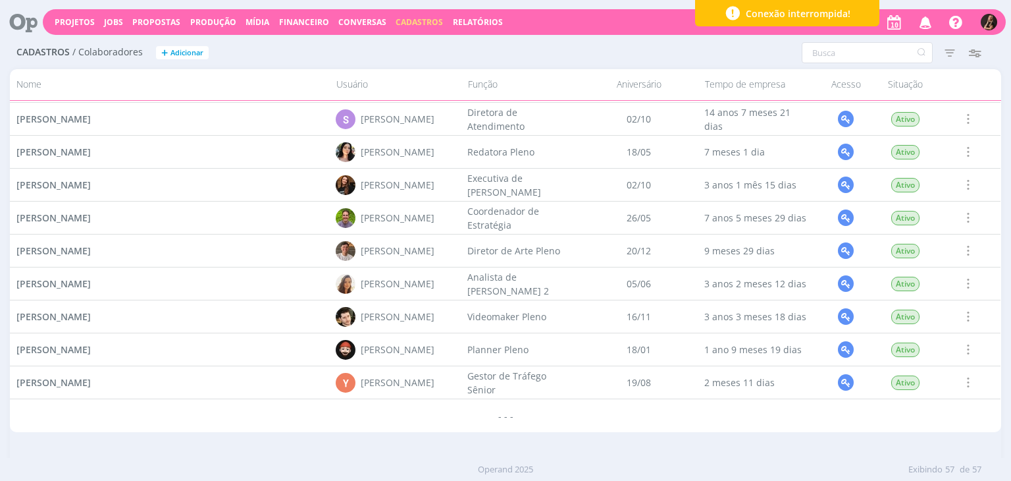
click at [280, 16] on div "Projetos Jobs Propostas Produção Mídia Financeiro Conversas Cadastros Relatório…" at bounding box center [524, 22] width 963 height 26
click at [281, 22] on span "Financeiro" at bounding box center [304, 21] width 50 height 11
click at [276, 43] on link "Lançamentos" at bounding box center [305, 44] width 111 height 20
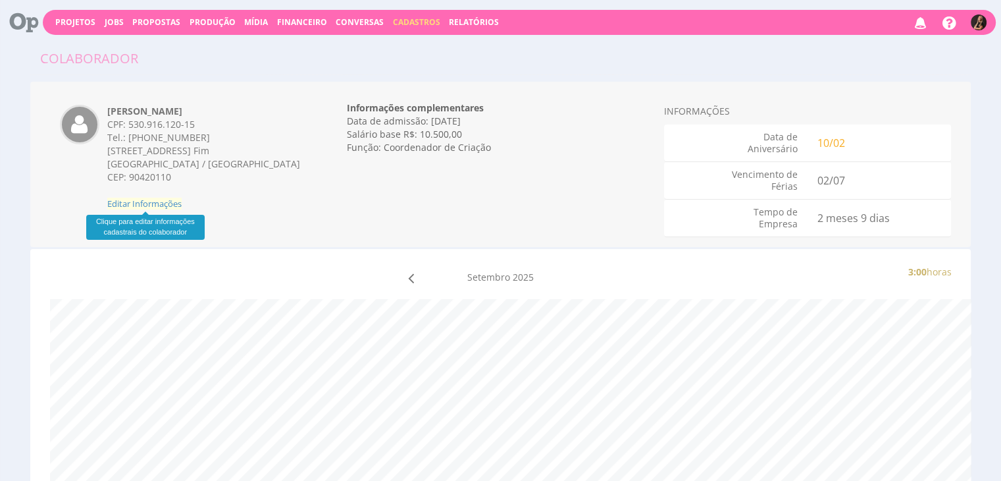
click at [145, 198] on span "Editar Informações" at bounding box center [144, 203] width 74 height 12
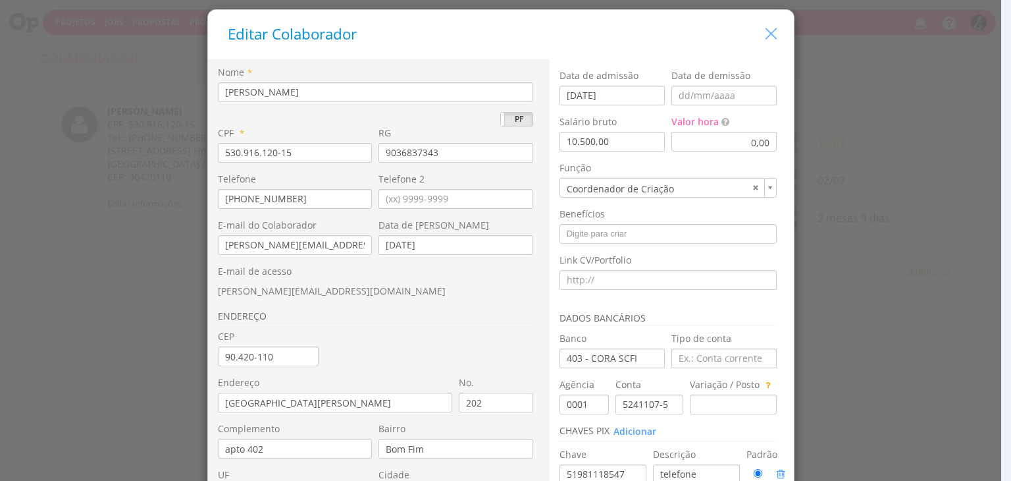
click at [767, 39] on icon "button" at bounding box center [771, 33] width 19 height 19
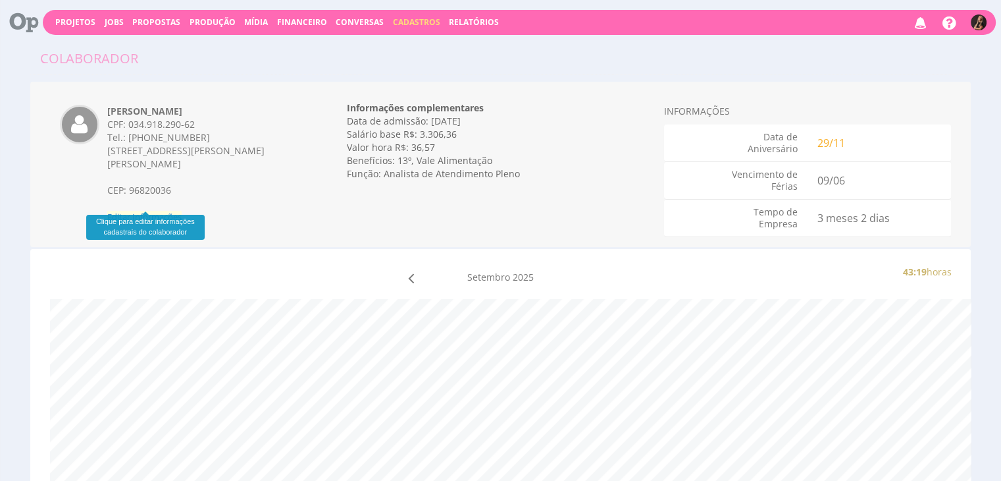
click at [151, 211] on span "Editar Informações" at bounding box center [144, 217] width 74 height 12
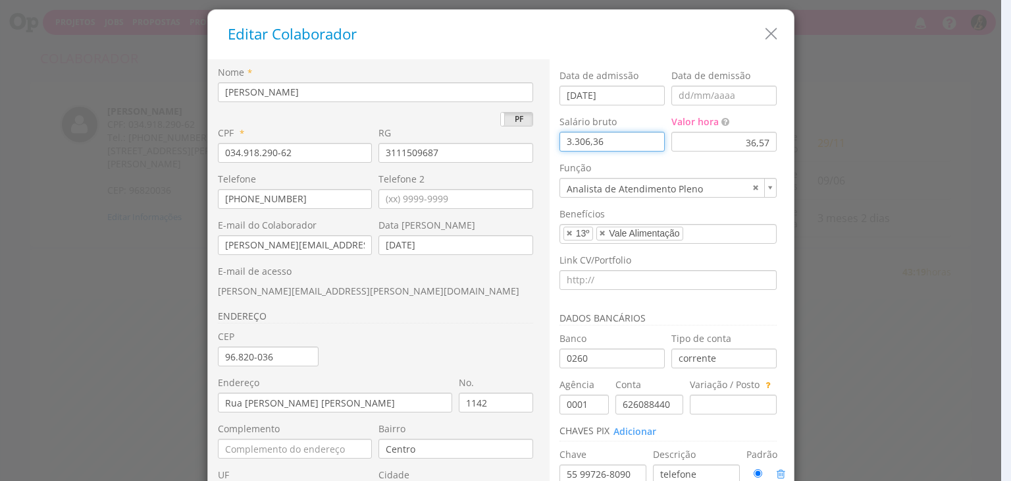
click at [601, 145] on input "3.306,36" at bounding box center [612, 142] width 105 height 20
type input "3.303,36"
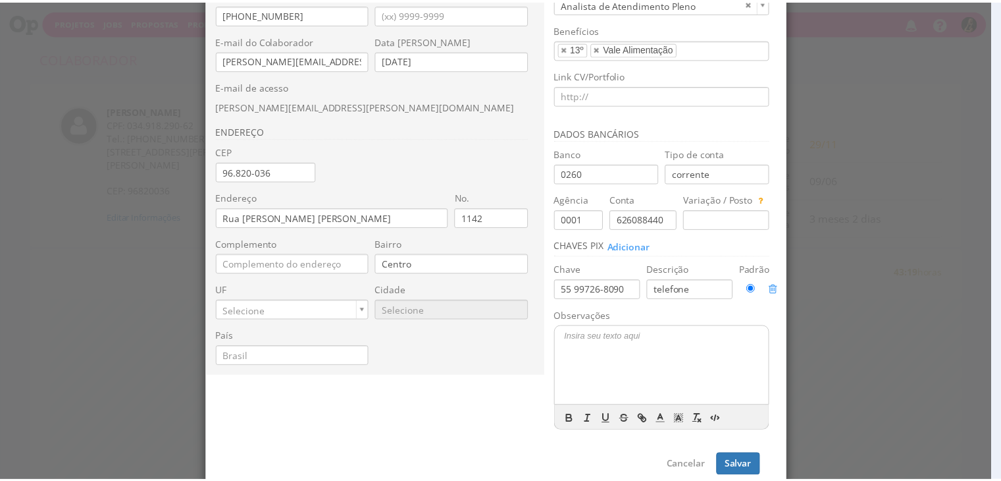
scroll to position [202, 0]
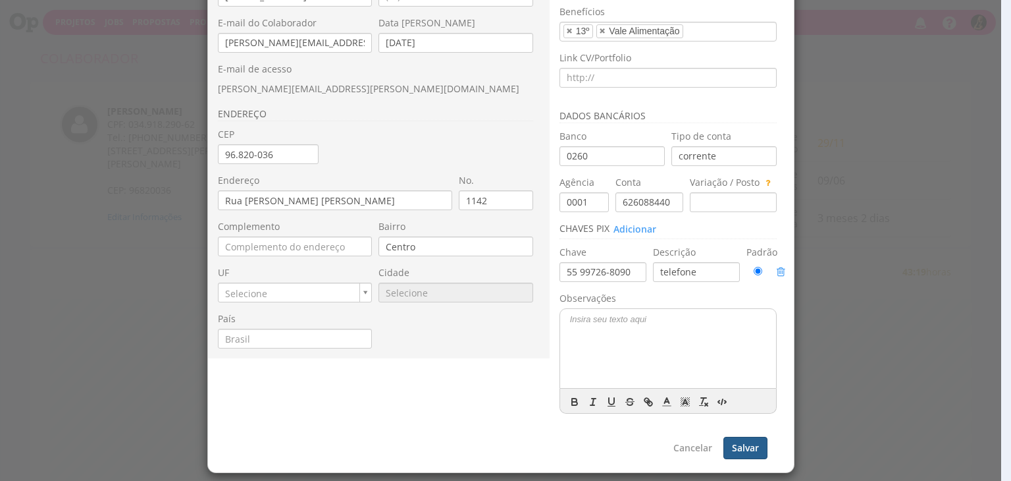
click at [742, 446] on button "Salvar" at bounding box center [745, 447] width 44 height 22
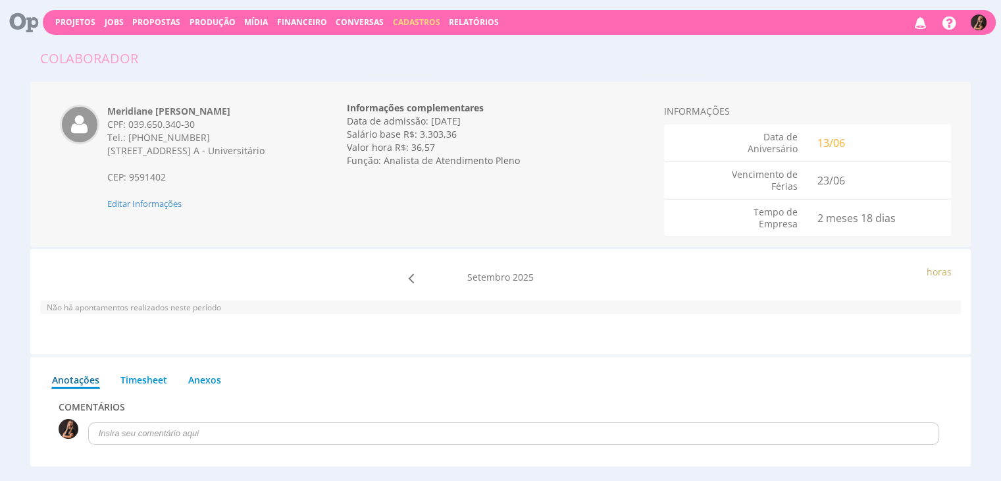
drag, startPoint x: 224, startPoint y: 112, endPoint x: 102, endPoint y: 108, distance: 122.5
click at [102, 108] on div "Meridiane [PERSON_NAME] CPF: 039.650.340-30 Tel.: [PHONE_NUMBER] [STREET_ADDRES…" at bounding box center [204, 157] width 215 height 105
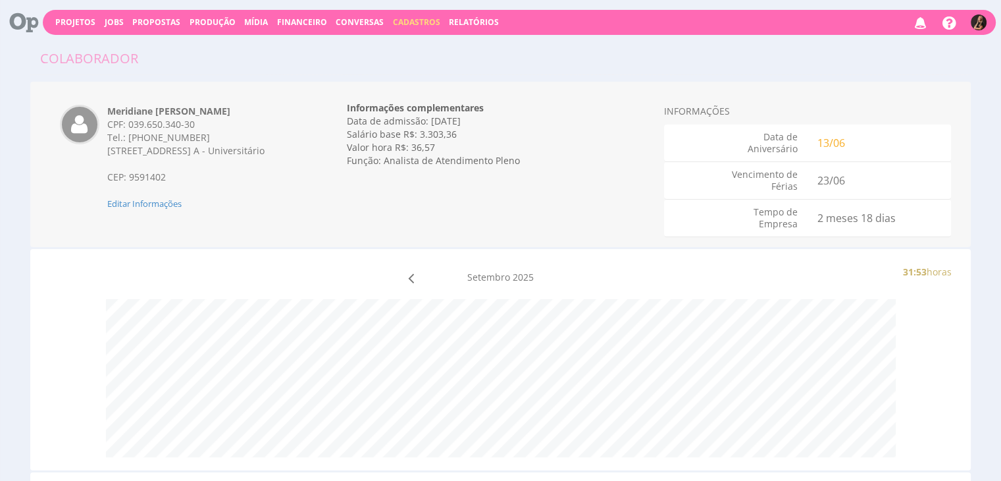
copy strong "Meridiane [PERSON_NAME]"
click at [182, 107] on strong "[PERSON_NAME]" at bounding box center [144, 111] width 75 height 13
drag, startPoint x: 283, startPoint y: 109, endPoint x: 105, endPoint y: 109, distance: 177.7
click at [105, 109] on div "[PERSON_NAME] CNPJ: 57.578.747/0001-49 Tel.: [PHONE_NUMBER] [STREET_ADDRESS][PE…" at bounding box center [204, 157] width 215 height 105
copy strong "[PERSON_NAME]"
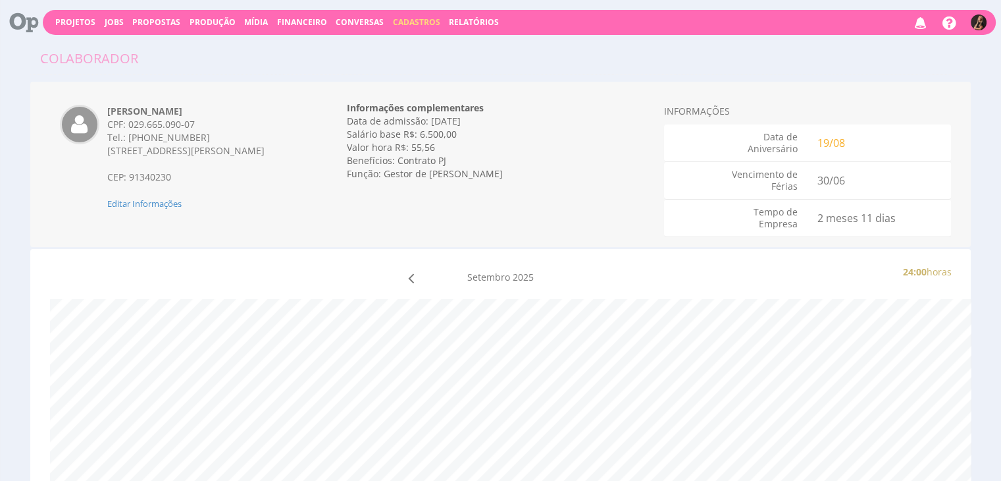
drag, startPoint x: 197, startPoint y: 107, endPoint x: 107, endPoint y: 109, distance: 90.2
click at [107, 109] on div "[PERSON_NAME] CPF: 029.665.090-07 Tel.: [PHONE_NUMBER] [STREET_ADDRESS] CEP: 91…" at bounding box center [204, 157] width 215 height 105
copy strong "[PERSON_NAME]"
